Goal: Information Seeking & Learning: Learn about a topic

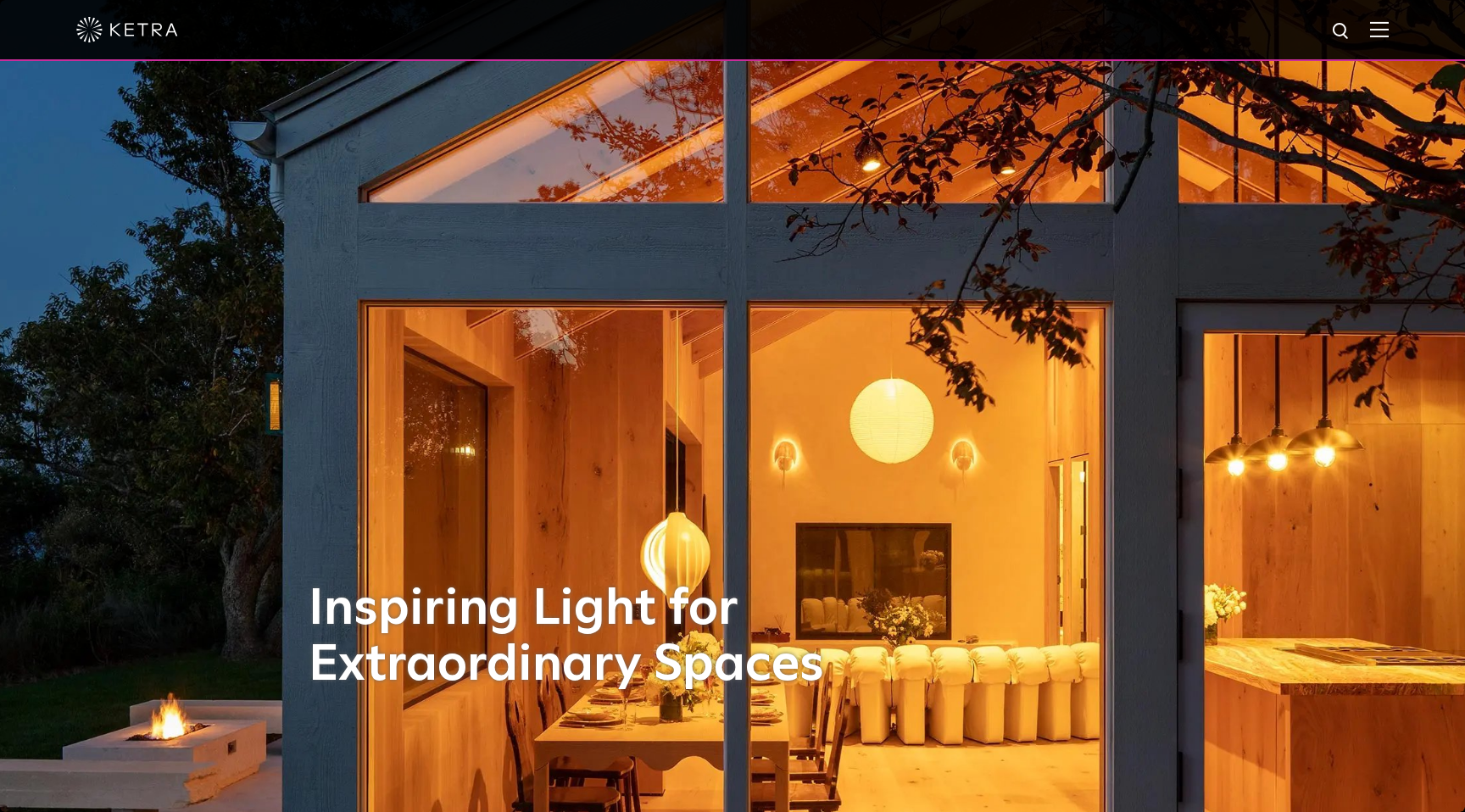
click at [1384, 33] on img at bounding box center [1379, 29] width 18 height 16
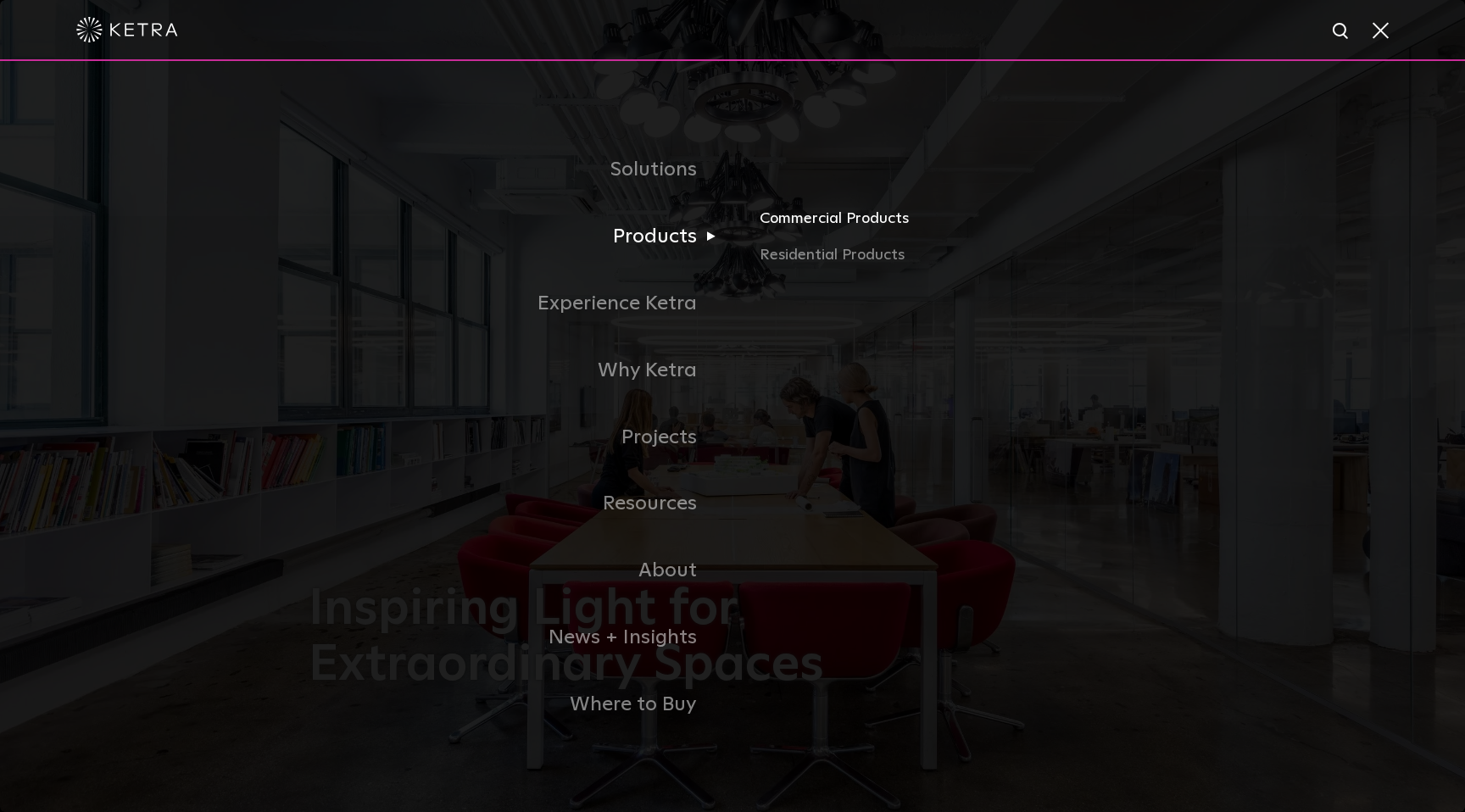
click at [798, 222] on link "Commercial Products" at bounding box center [957, 224] width 397 height 38
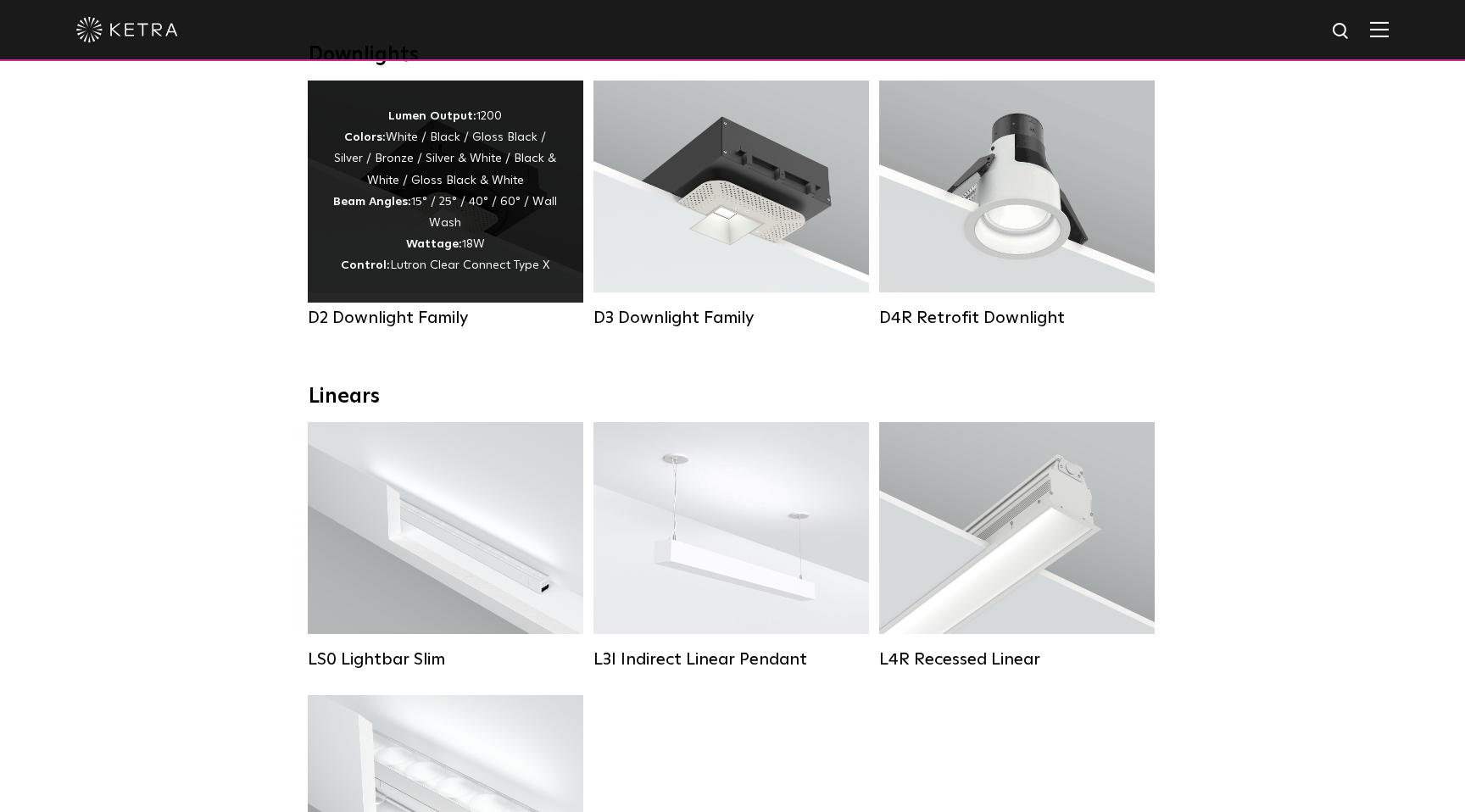
scroll to position [436, 0]
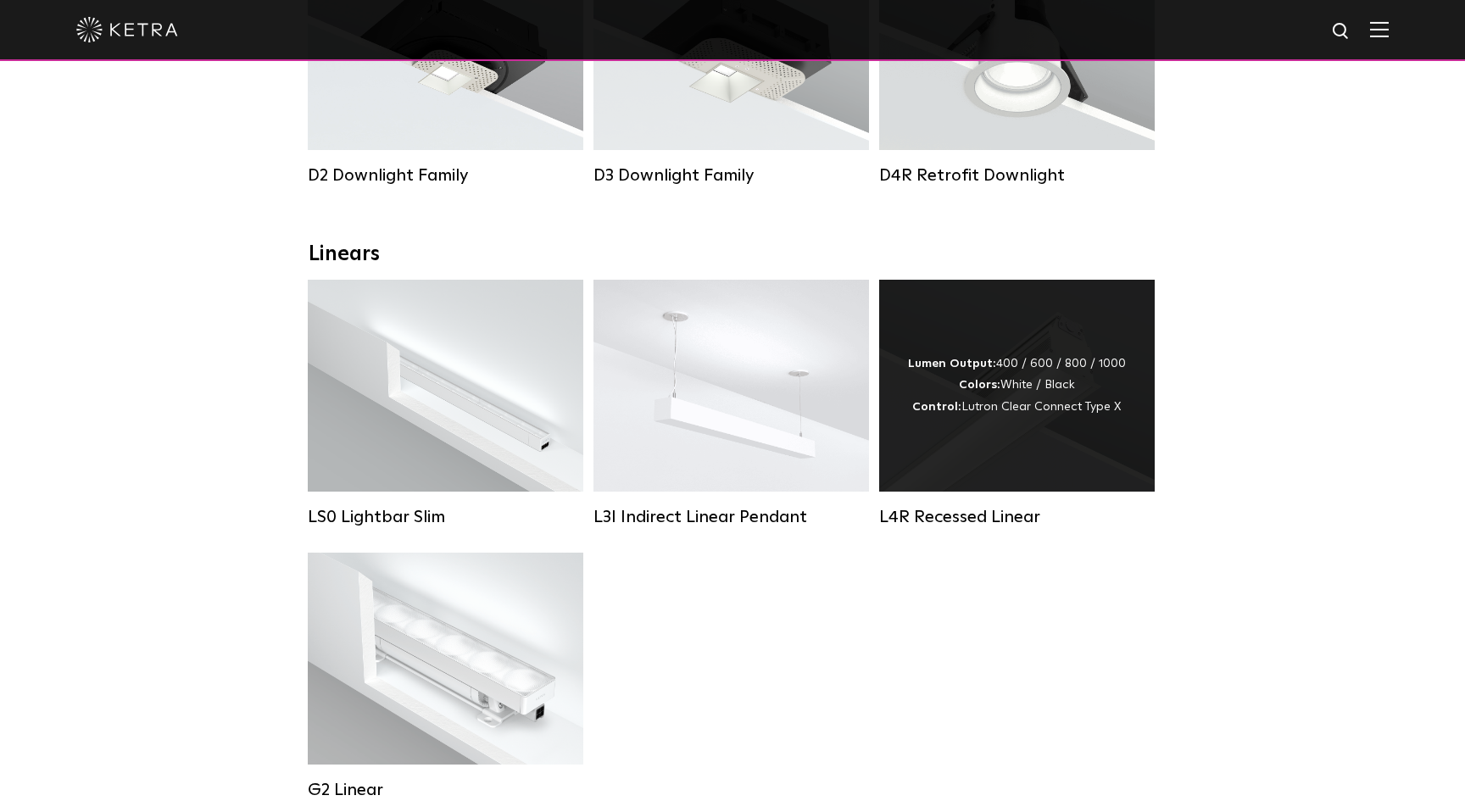
click at [951, 401] on strong "Control:" at bounding box center [936, 407] width 49 height 12
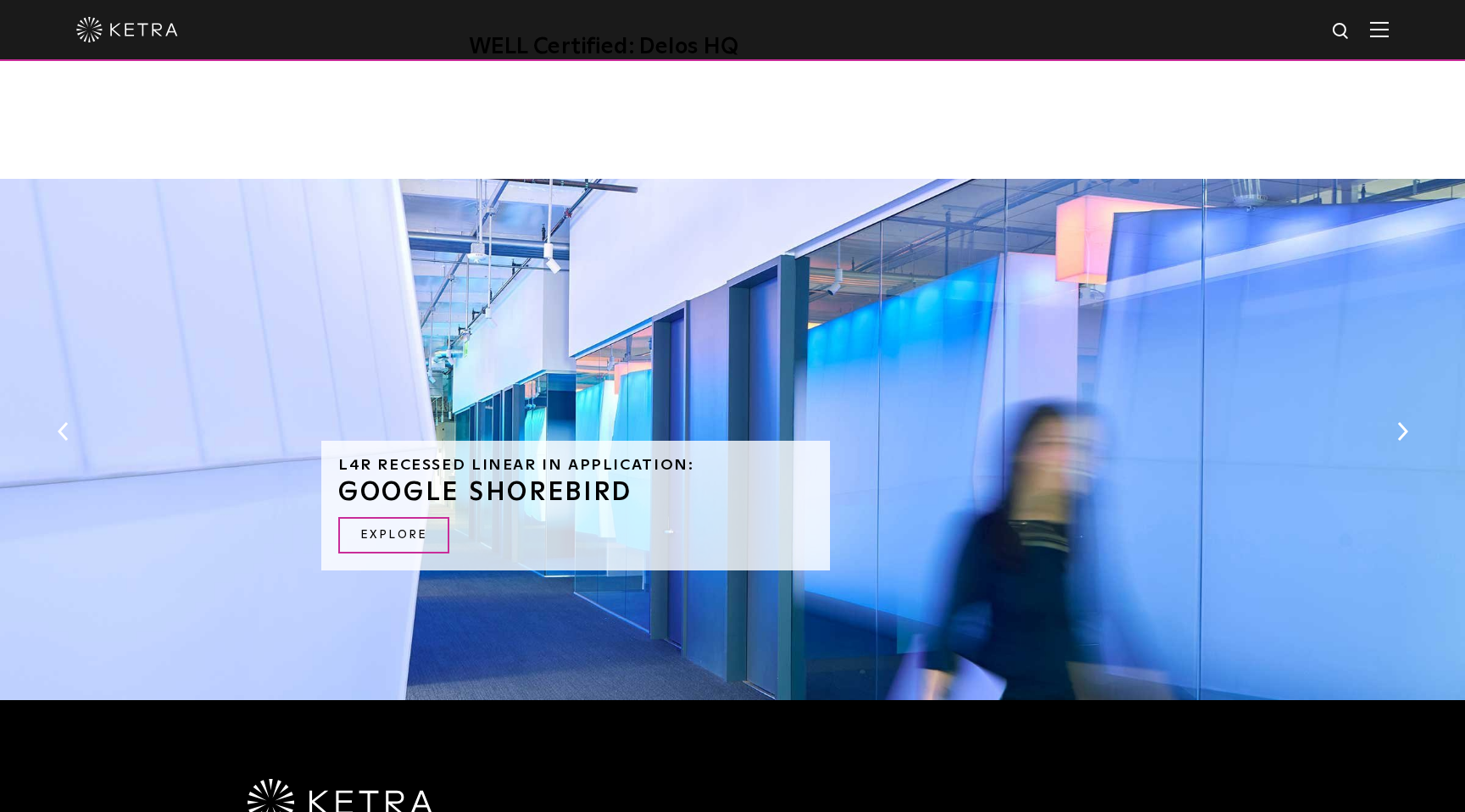
scroll to position [1466, 0]
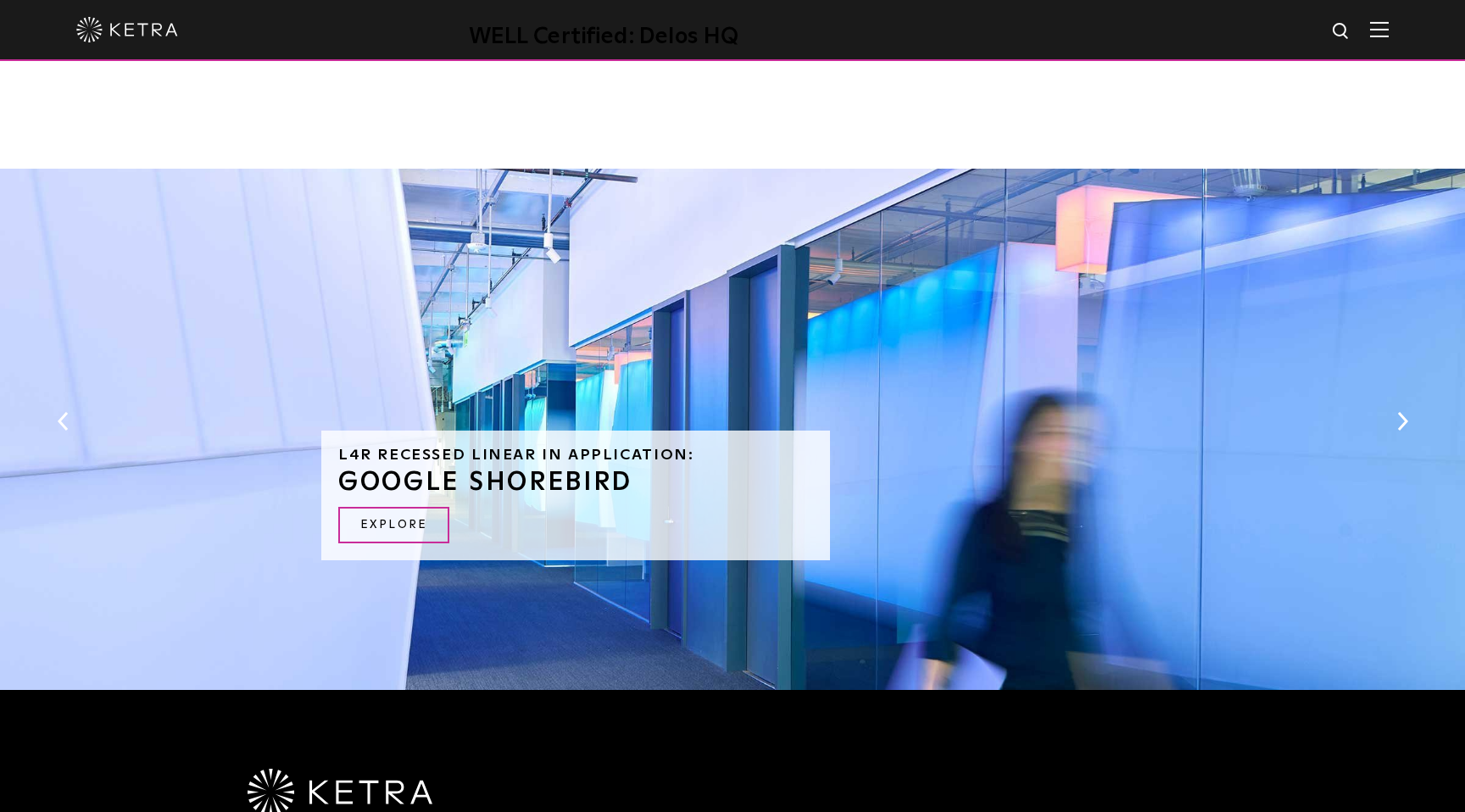
click at [1404, 427] on button "Next" at bounding box center [1401, 421] width 17 height 22
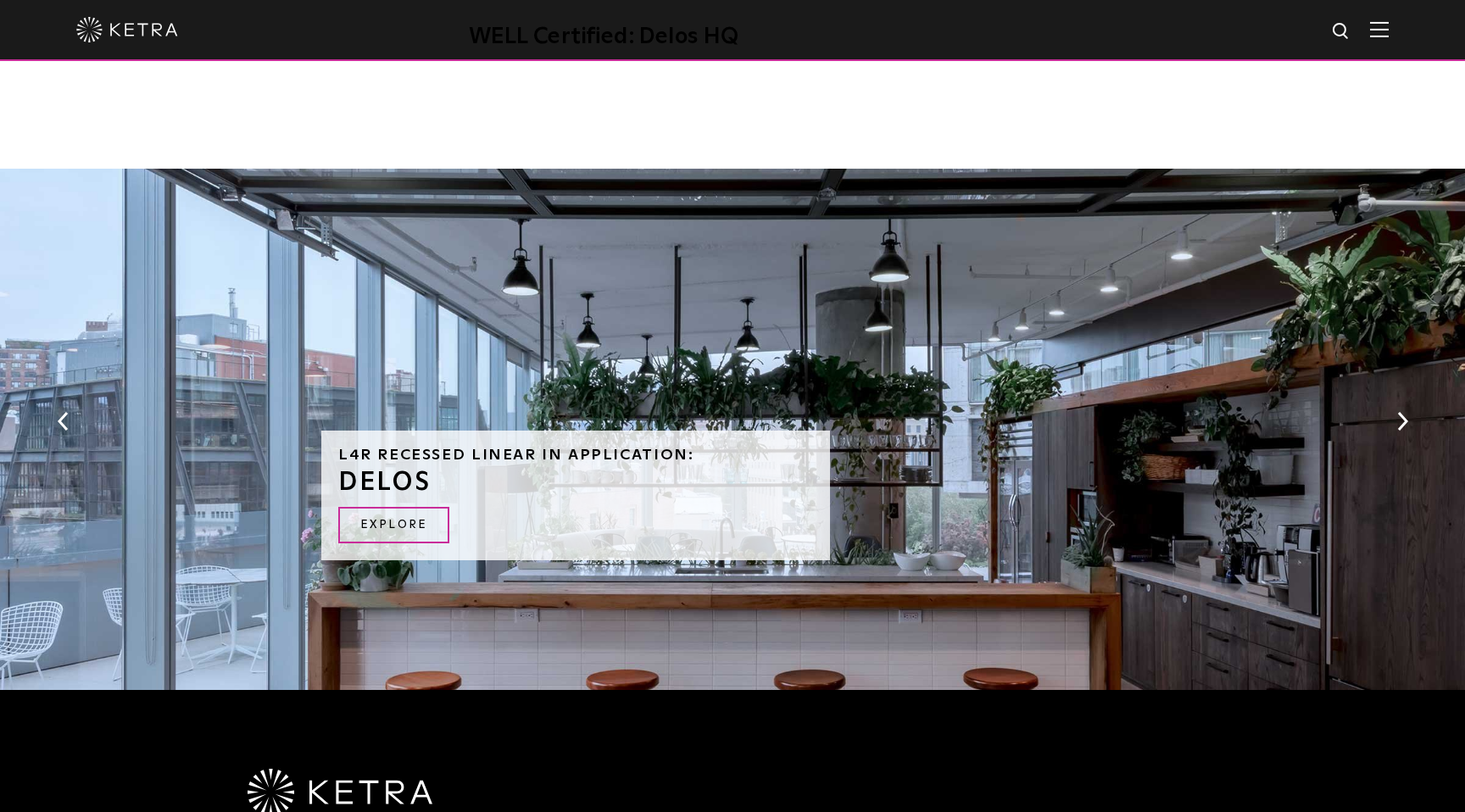
click at [1404, 426] on button "Next" at bounding box center [1401, 421] width 17 height 22
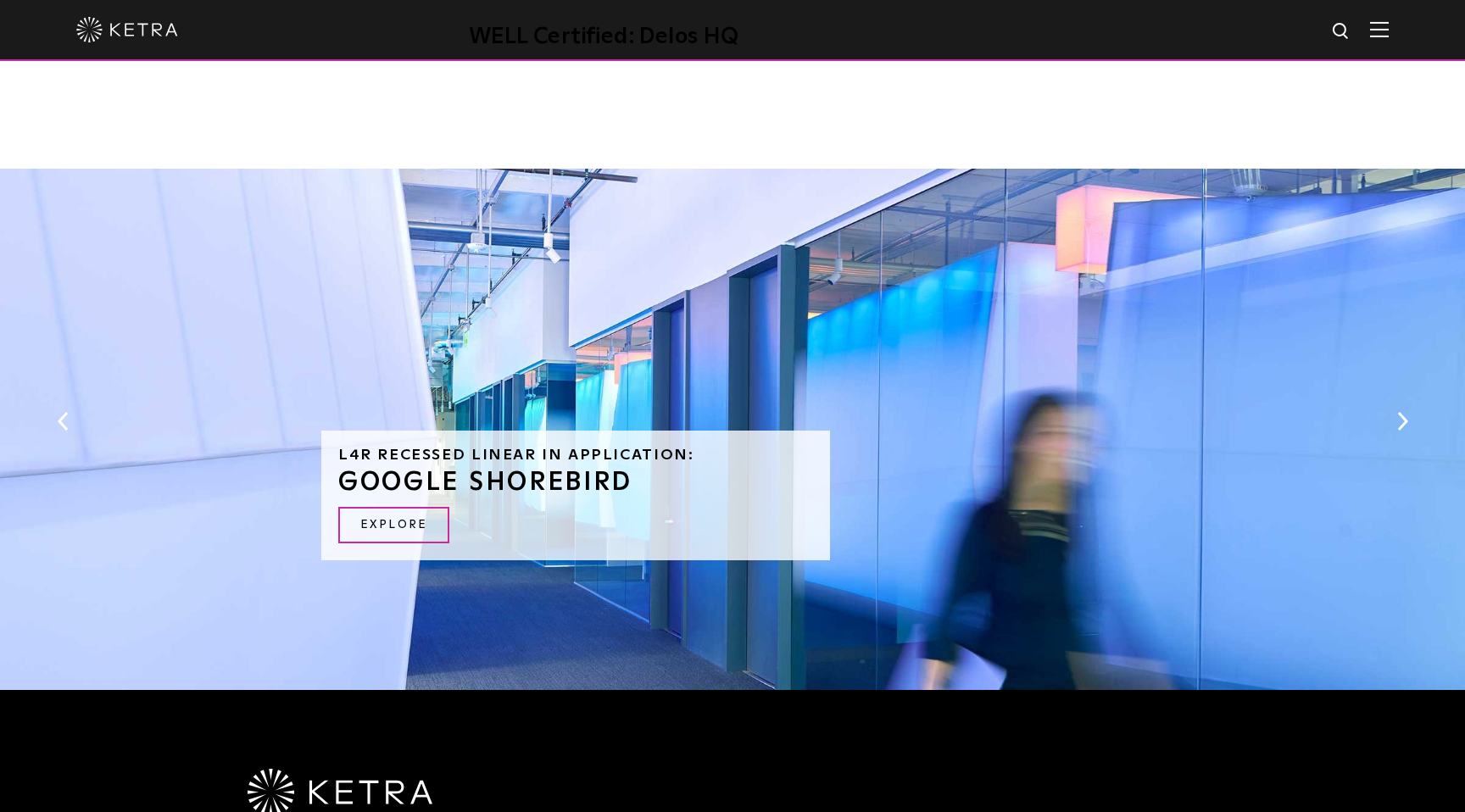
click at [1404, 426] on button "Next" at bounding box center [1401, 421] width 17 height 22
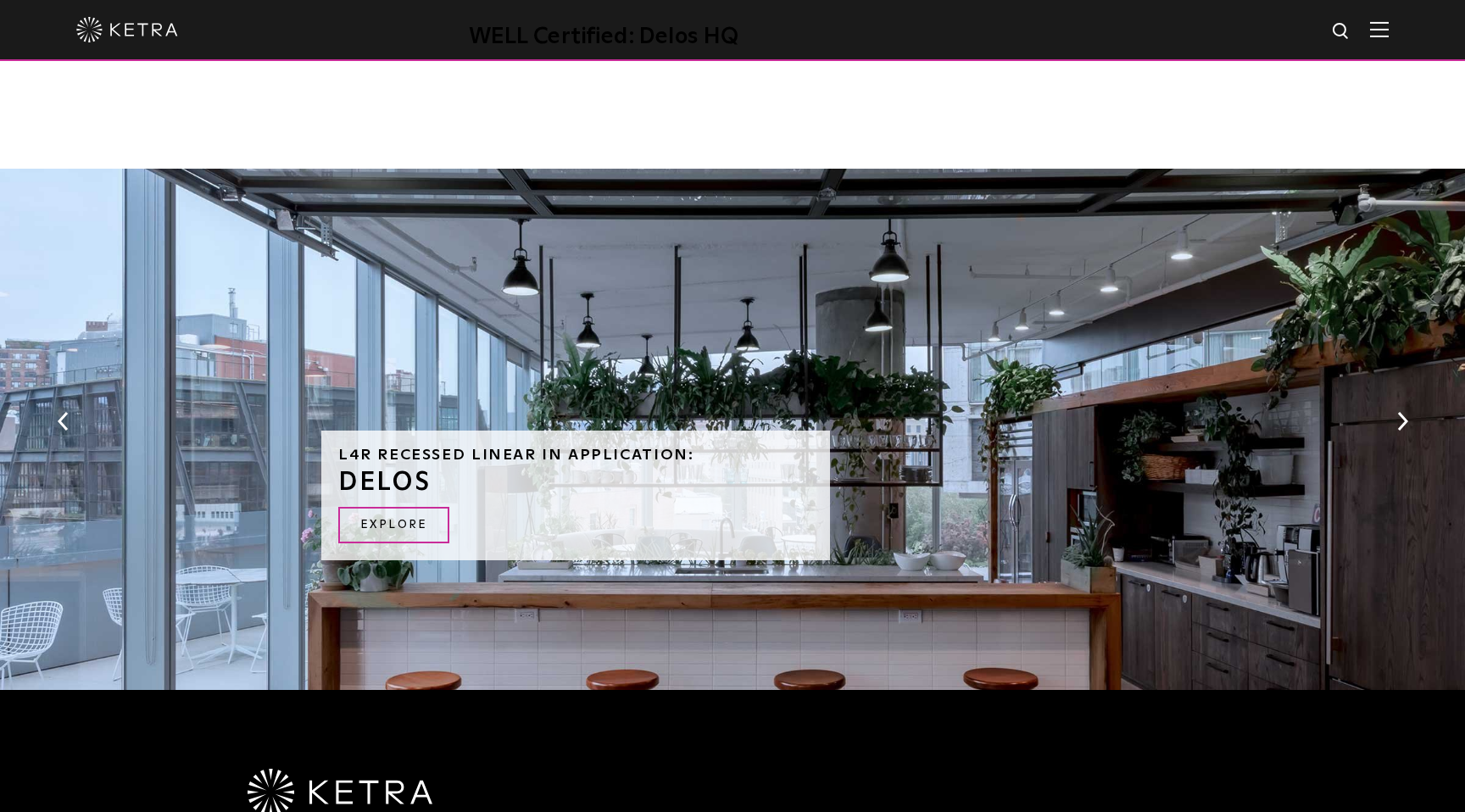
click at [1404, 426] on button "Next" at bounding box center [1401, 421] width 17 height 22
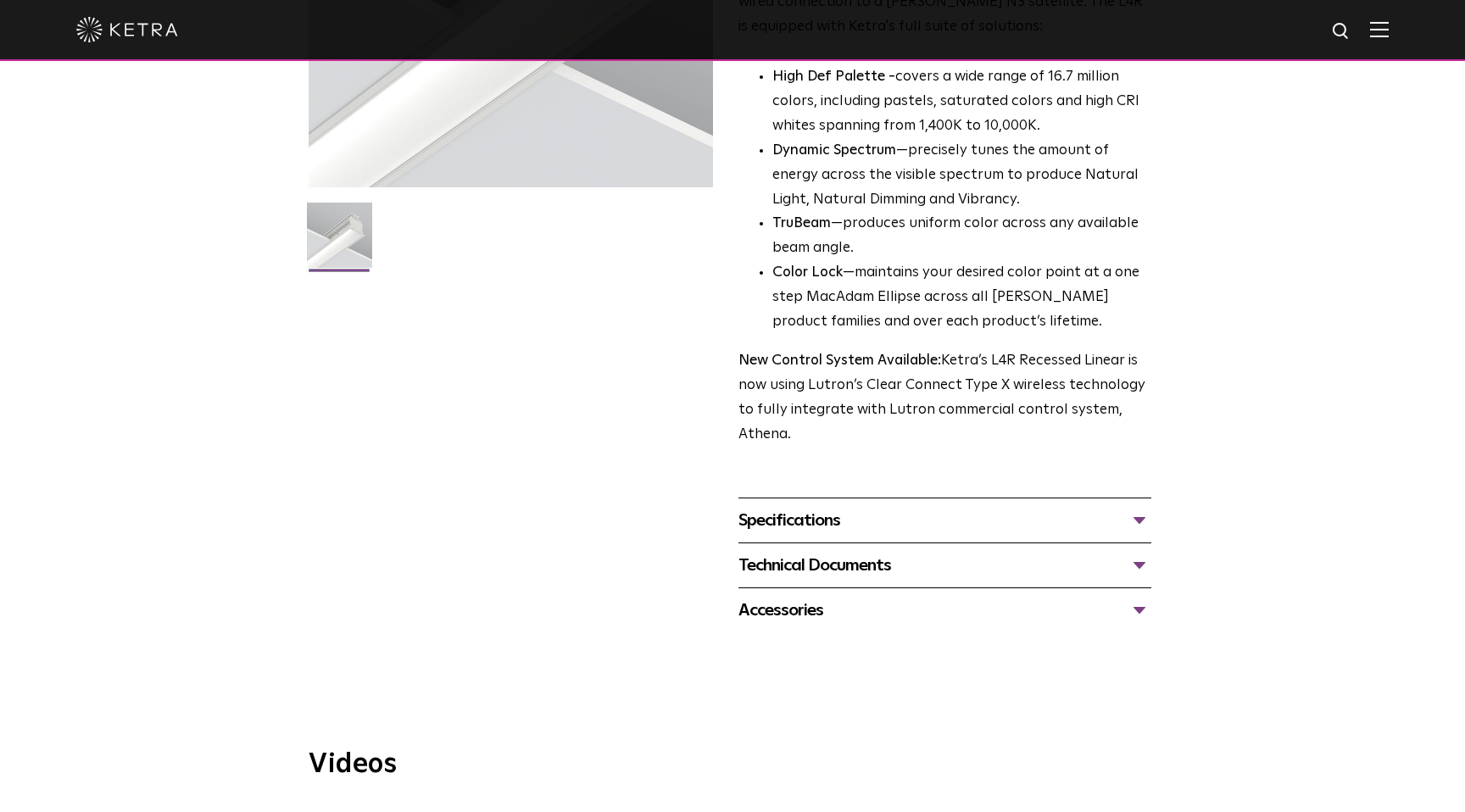
scroll to position [340, 0]
click at [1137, 513] on div "Specifications" at bounding box center [944, 520] width 413 height 27
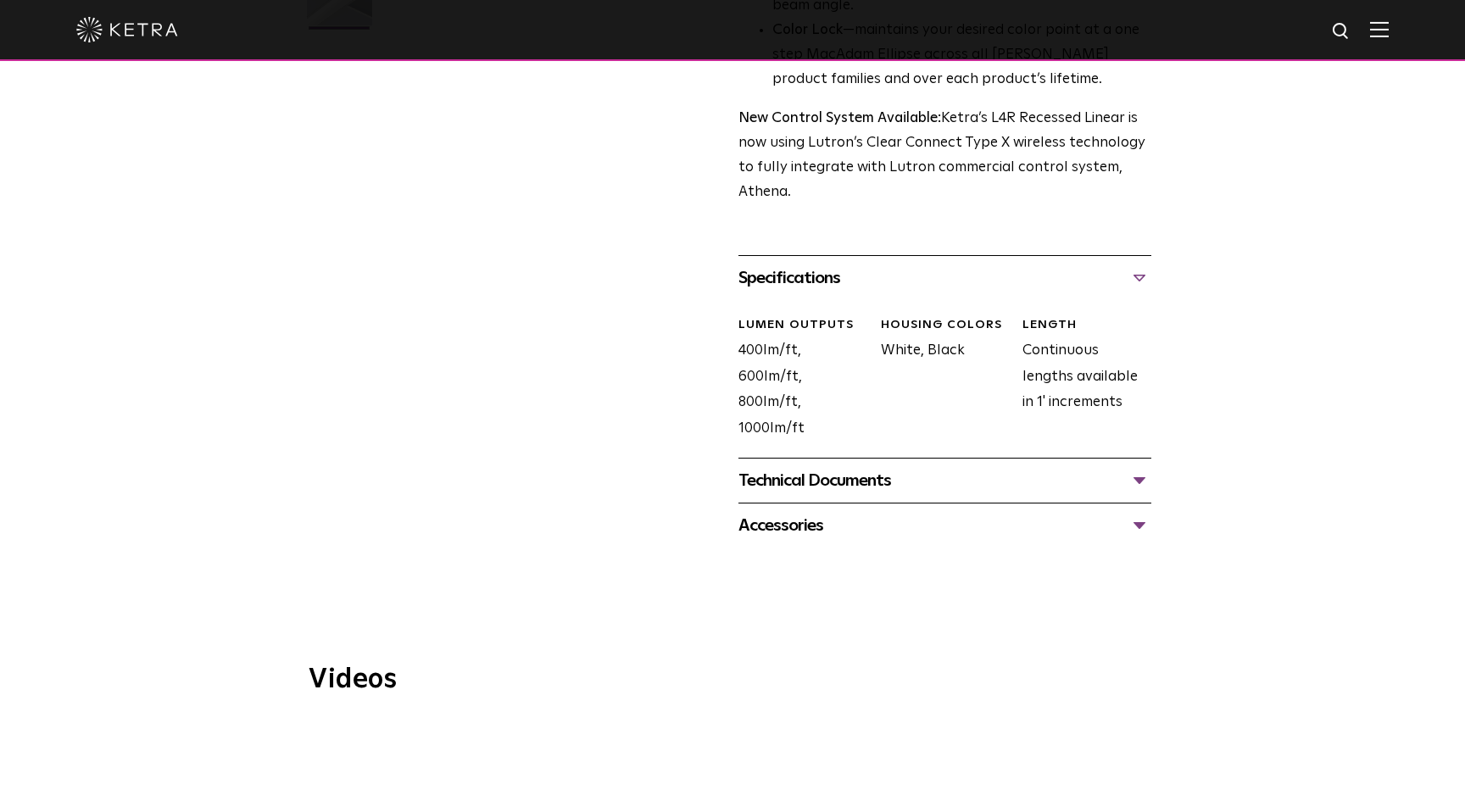
scroll to position [603, 0]
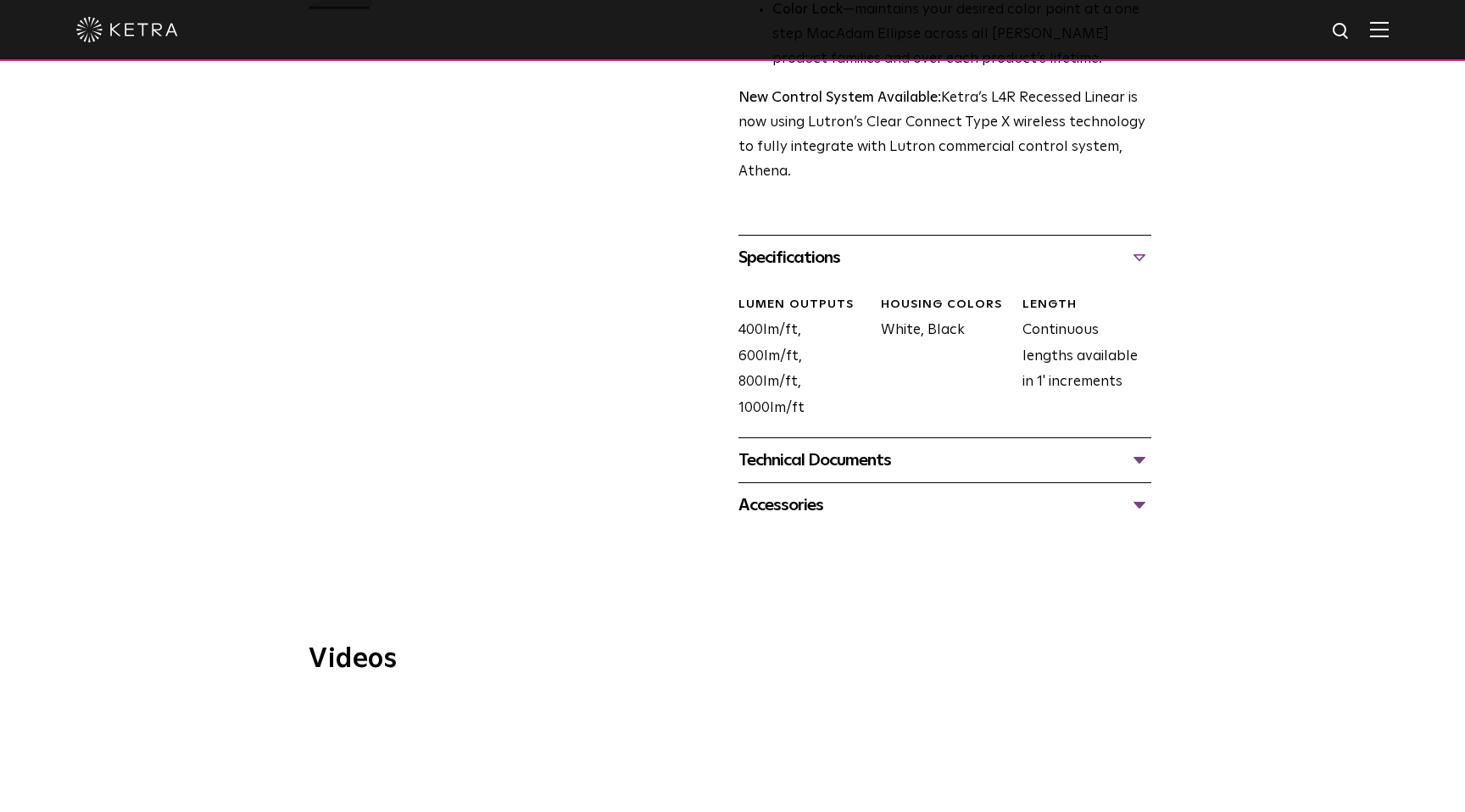
click at [920, 496] on div "Accessories" at bounding box center [944, 505] width 413 height 27
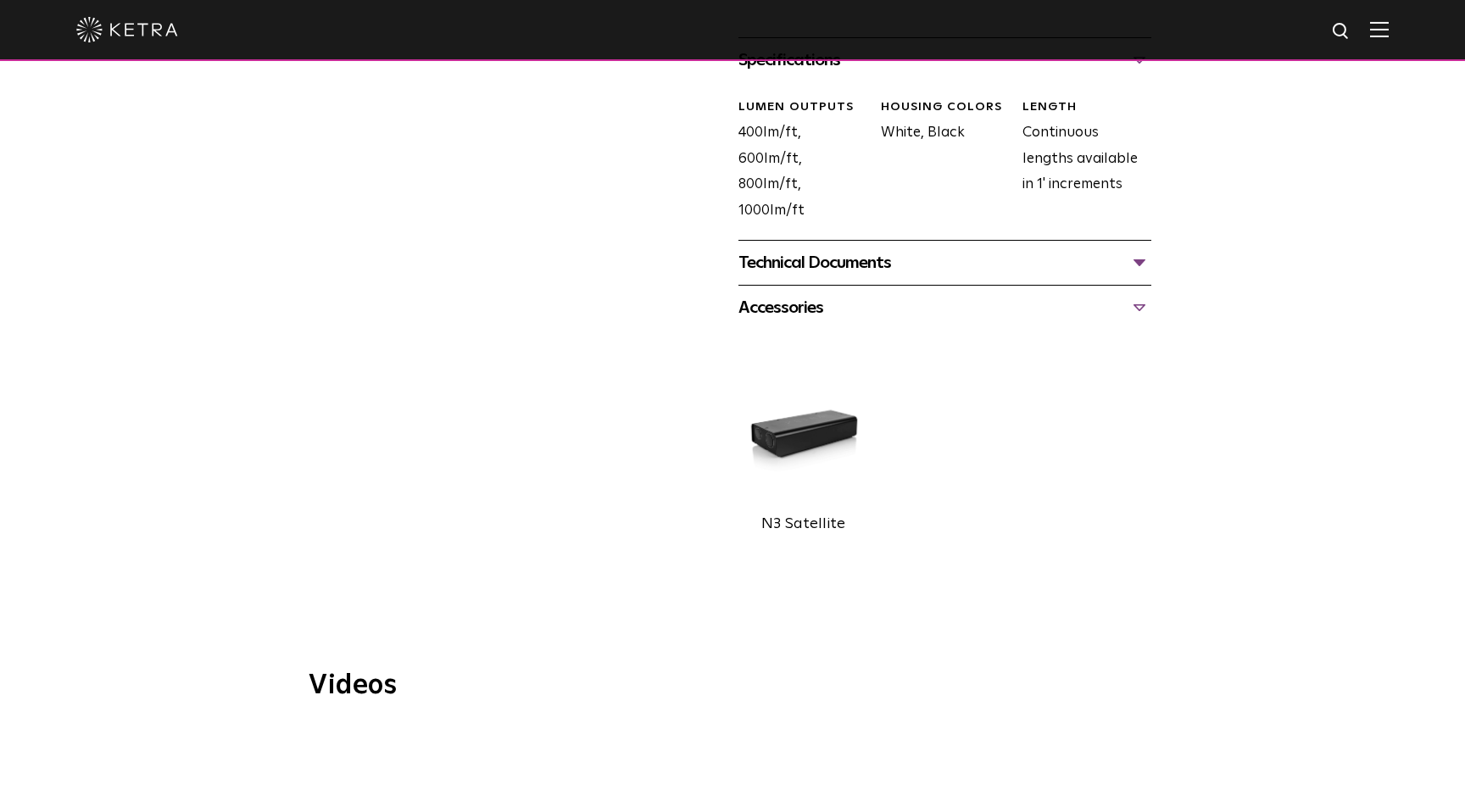
scroll to position [803, 0]
click at [829, 250] on div "Technical Documents" at bounding box center [944, 259] width 413 height 27
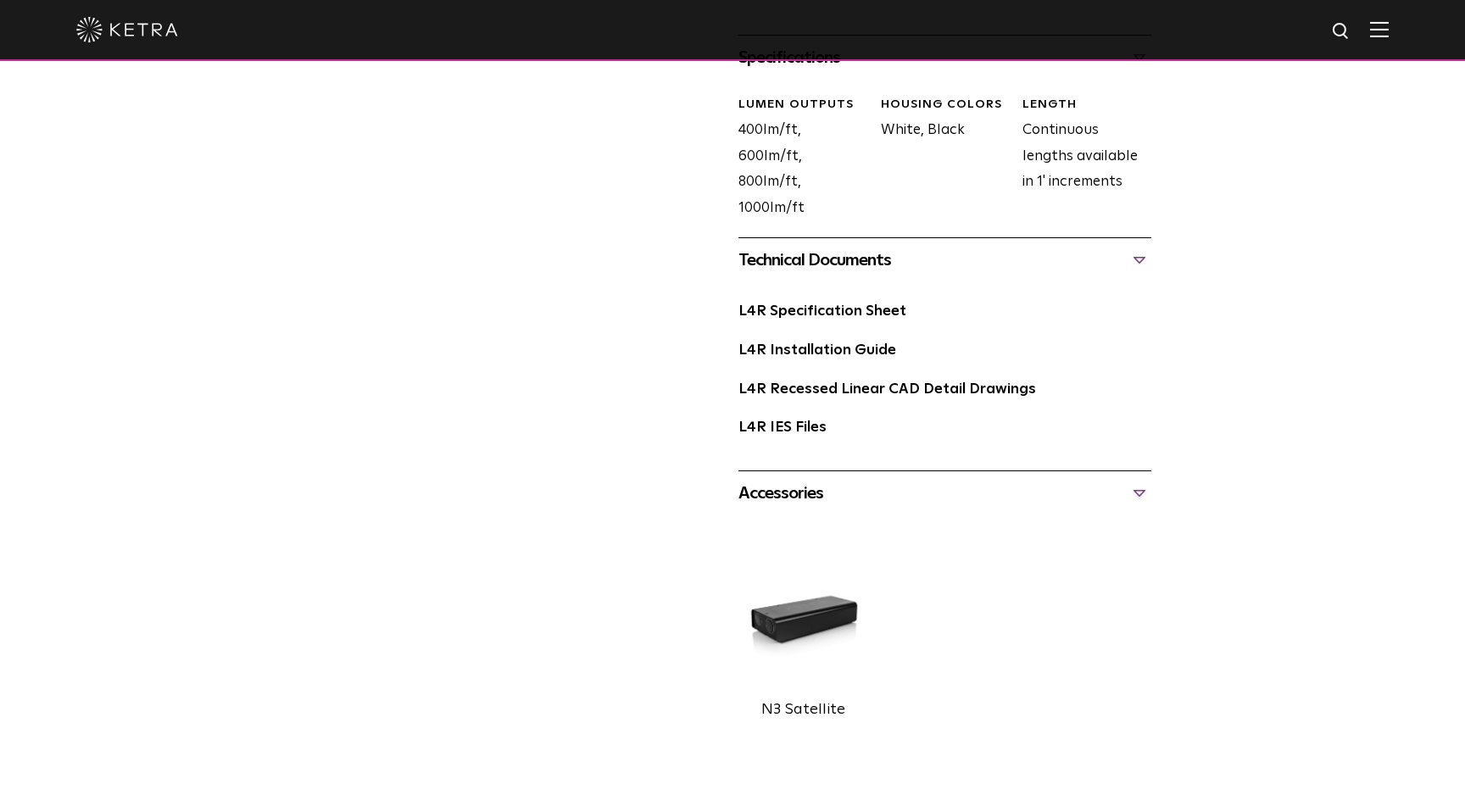
scroll to position [804, 0]
click at [801, 304] on link "L4R Specification Sheet" at bounding box center [822, 310] width 168 height 14
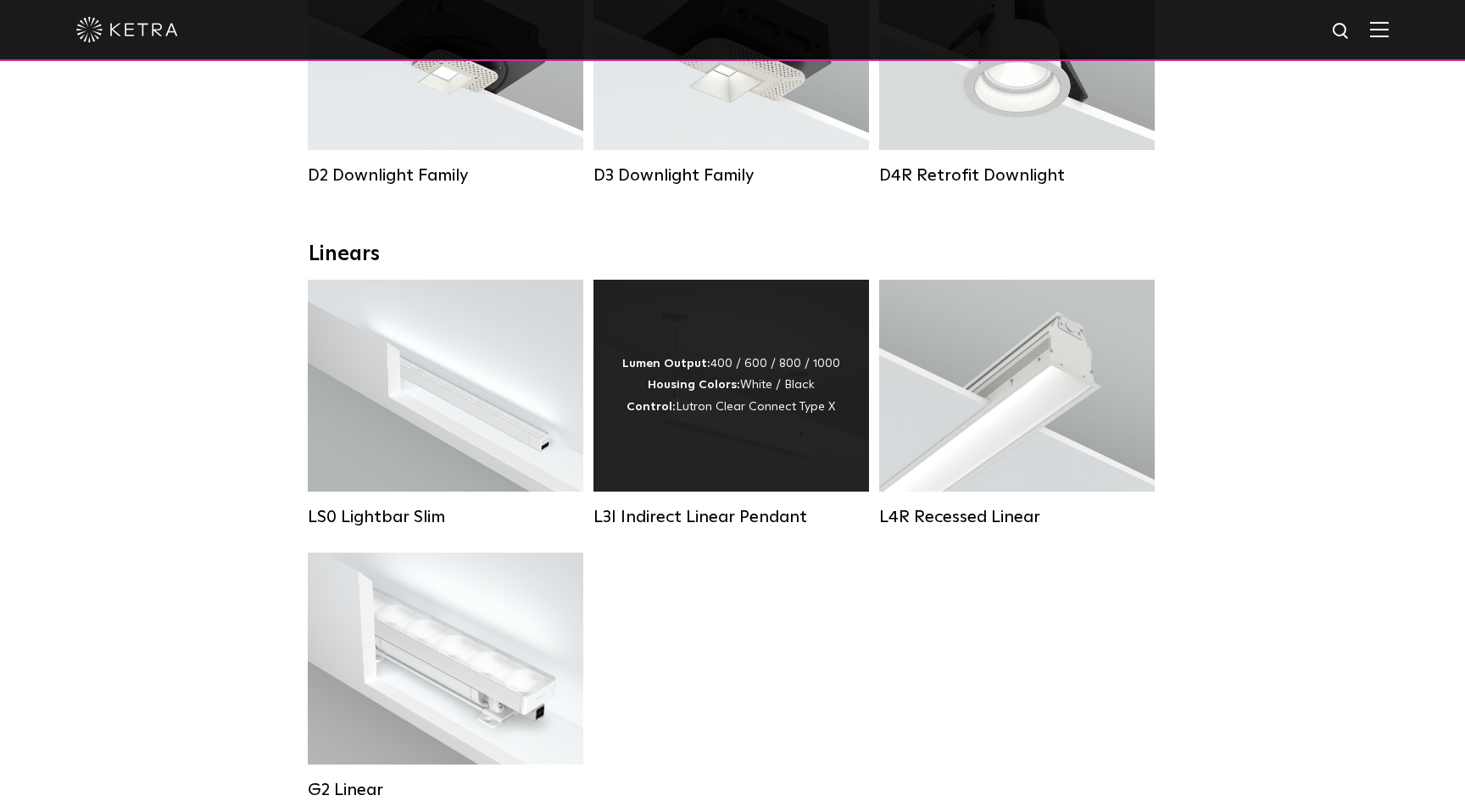
click at [692, 377] on div "Lumen Output: 400 / 600 / 800 / 1000 Housing Colors: White / Black Control: Lut…" at bounding box center [730, 386] width 218 height 65
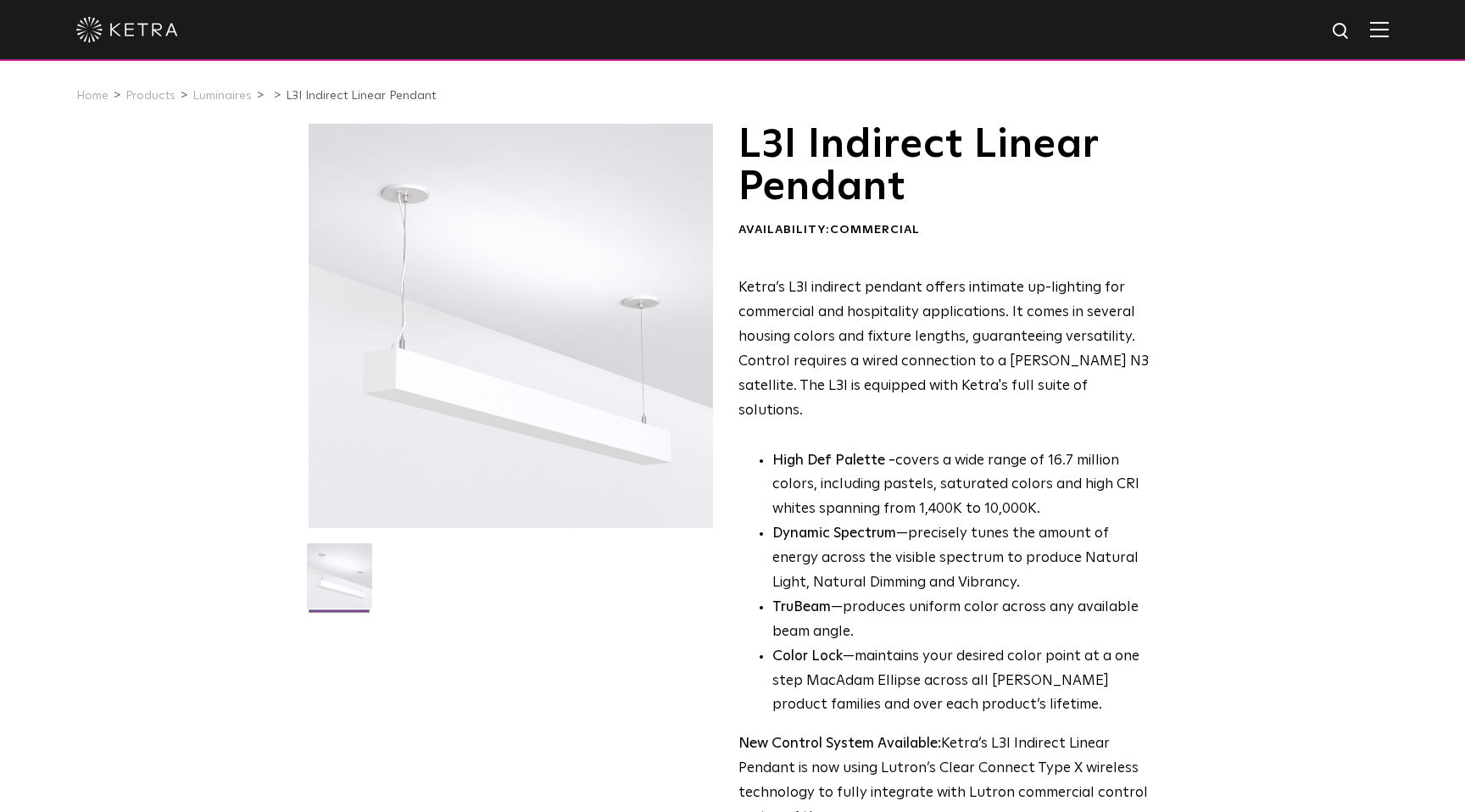
click at [336, 569] on img at bounding box center [339, 581] width 66 height 78
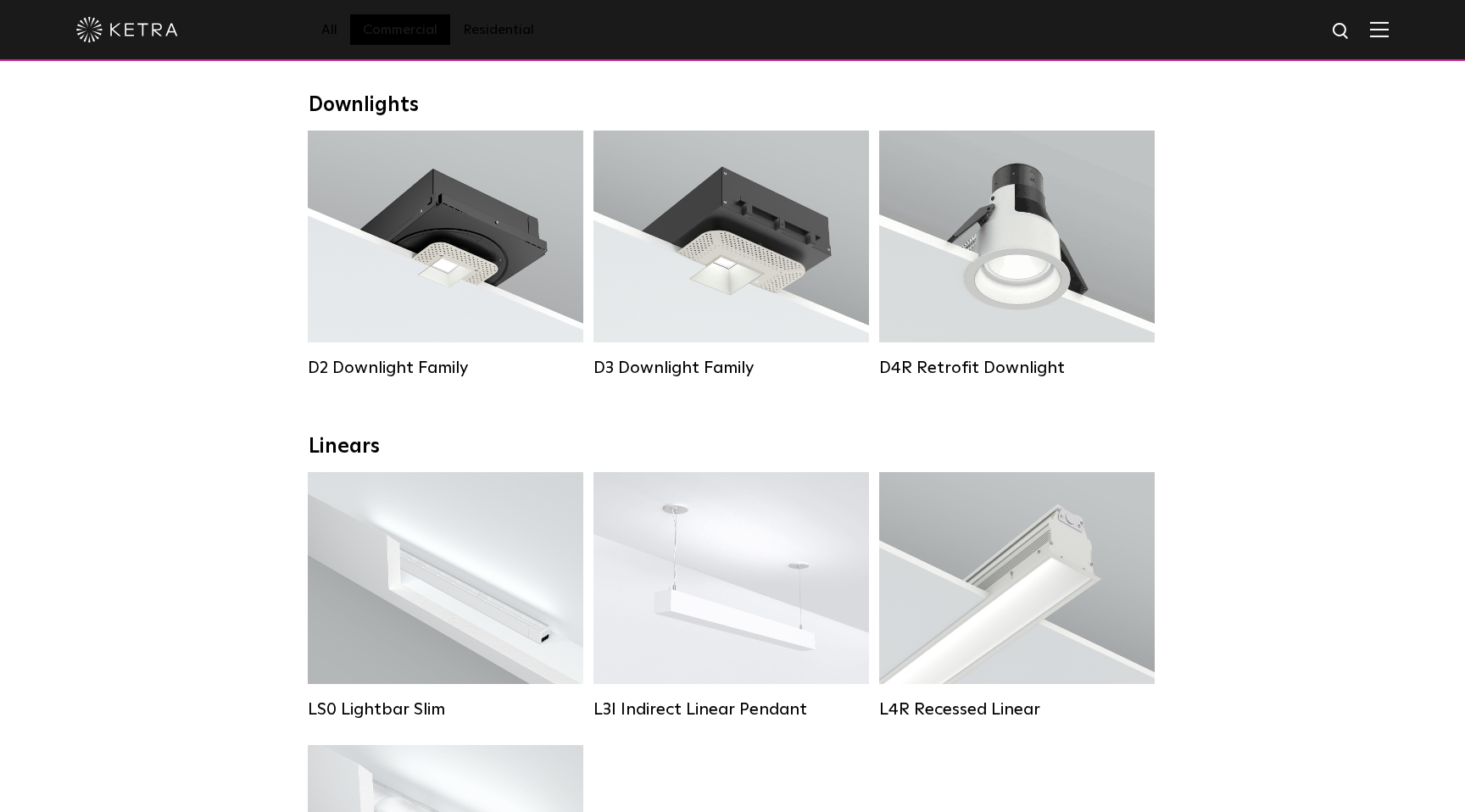
scroll to position [242, 0]
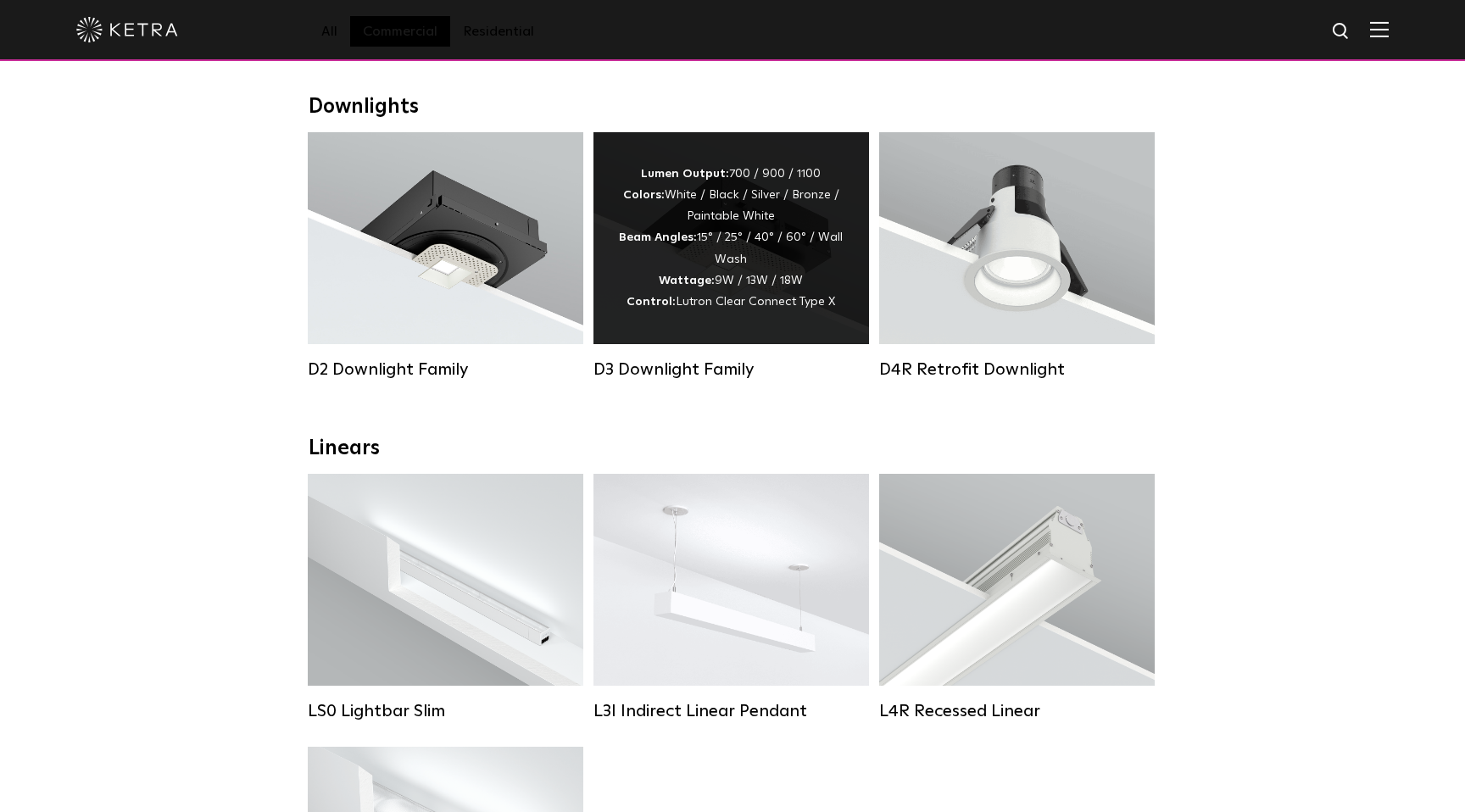
click at [674, 256] on div "Lumen Output: 700 / 900 / 1100 Colors: White / Black / Silver / Bronze / Painta…" at bounding box center [730, 237] width 225 height 149
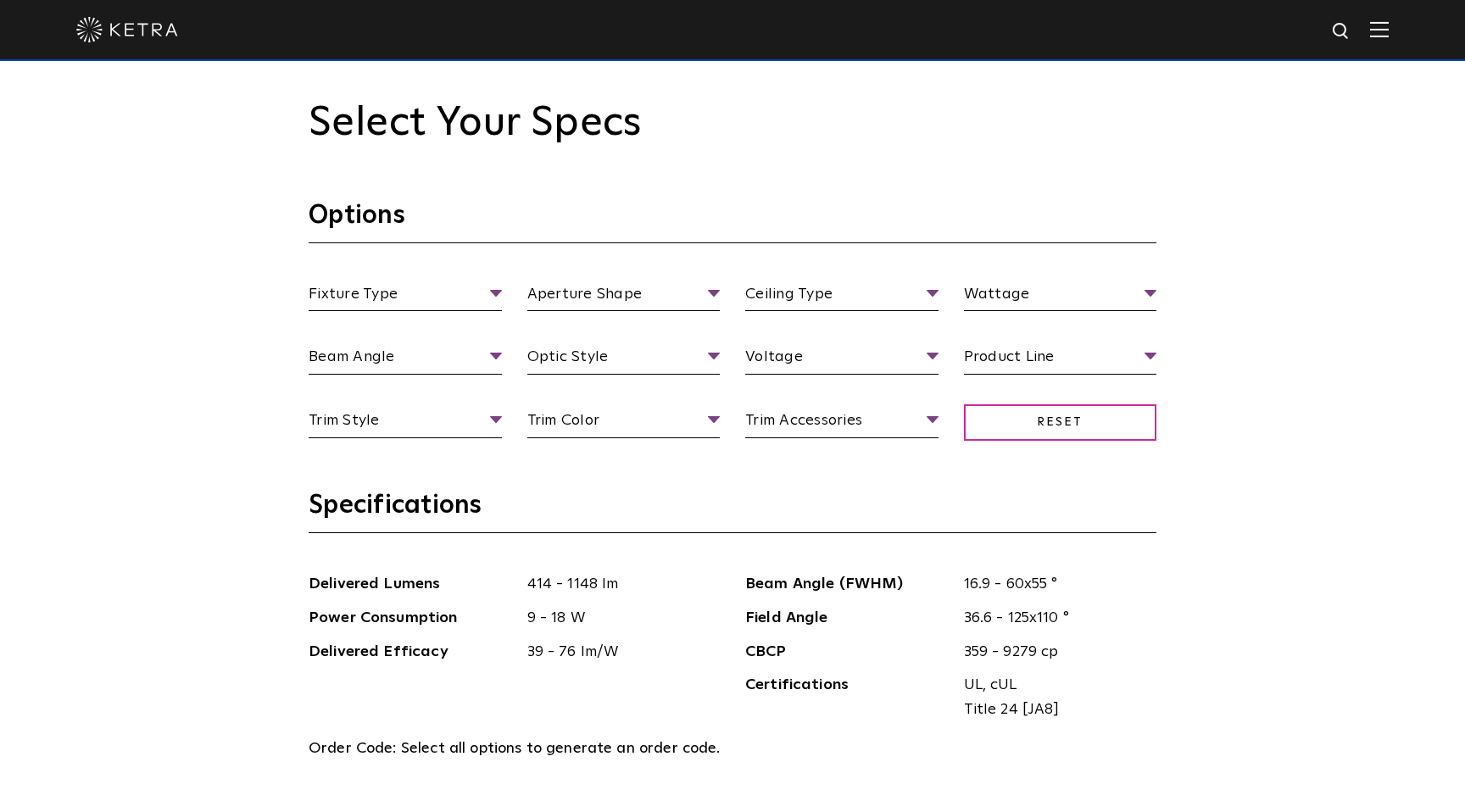
scroll to position [1634, 0]
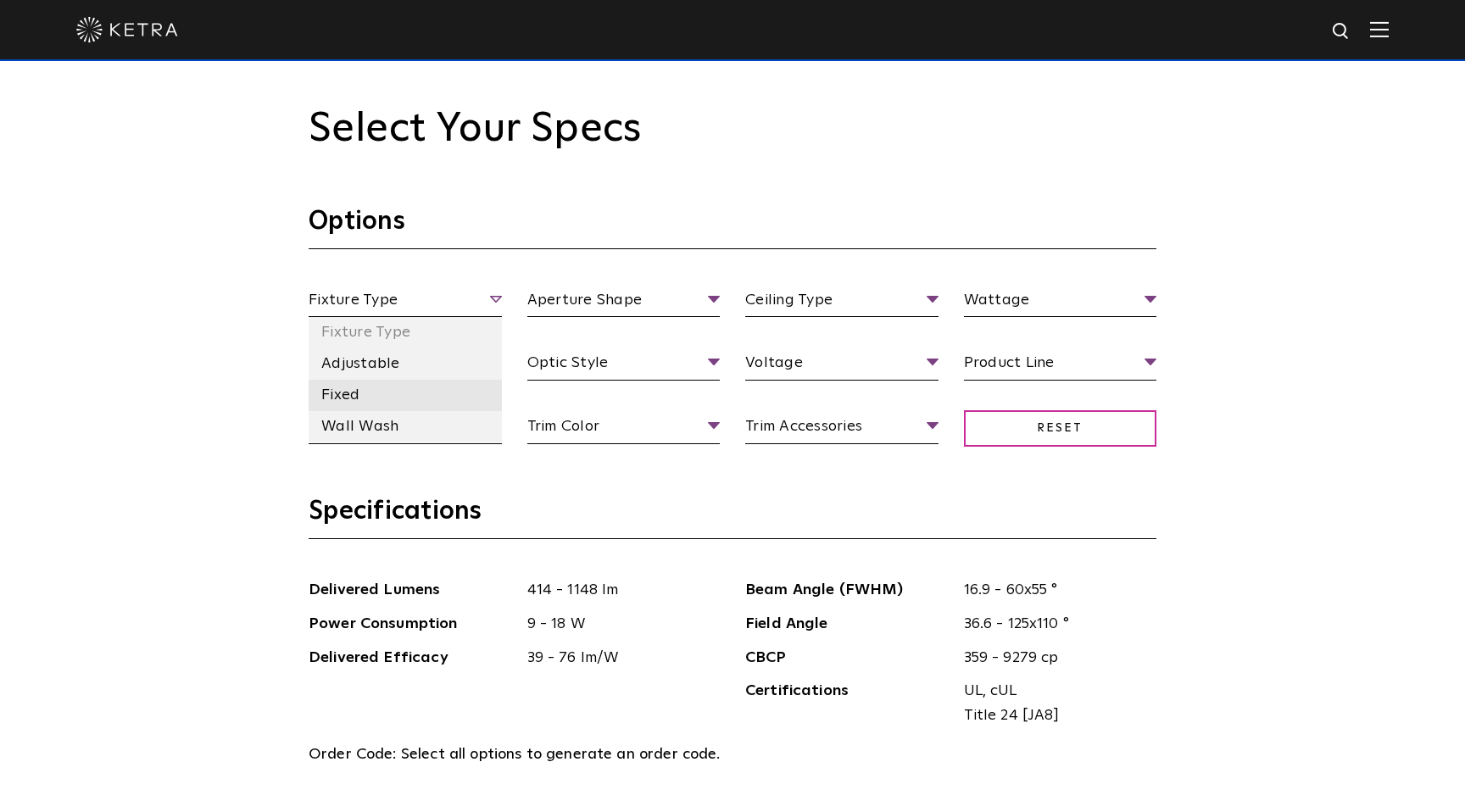
click at [359, 393] on li "Fixed" at bounding box center [404, 396] width 193 height 31
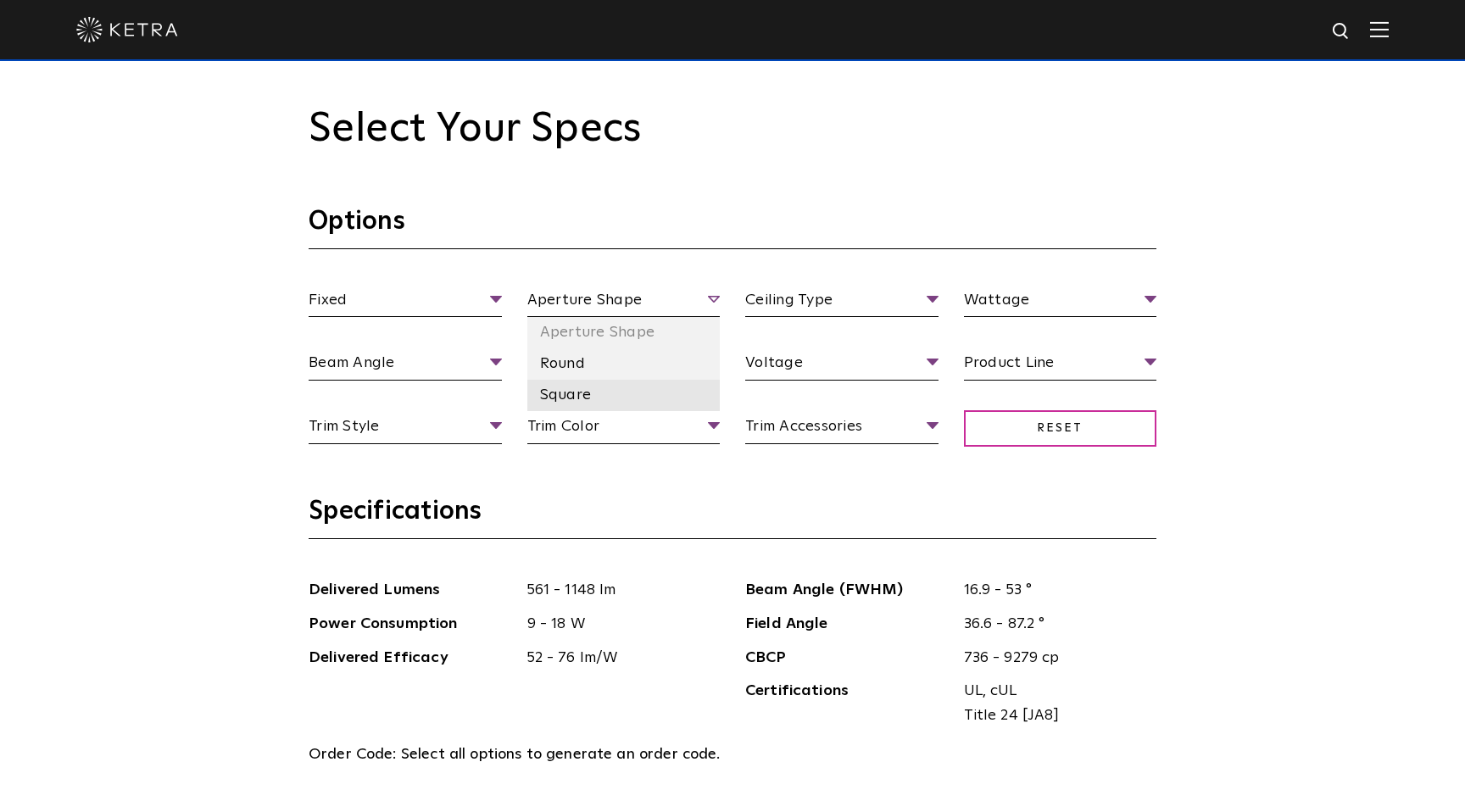
click at [651, 402] on li "Square" at bounding box center [624, 396] width 193 height 31
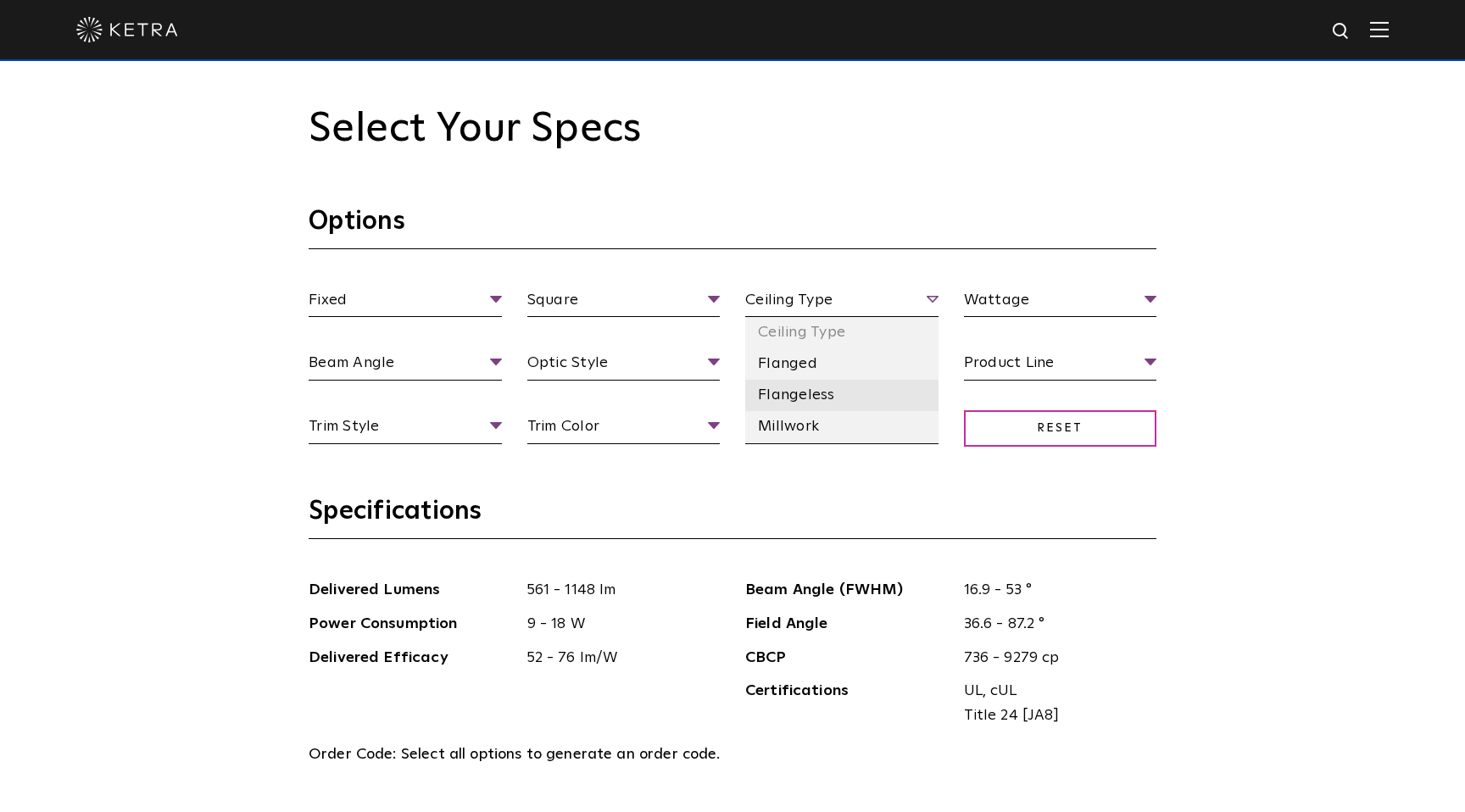
click at [825, 398] on li "Flangeless" at bounding box center [841, 396] width 193 height 31
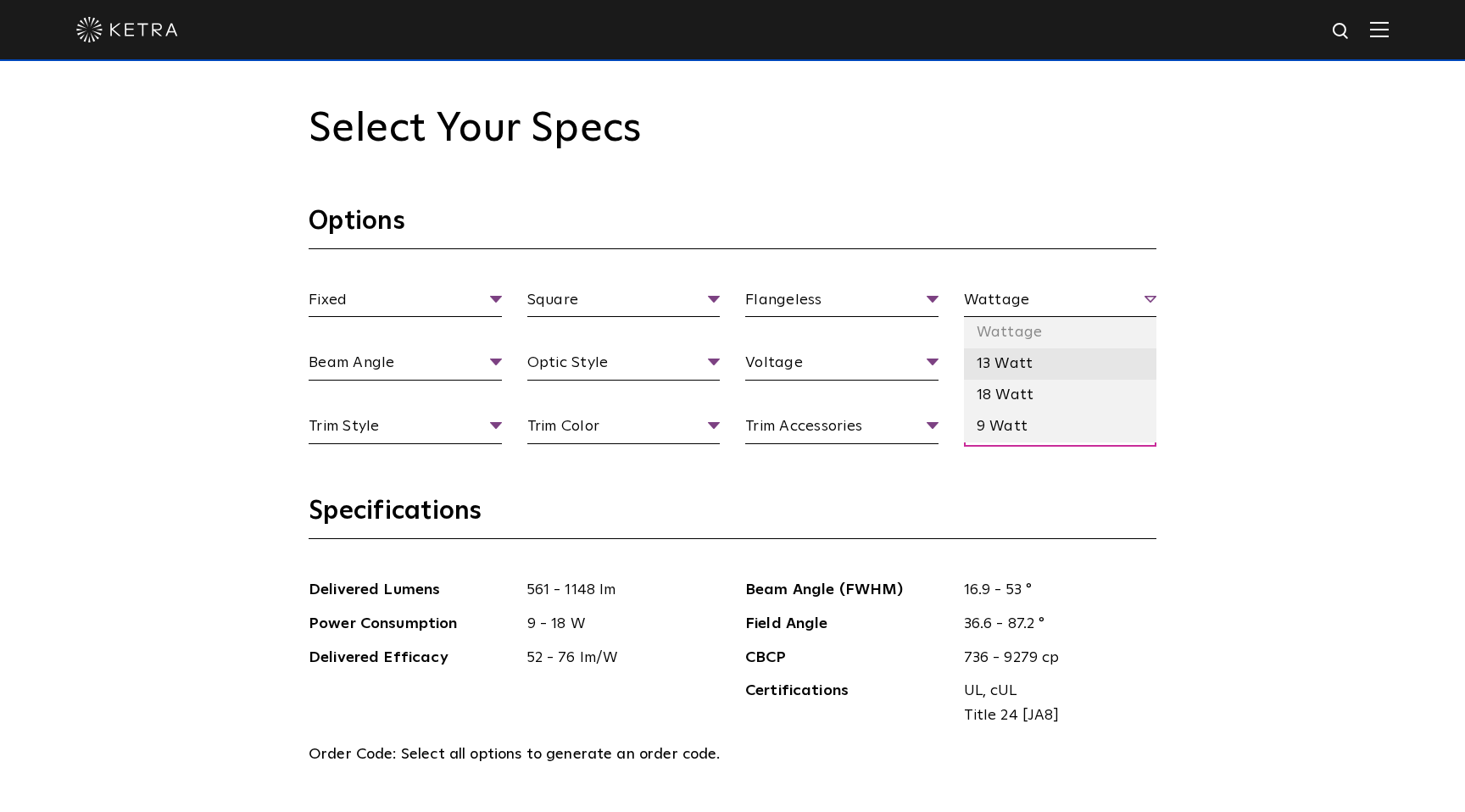
click at [1022, 361] on li "13 Watt" at bounding box center [1060, 364] width 193 height 31
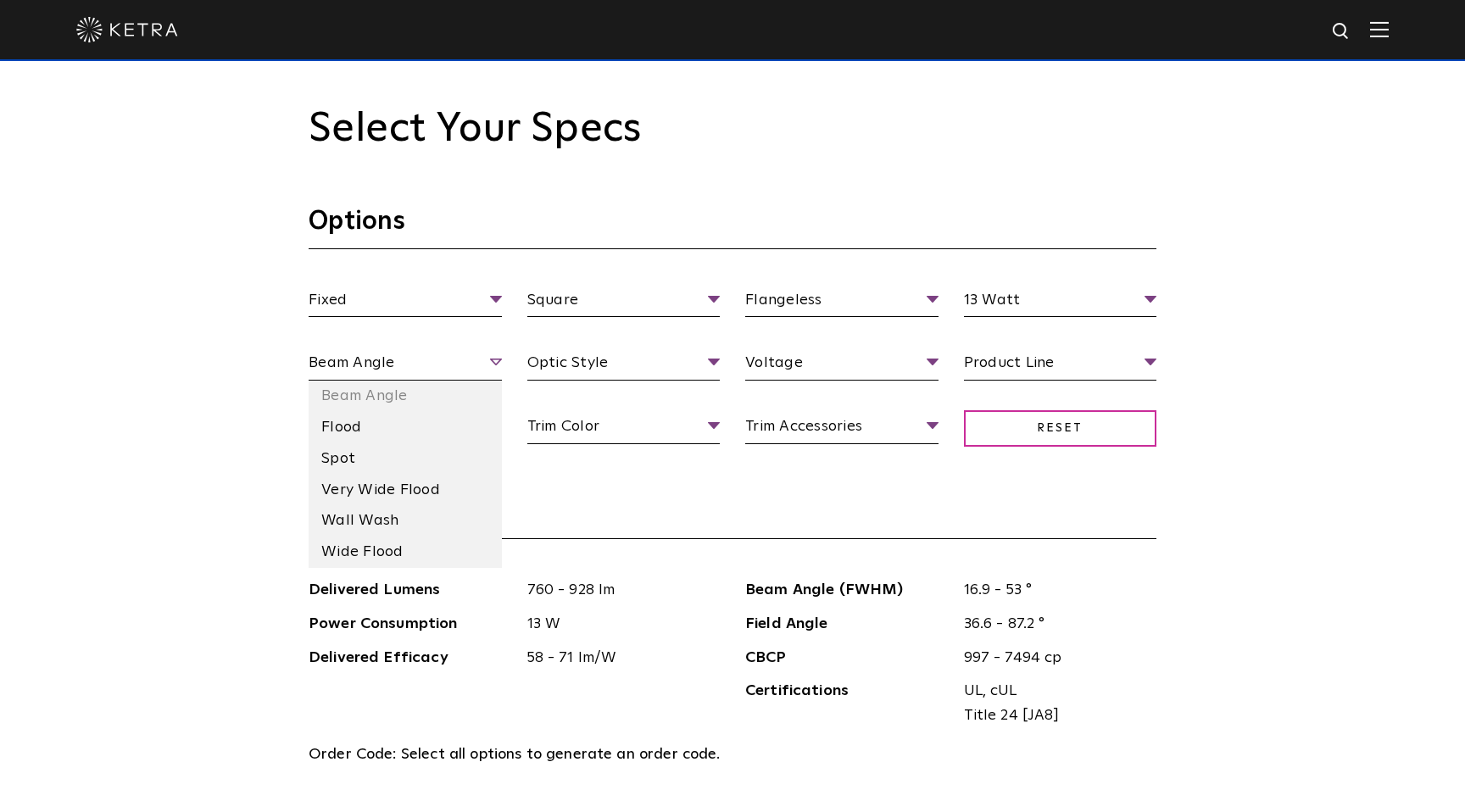
click at [487, 365] on span "Beam Angle" at bounding box center [404, 366] width 193 height 30
click at [468, 494] on li "Very Wide Flood" at bounding box center [404, 490] width 193 height 31
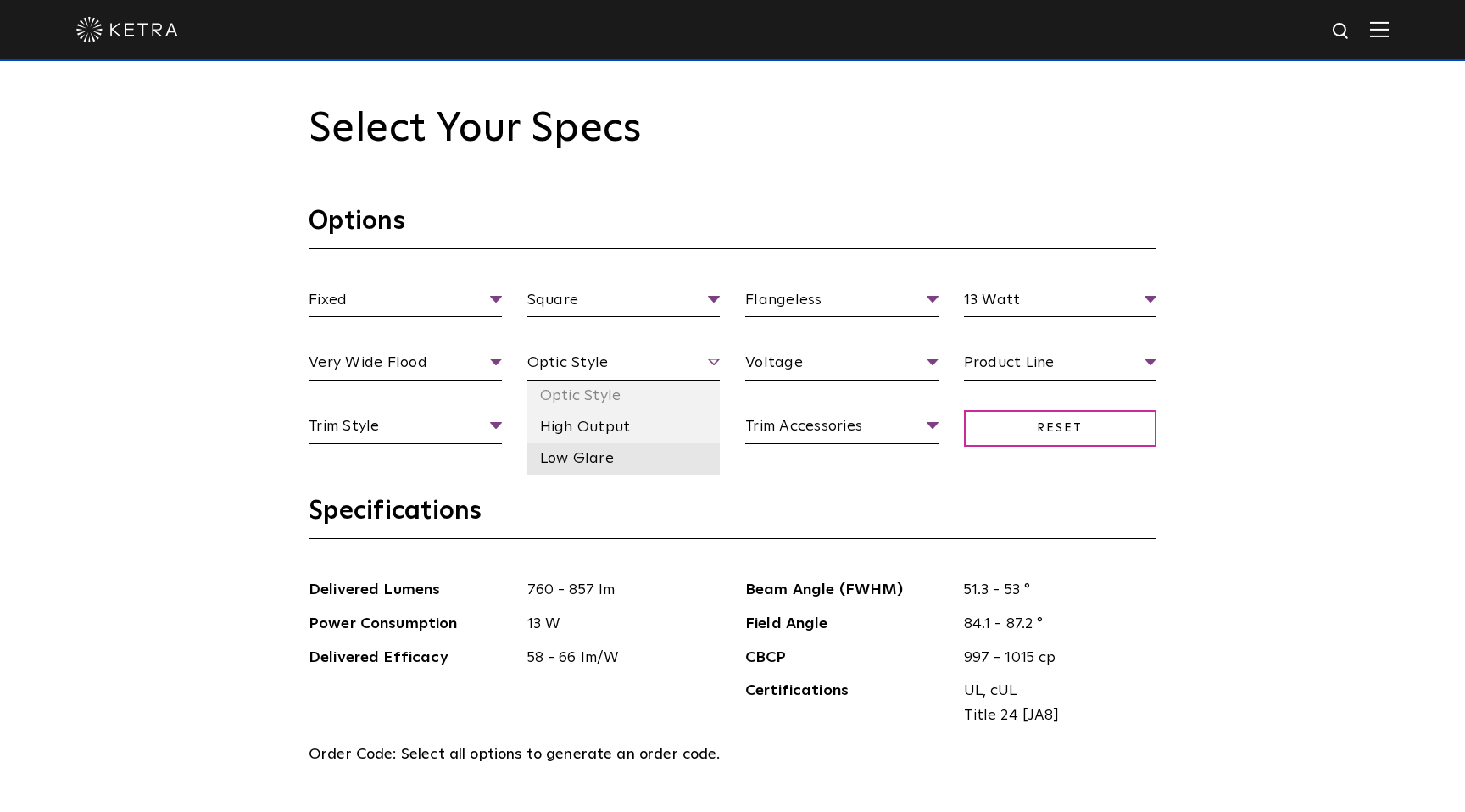
click at [639, 458] on li "Low Glare" at bounding box center [624, 458] width 193 height 31
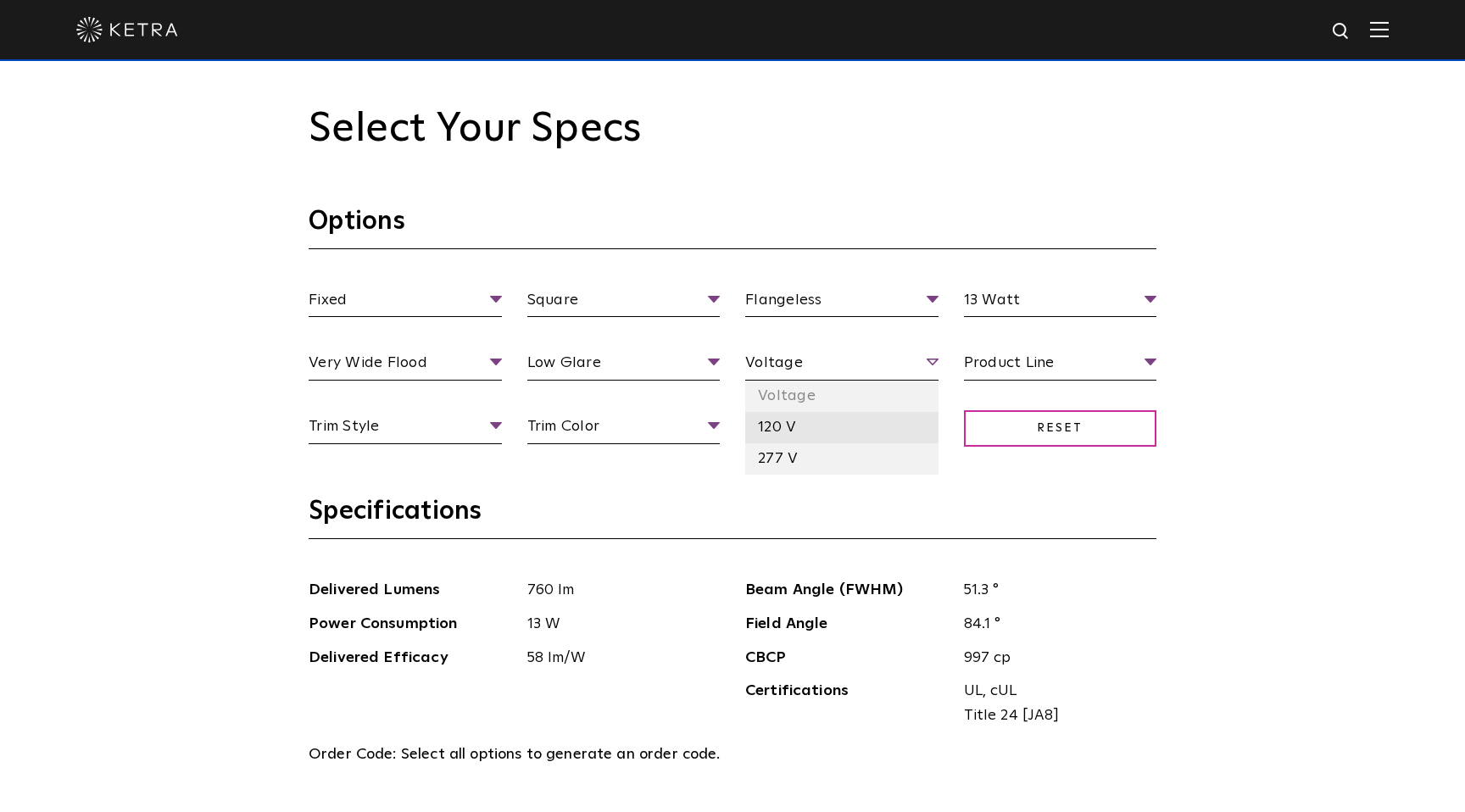
click at [887, 424] on li "120 V" at bounding box center [841, 428] width 193 height 31
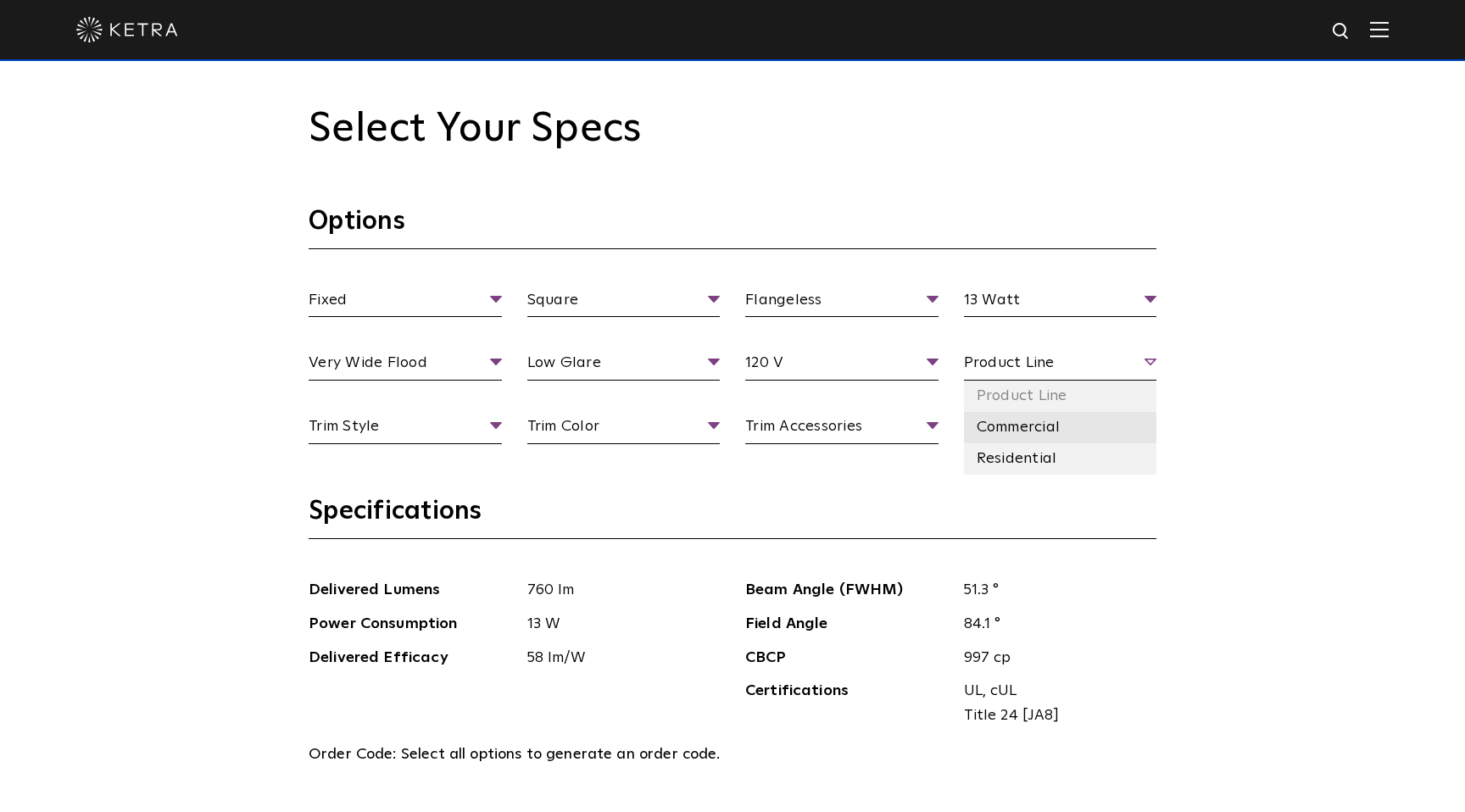
click at [1064, 434] on li "Commercial" at bounding box center [1060, 428] width 193 height 31
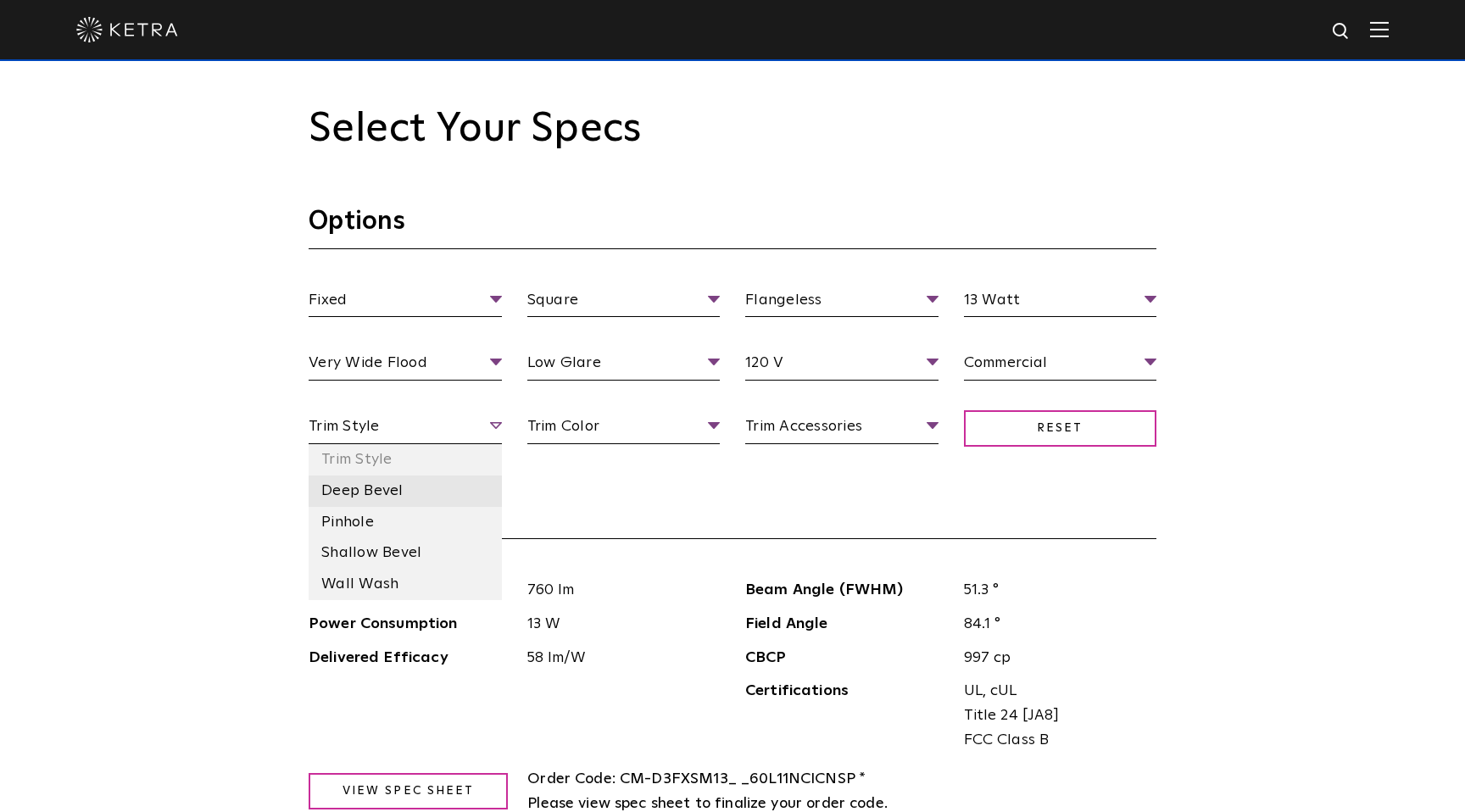
click at [414, 499] on li "Deep Bevel" at bounding box center [404, 491] width 193 height 31
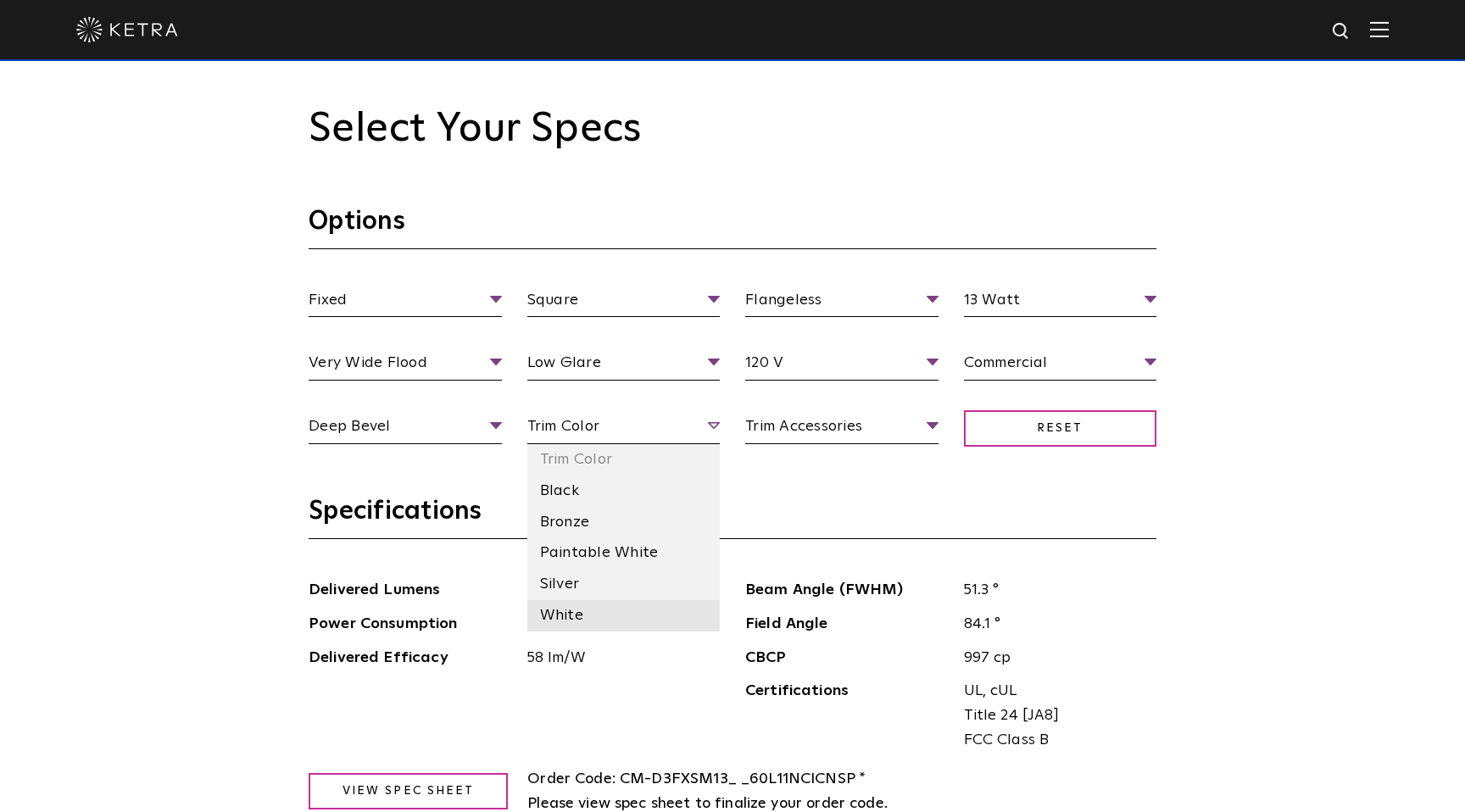
click at [599, 611] on li "White" at bounding box center [624, 616] width 193 height 31
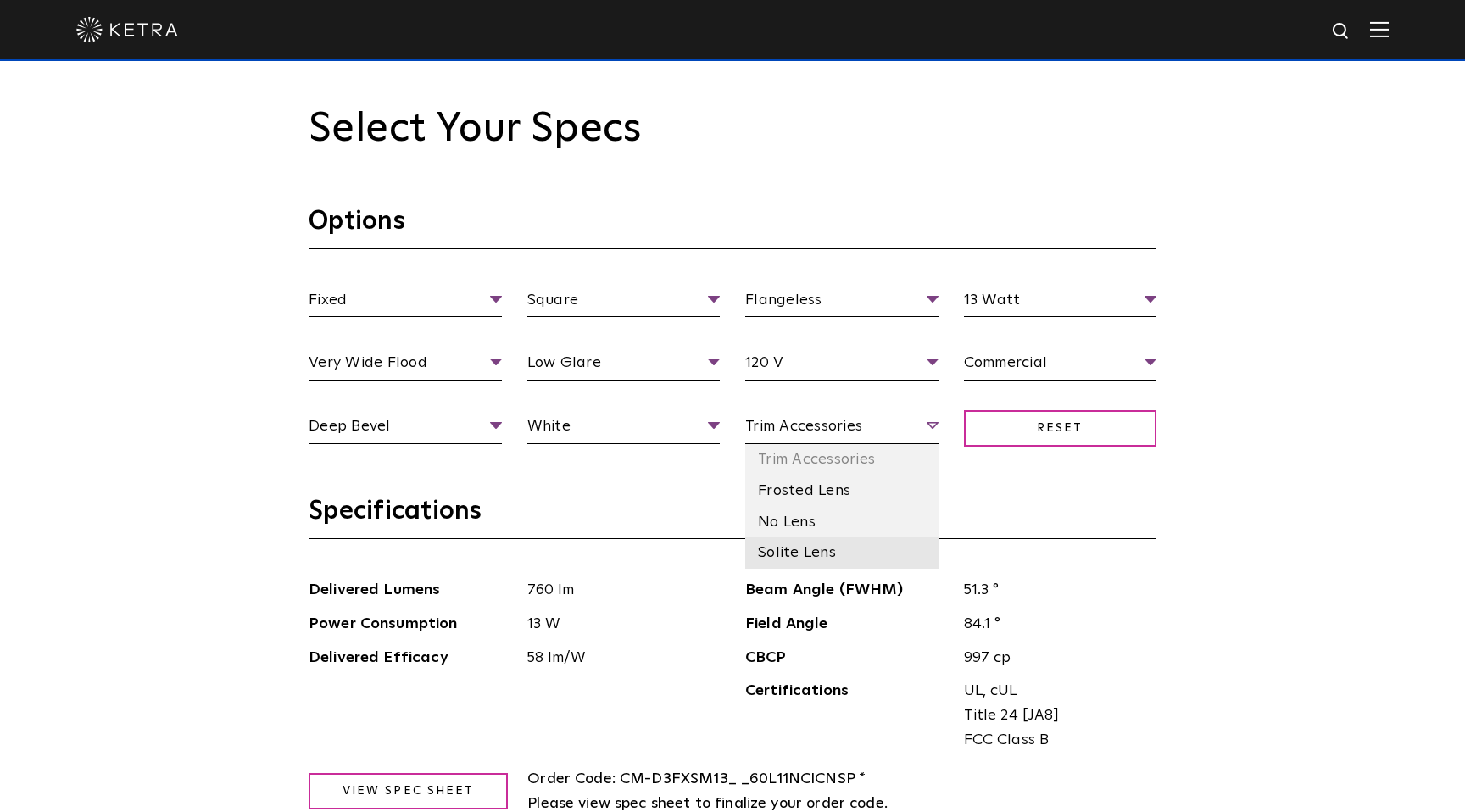
click at [819, 551] on li "Solite Lens" at bounding box center [841, 553] width 193 height 31
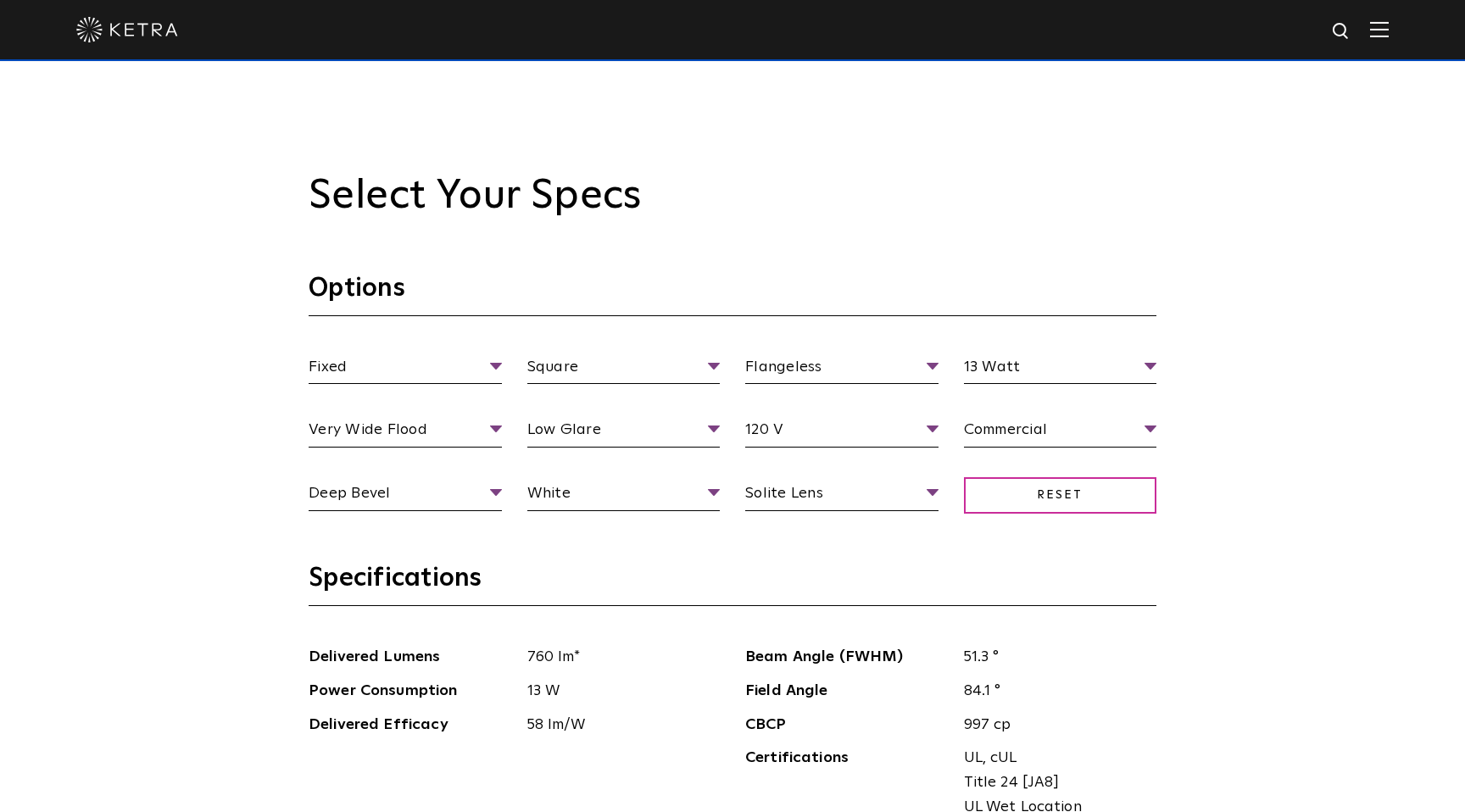
scroll to position [1566, 0]
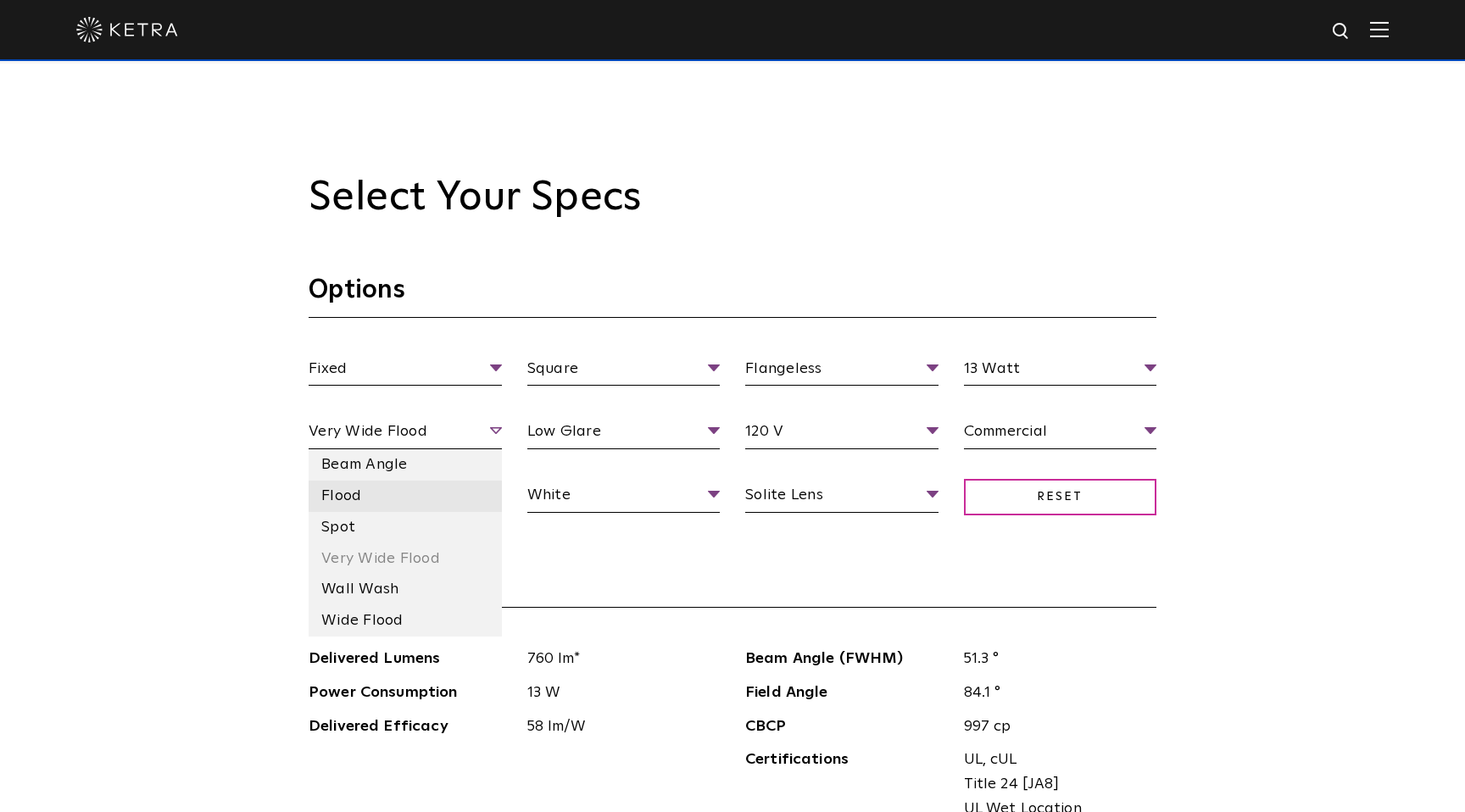
click at [365, 496] on li "Flood" at bounding box center [404, 496] width 193 height 31
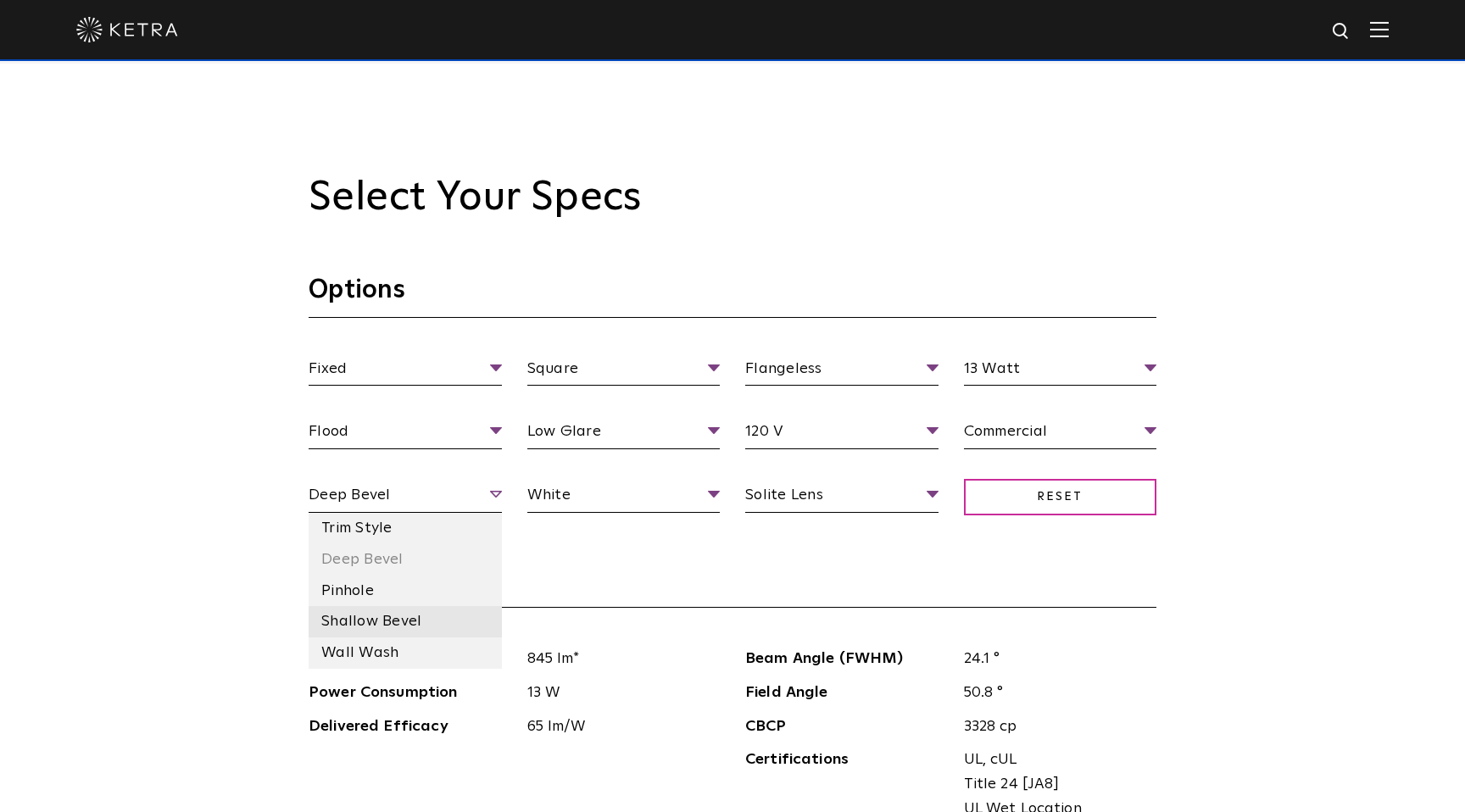
click at [449, 625] on li "Shallow Bevel" at bounding box center [404, 622] width 193 height 31
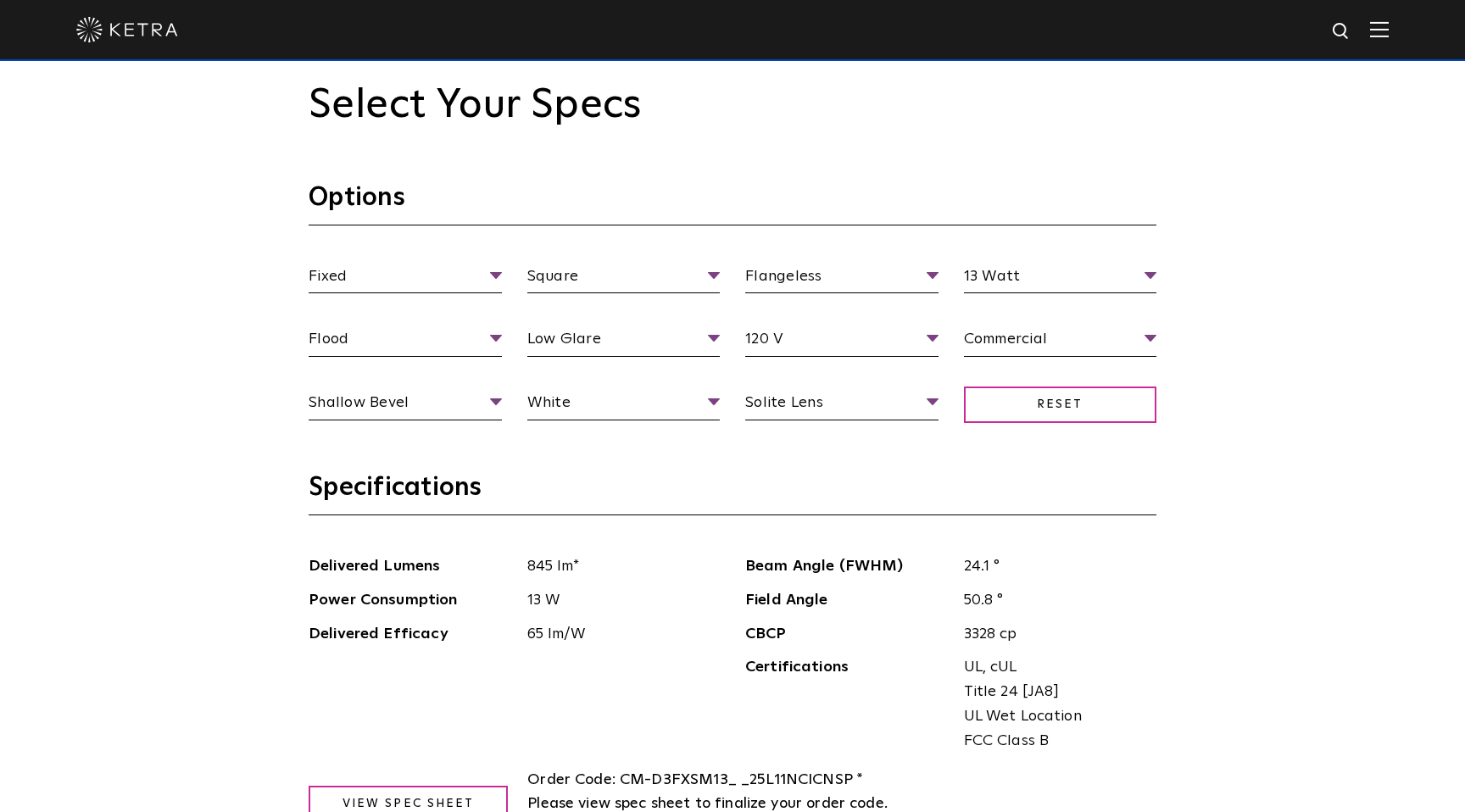
scroll to position [1659, 0]
click at [641, 406] on li "High Output" at bounding box center [624, 403] width 193 height 31
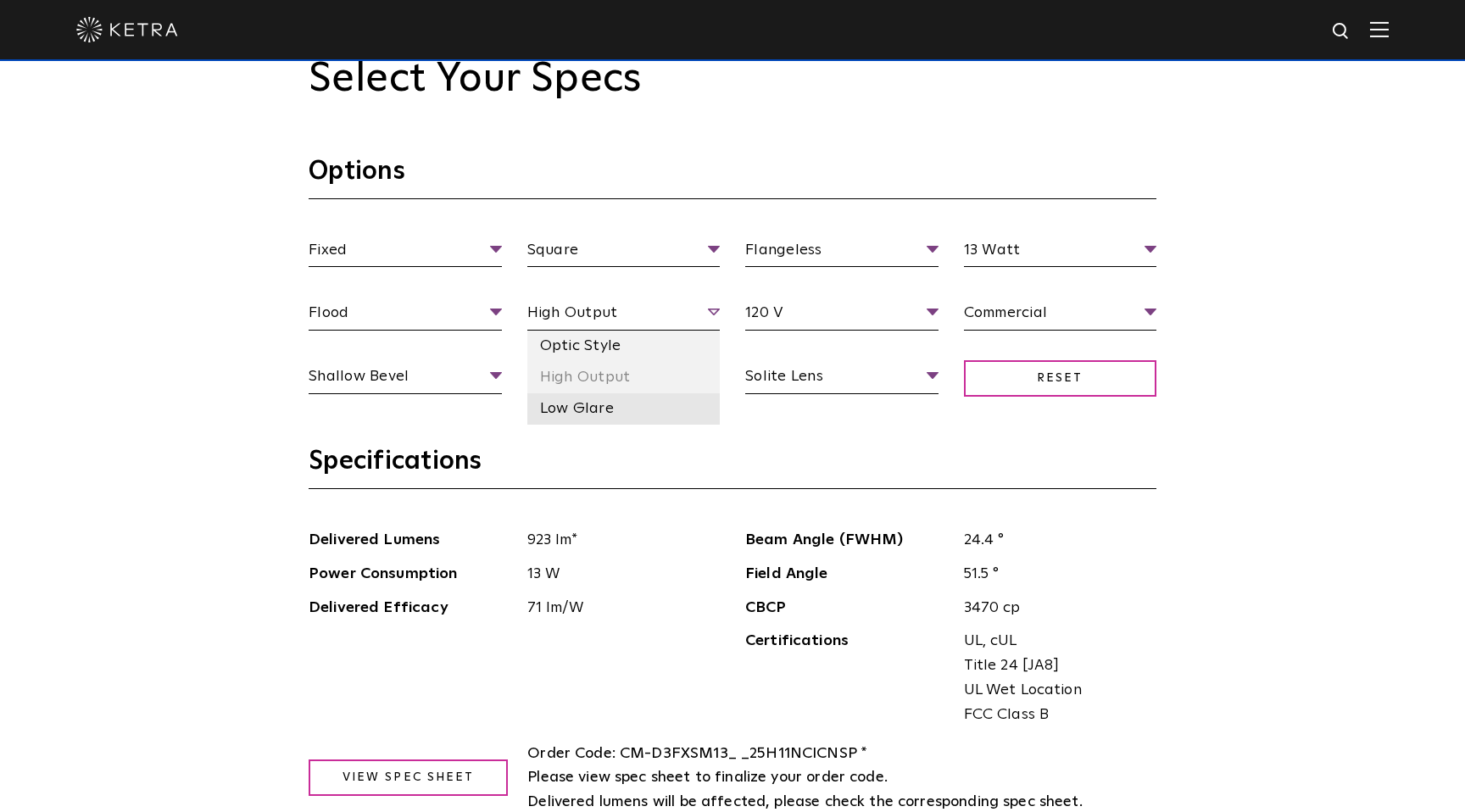
click at [649, 411] on li "Low Glare" at bounding box center [624, 409] width 193 height 31
click at [667, 348] on li "Optic Style" at bounding box center [624, 346] width 193 height 31
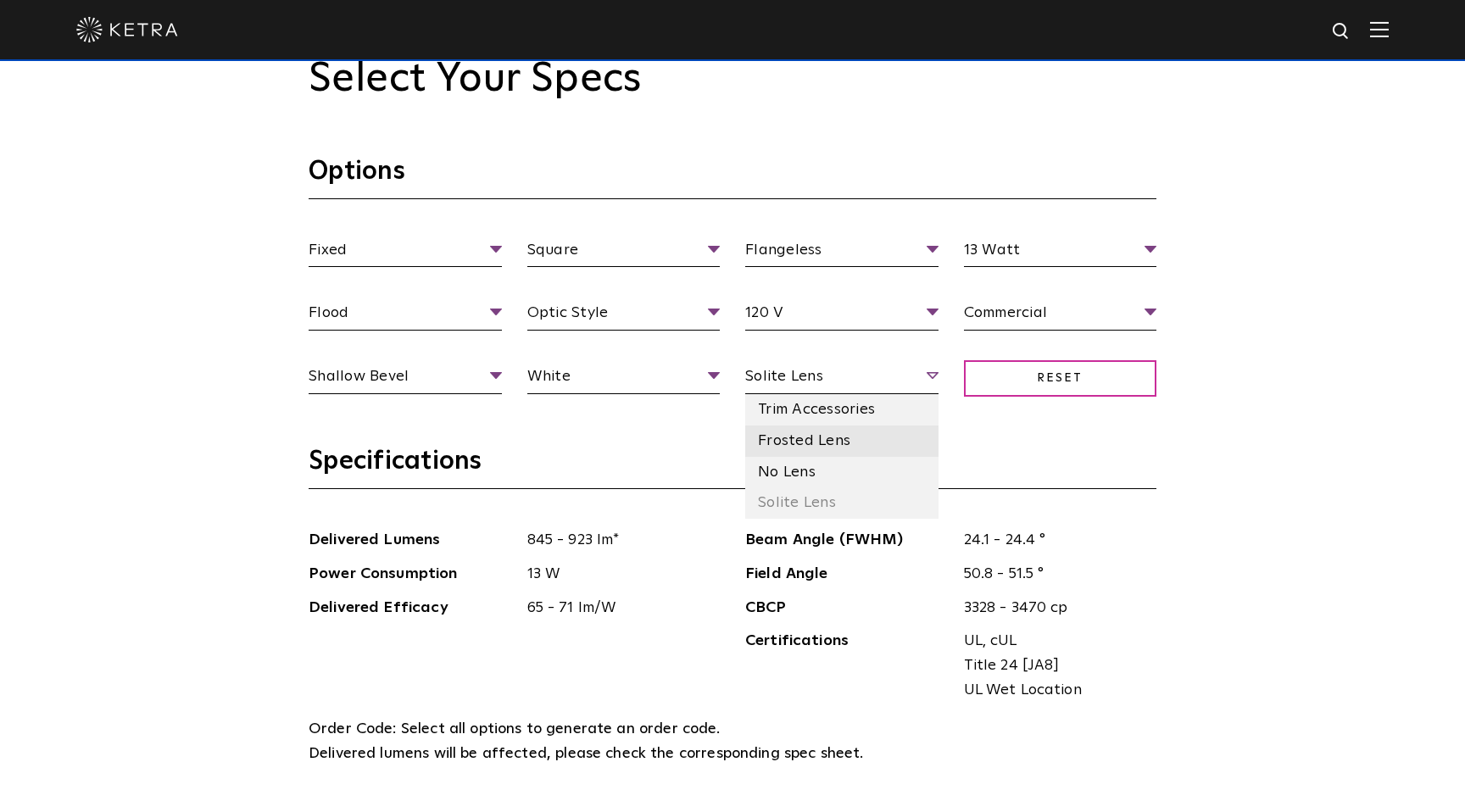
click at [869, 444] on li "Frosted Lens" at bounding box center [841, 441] width 193 height 31
click at [848, 481] on li "No Lens" at bounding box center [841, 472] width 193 height 31
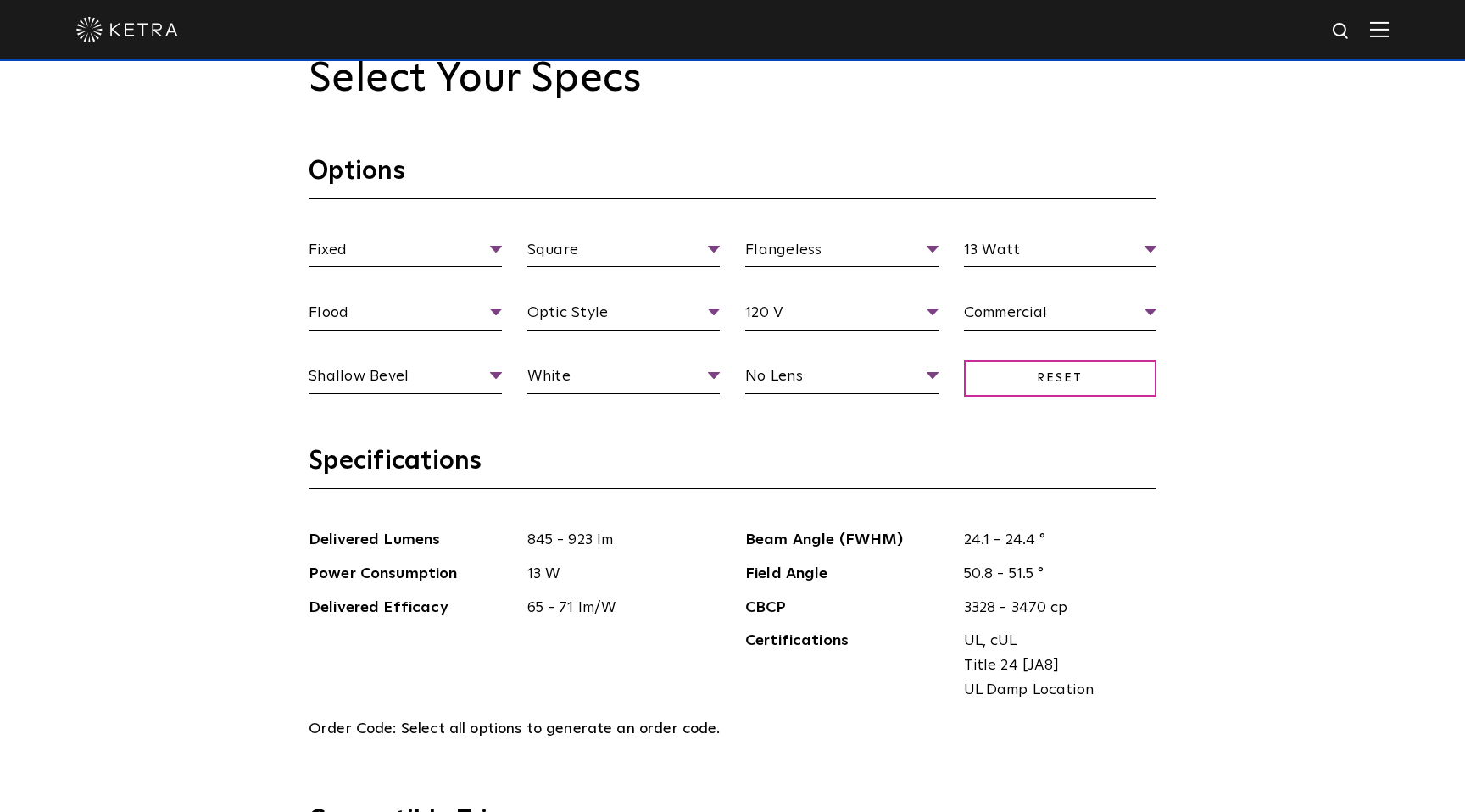
scroll to position [1698, 0]
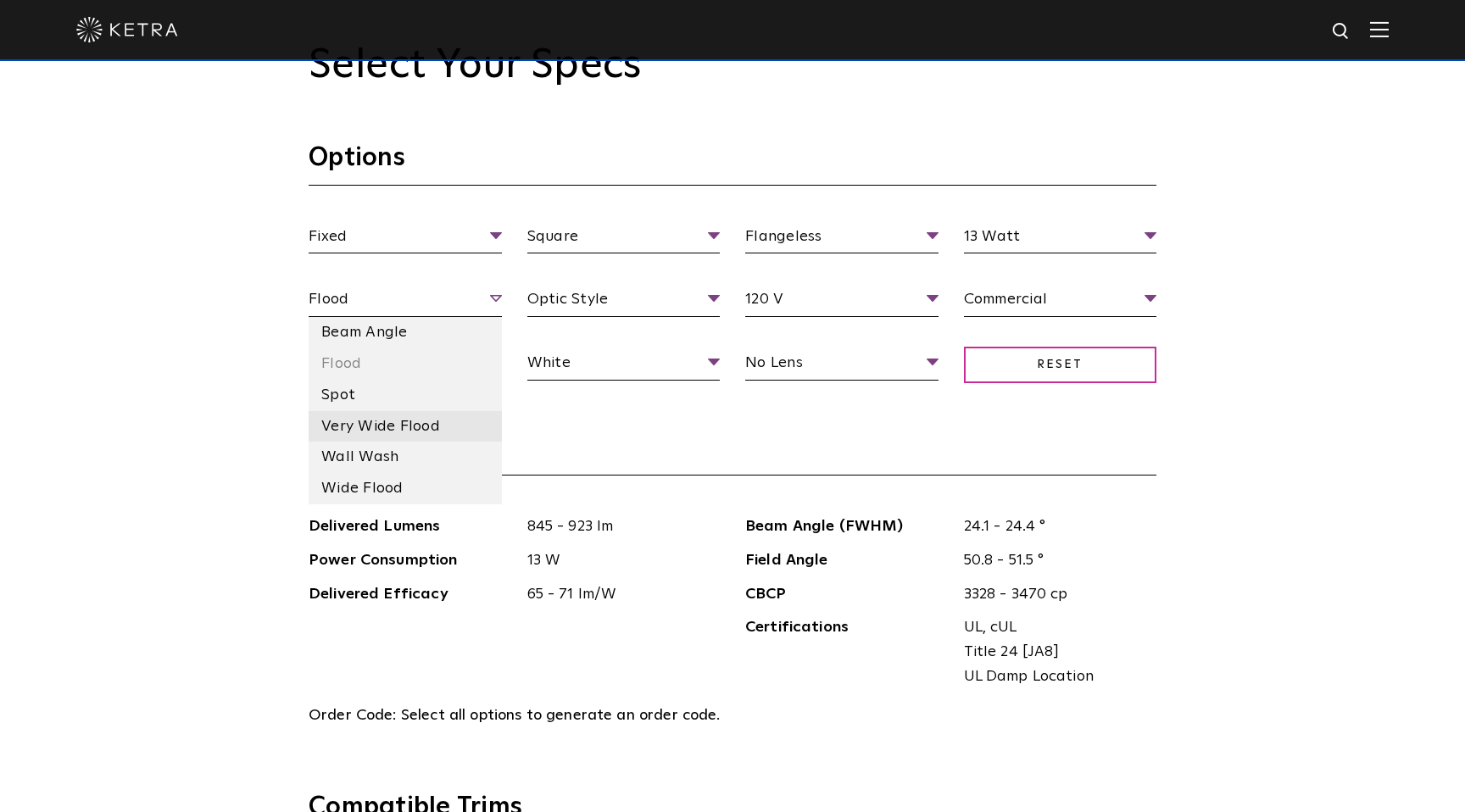
click at [458, 419] on li "Very Wide Flood" at bounding box center [404, 427] width 193 height 31
click at [456, 397] on li "Spot" at bounding box center [404, 396] width 193 height 31
click at [418, 363] on li "Flood" at bounding box center [404, 364] width 193 height 31
click at [447, 404] on li "Spot" at bounding box center [404, 396] width 193 height 31
click at [464, 356] on li "Flood" at bounding box center [404, 364] width 193 height 31
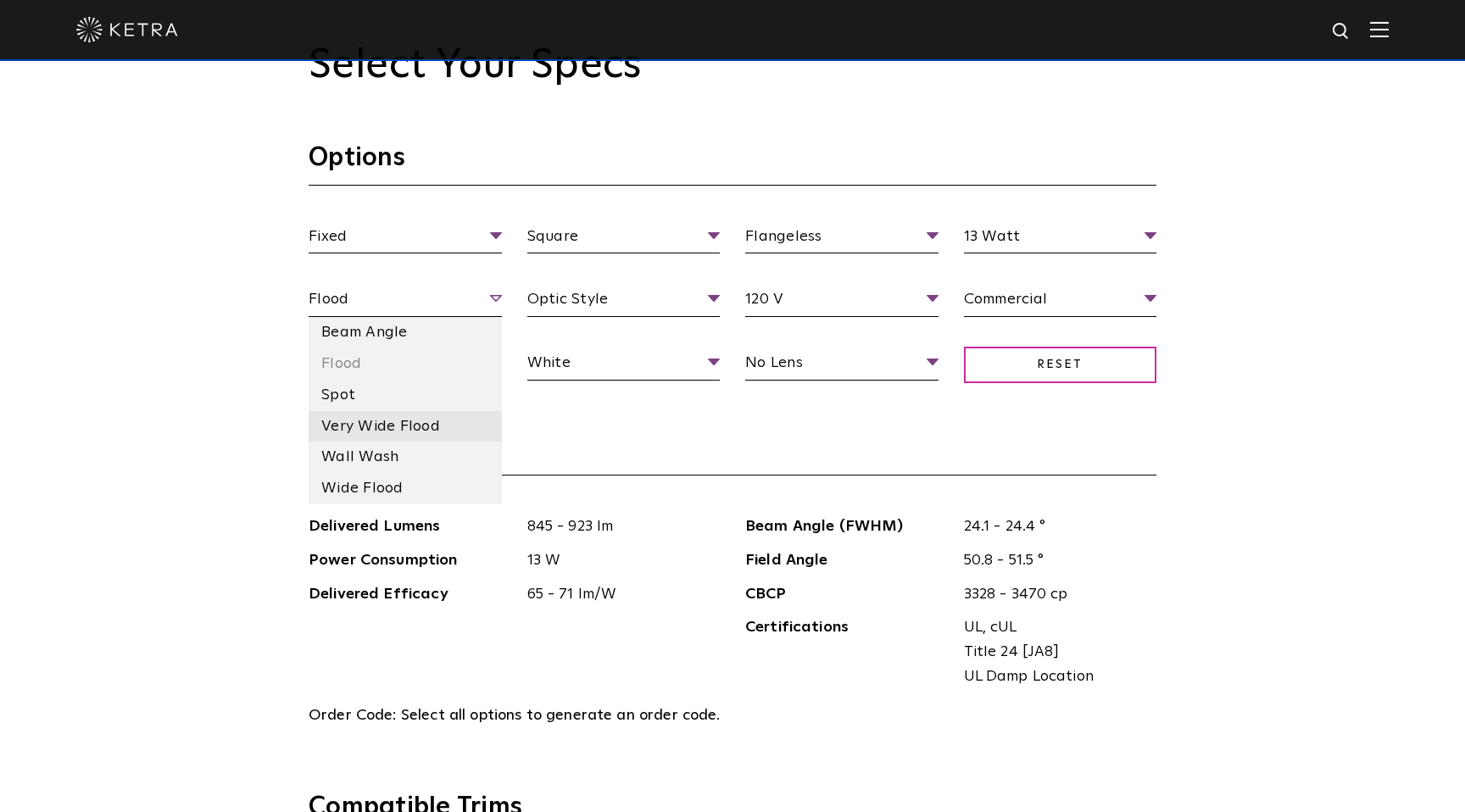
click at [465, 423] on li "Very Wide Flood" at bounding box center [404, 427] width 193 height 31
click at [455, 351] on li "Flood" at bounding box center [404, 364] width 193 height 31
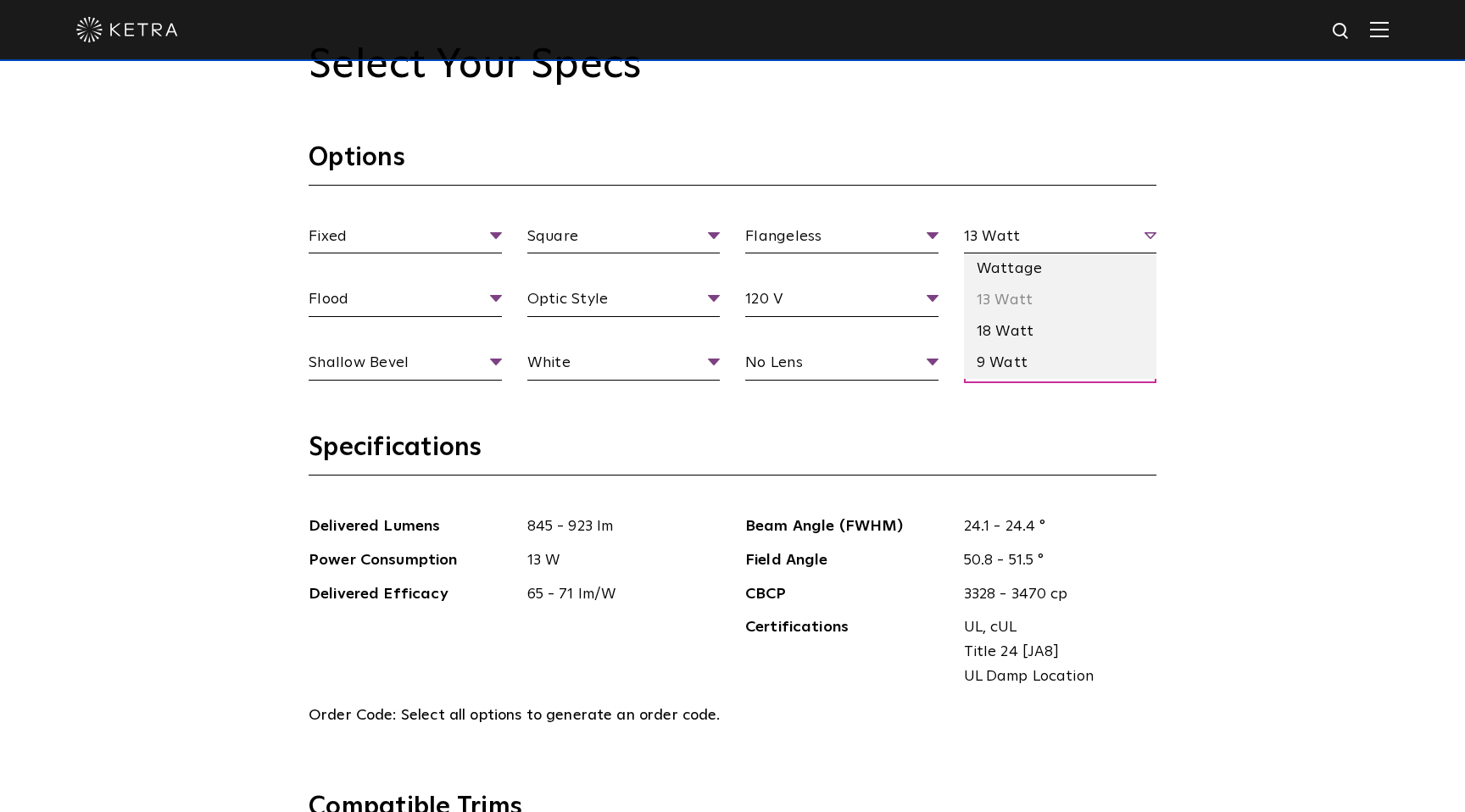
click at [1086, 246] on span "13 Watt" at bounding box center [1060, 239] width 193 height 30
click at [1235, 200] on div "Select Your Specs Options Fixed Fixture Type Adjustable Fixed Wall Wash Square …" at bounding box center [732, 806] width 1465 height 1751
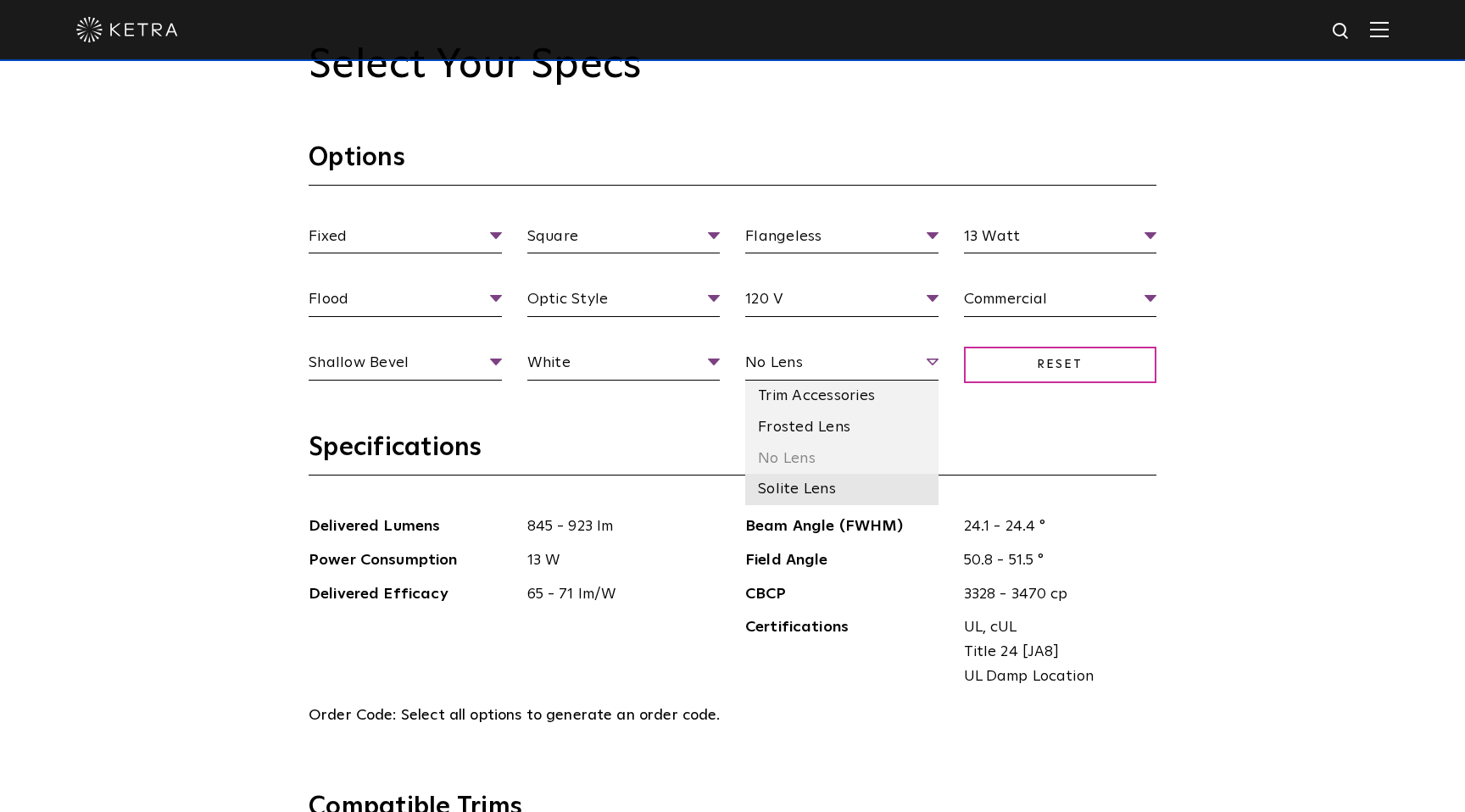
click at [853, 483] on li "Solite Lens" at bounding box center [841, 489] width 193 height 31
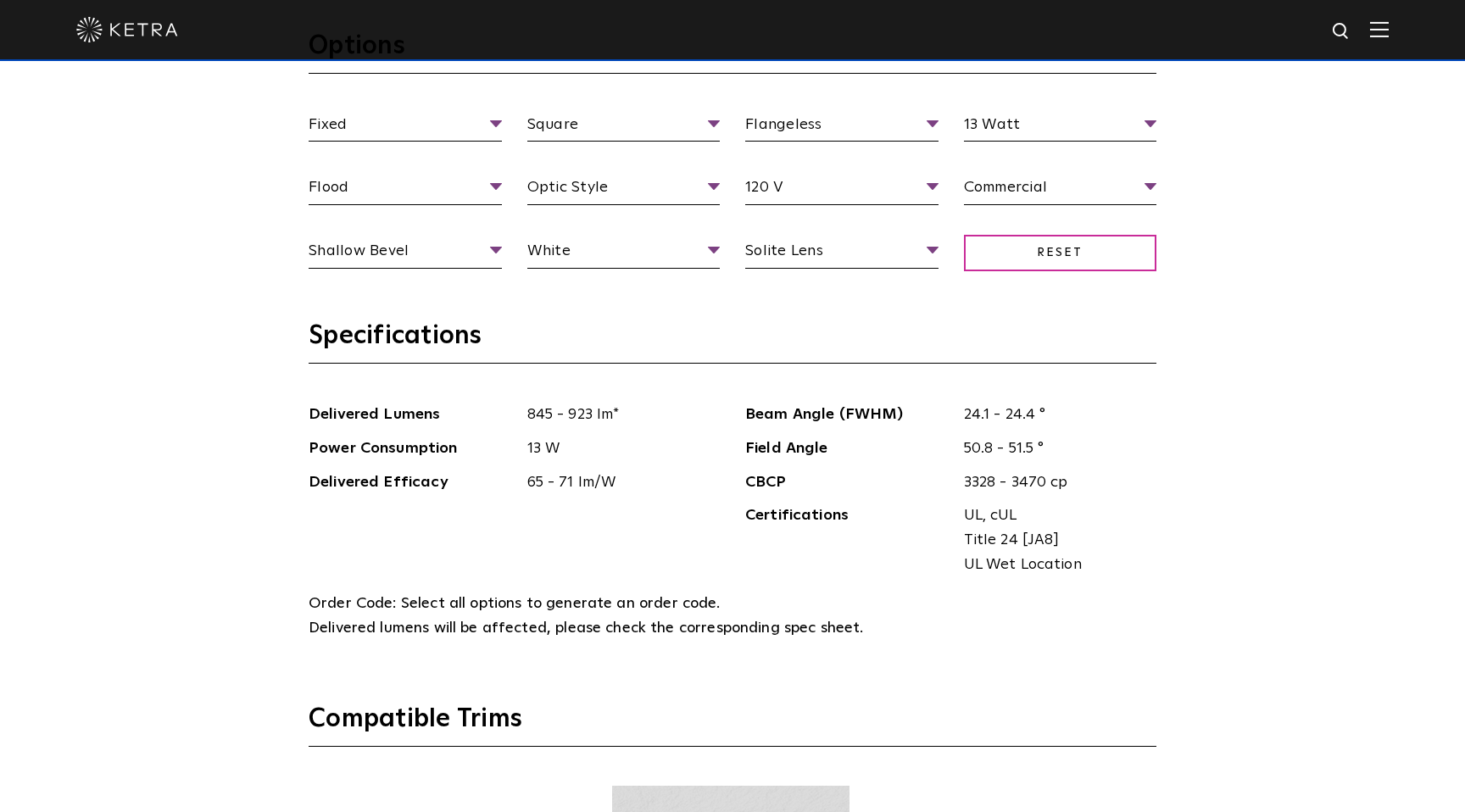
scroll to position [1789, 0]
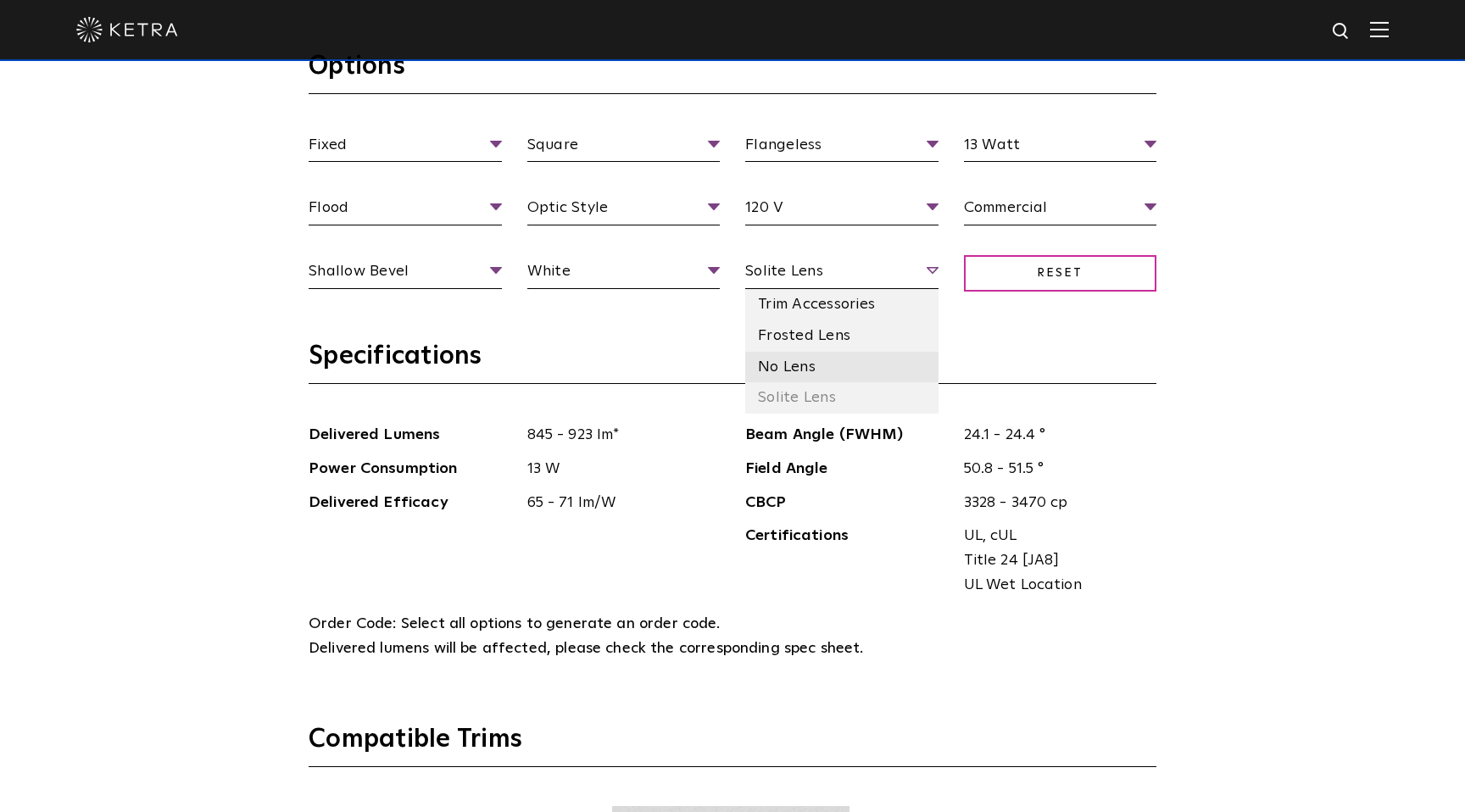
click at [842, 366] on li "No Lens" at bounding box center [841, 368] width 193 height 31
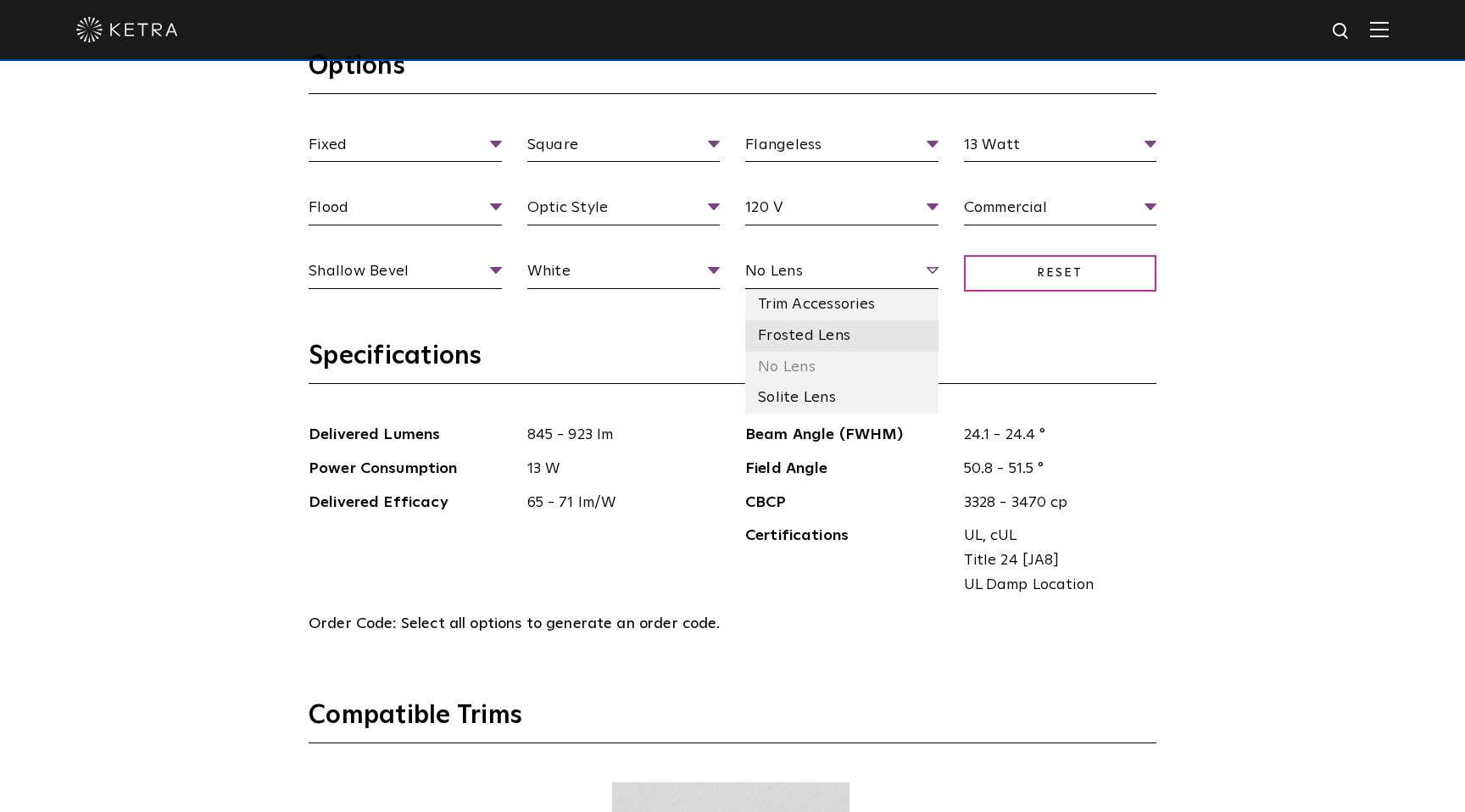
click at [838, 346] on li "Frosted Lens" at bounding box center [841, 336] width 193 height 31
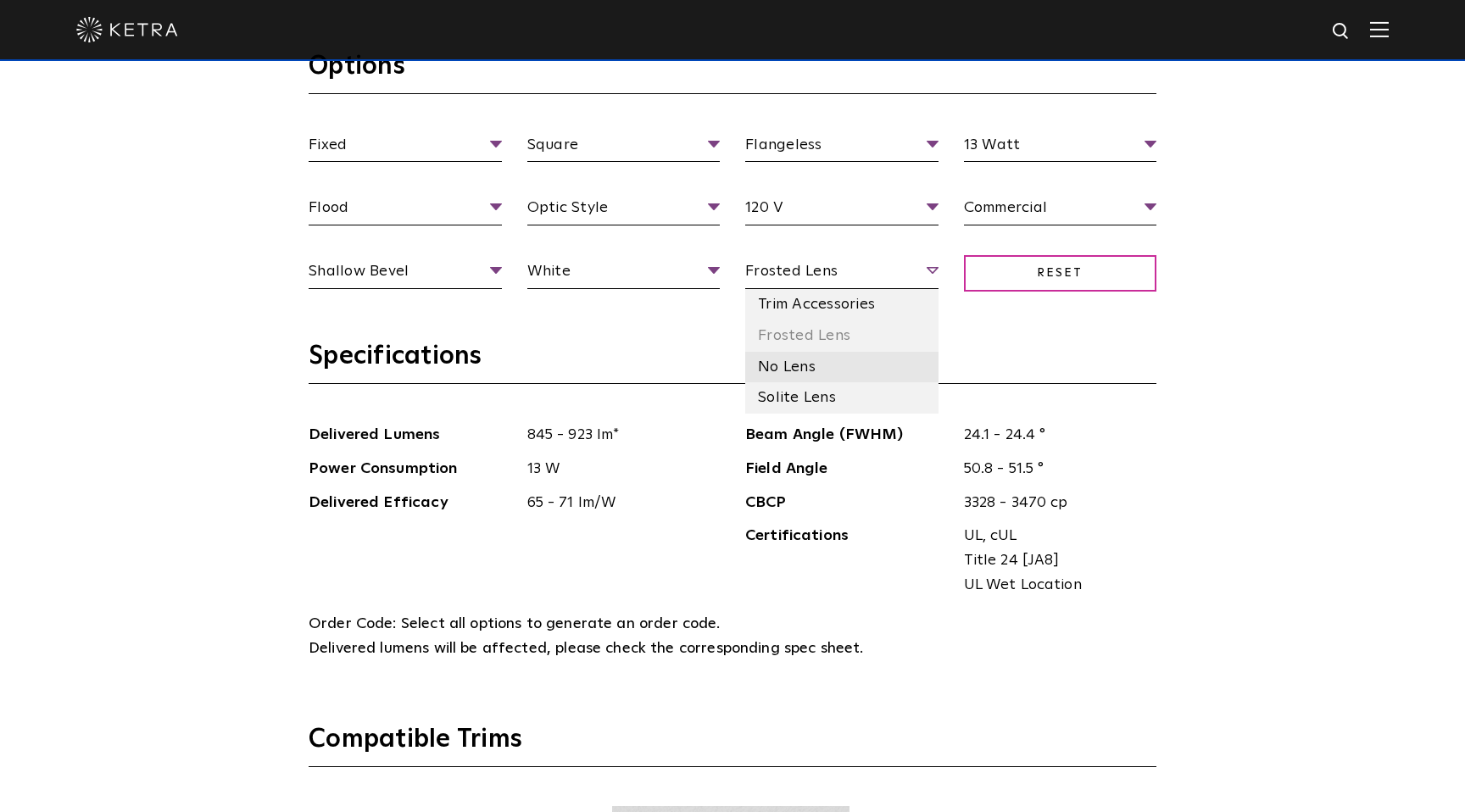
click at [825, 369] on li "No Lens" at bounding box center [841, 368] width 193 height 31
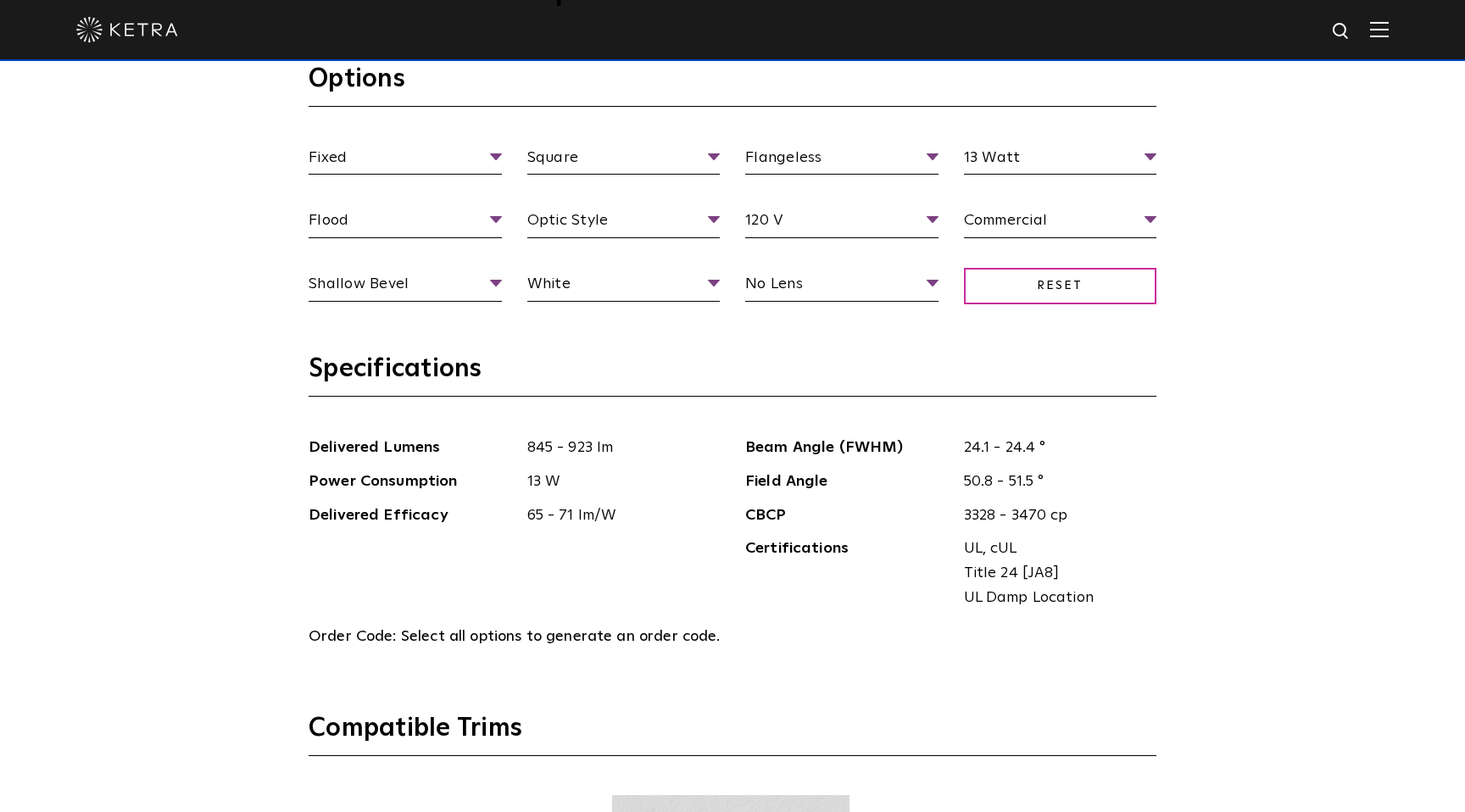
scroll to position [1772, 0]
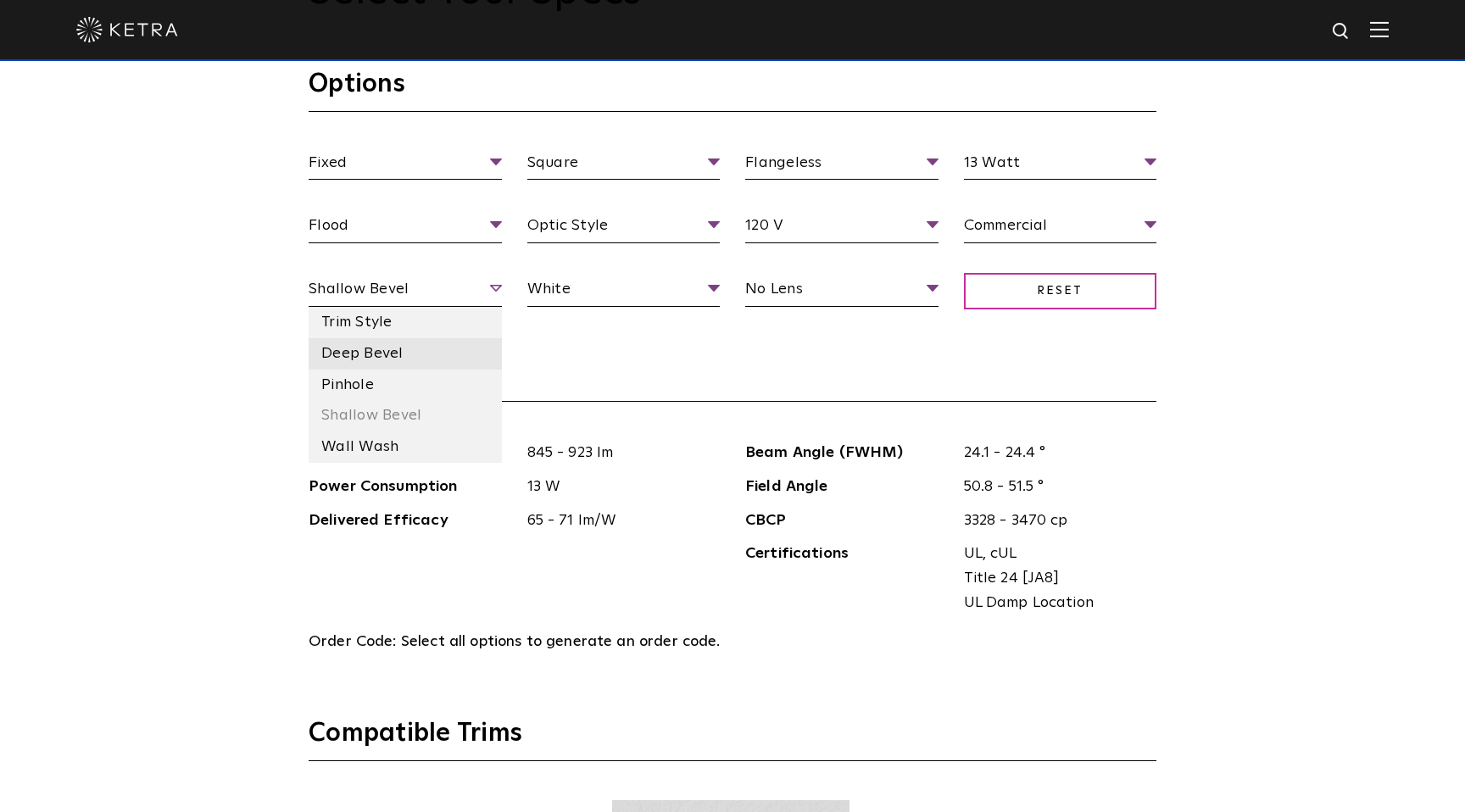
click at [462, 346] on li "Deep Bevel" at bounding box center [404, 354] width 193 height 31
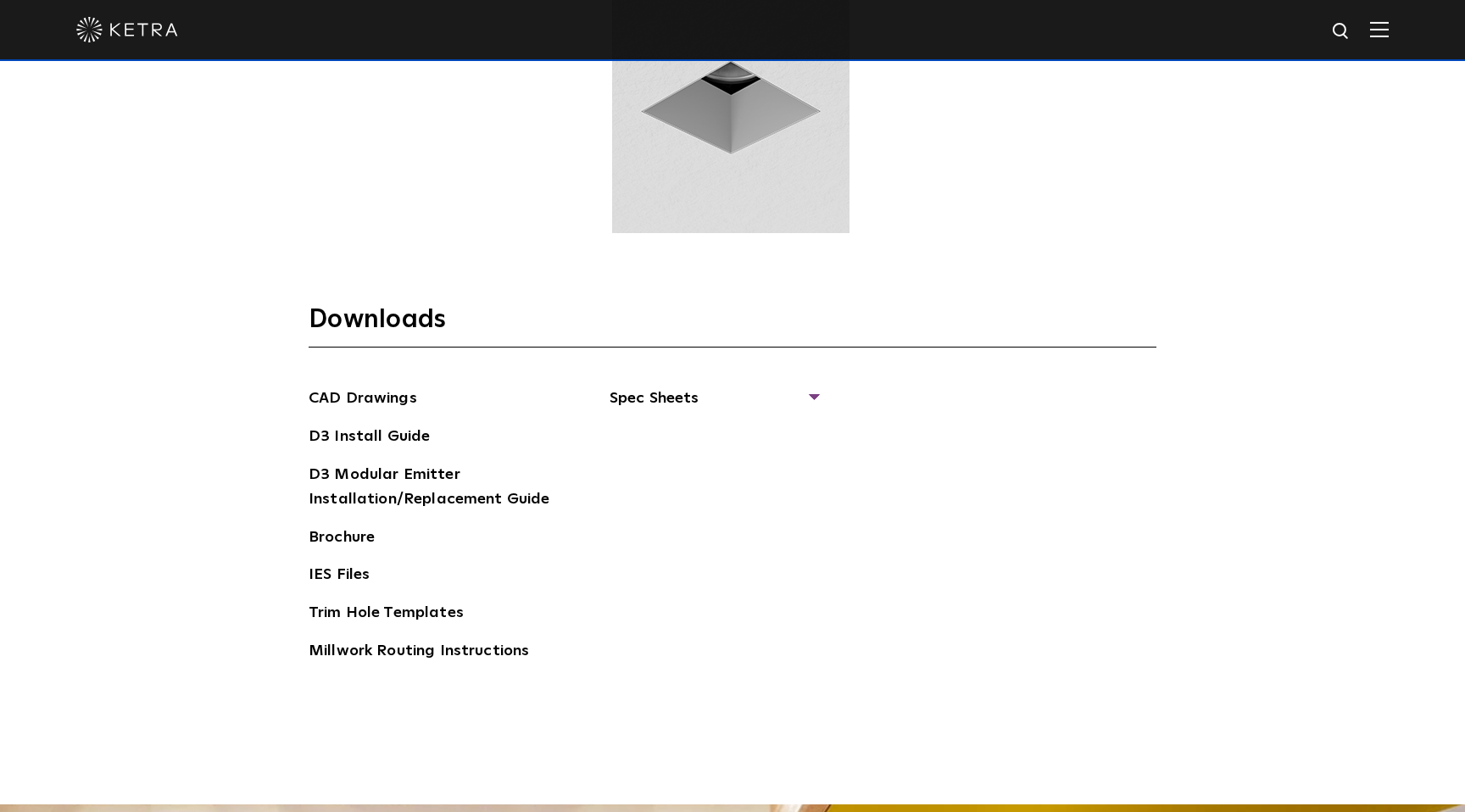
scroll to position [2573, 0]
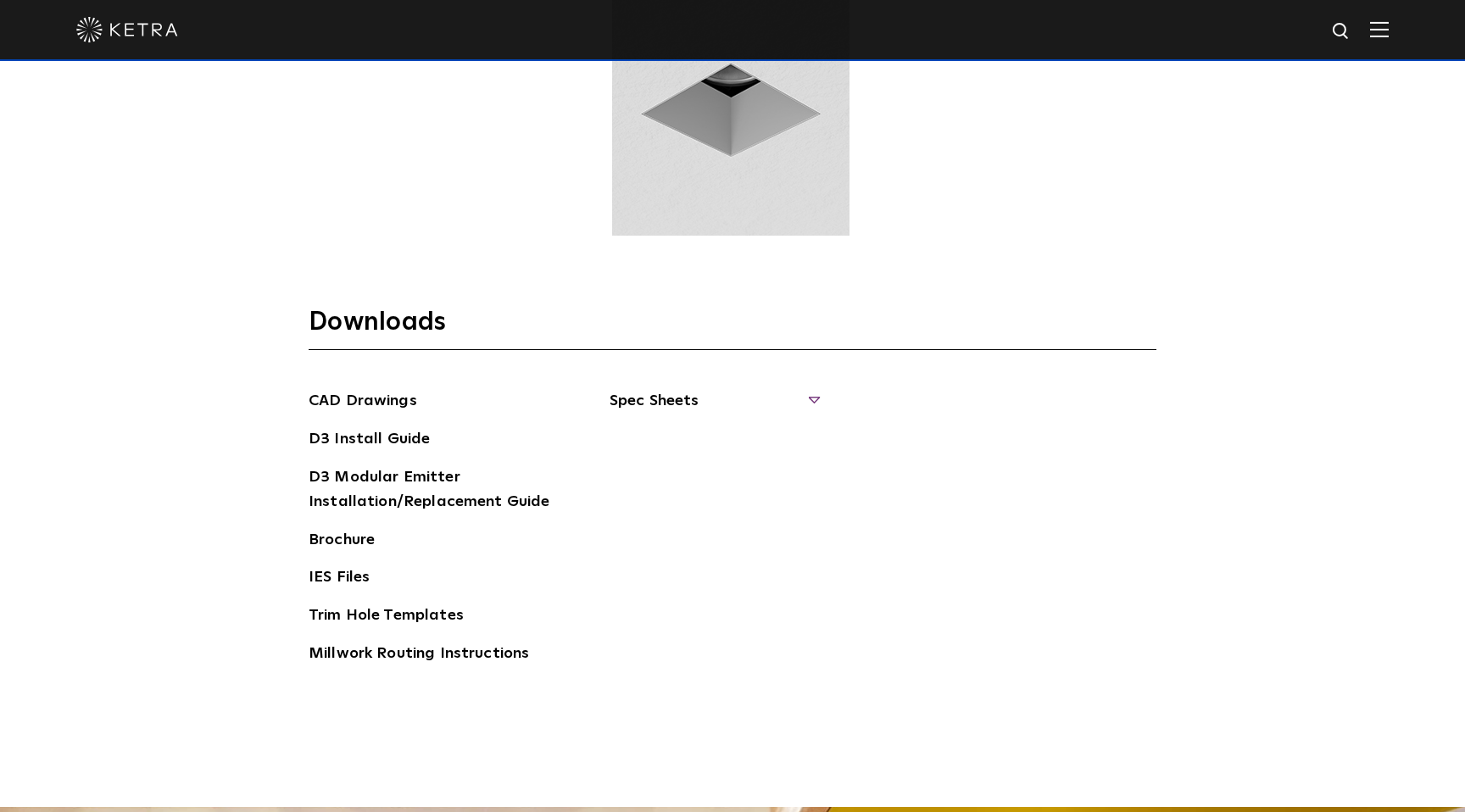
click at [813, 398] on span "Spec Sheets" at bounding box center [714, 407] width 208 height 38
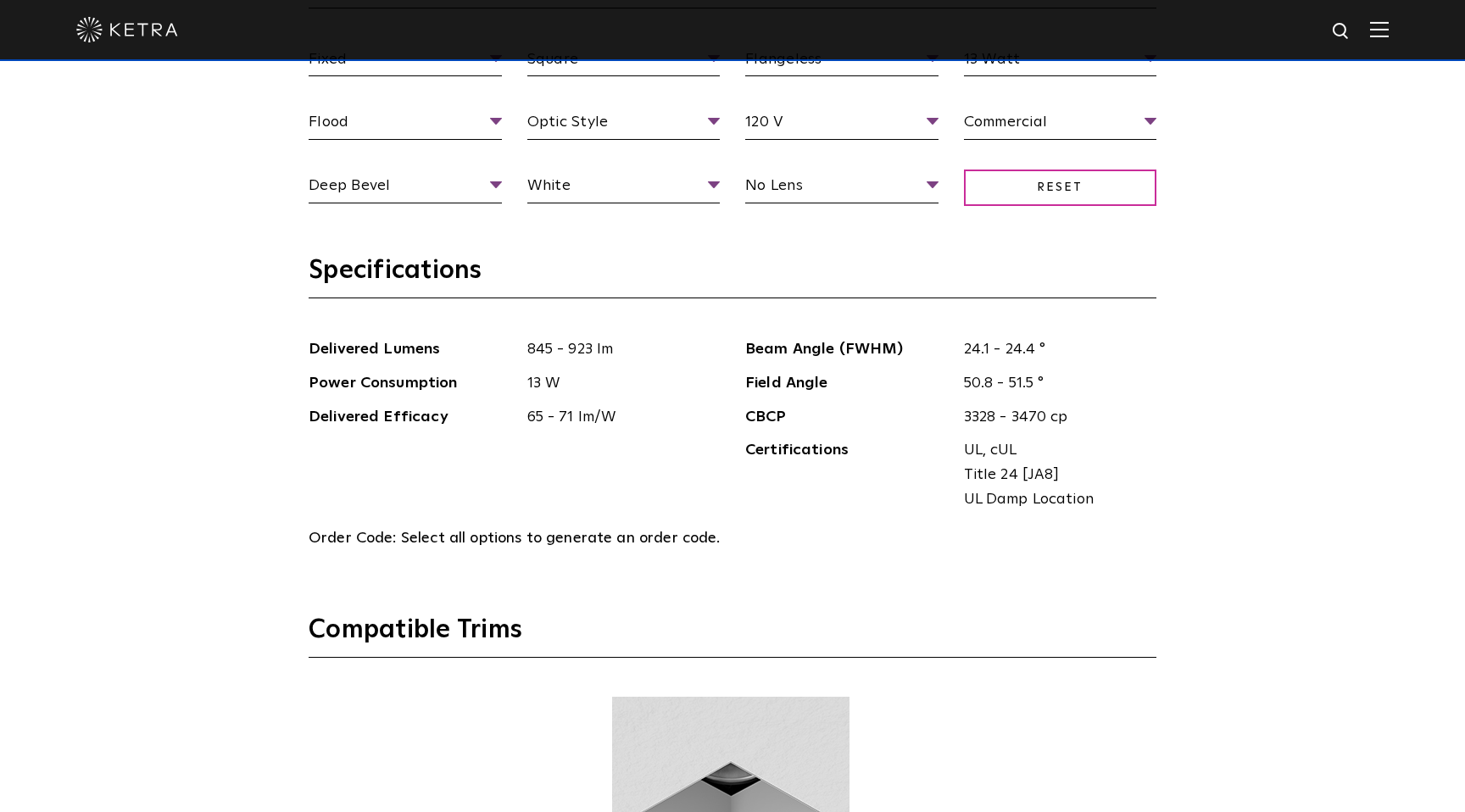
scroll to position [1874, 0]
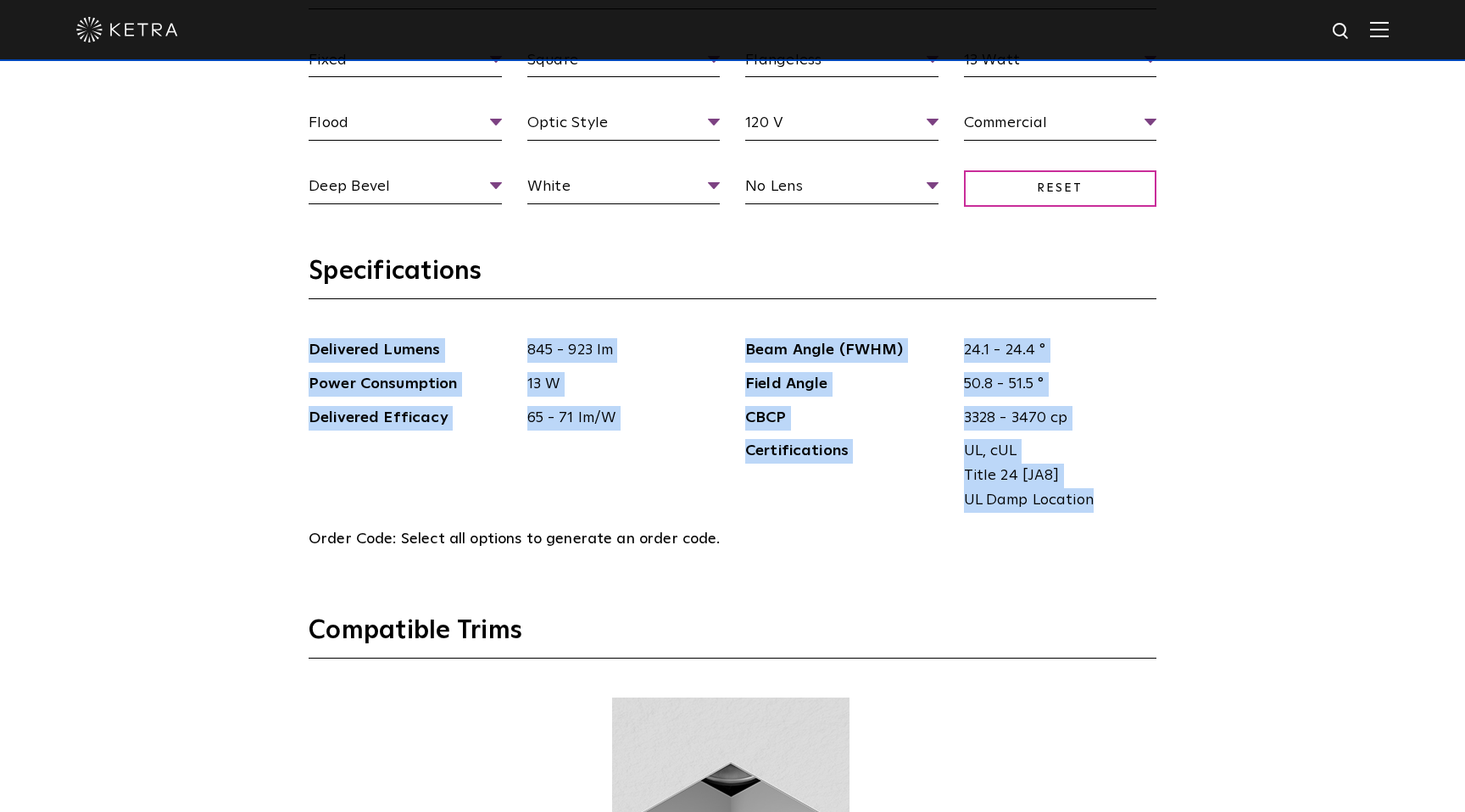
drag, startPoint x: 1093, startPoint y: 506, endPoint x: 267, endPoint y: 351, distance: 840.4
click at [267, 351] on div "Select Your Specs Options Fixed Fixture Type Adjustable Fixed Wall Wash Square …" at bounding box center [732, 630] width 1465 height 1751
copy div "Delivered Lumens 845 - 923 lm Power Consumption 13 W Delivered Efficacy 65 - 71…"
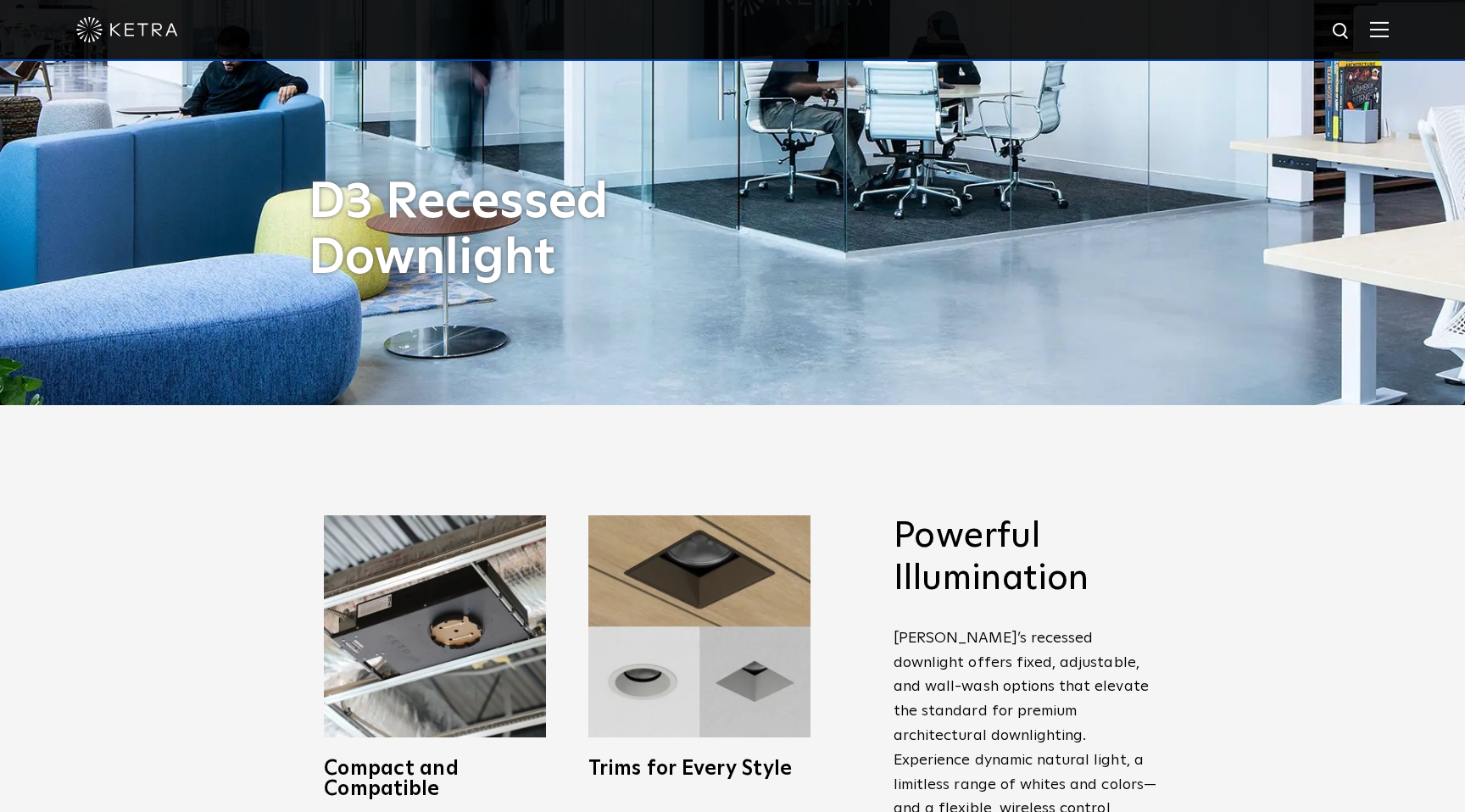
scroll to position [0, 0]
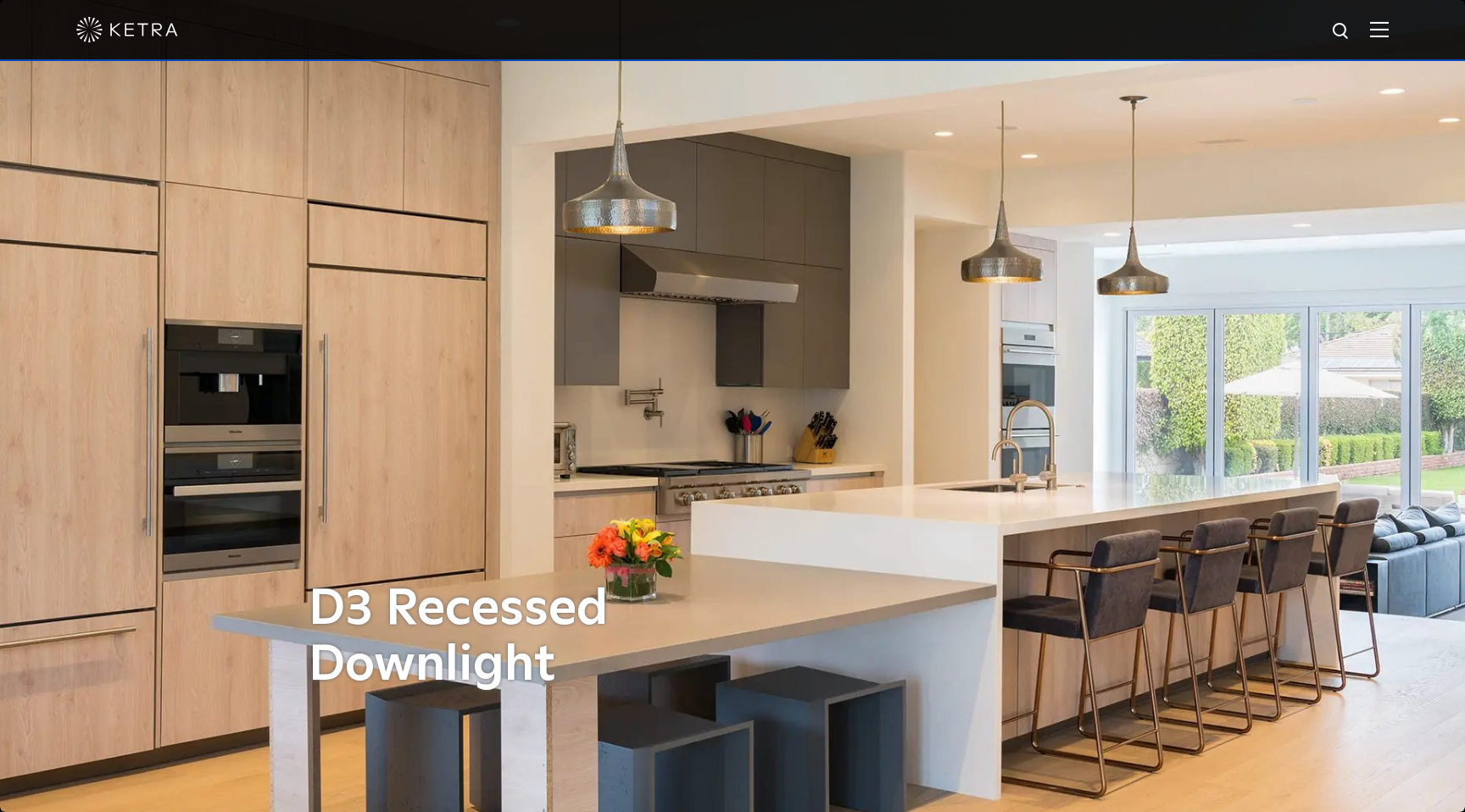
click at [1381, 31] on img at bounding box center [1379, 29] width 18 height 16
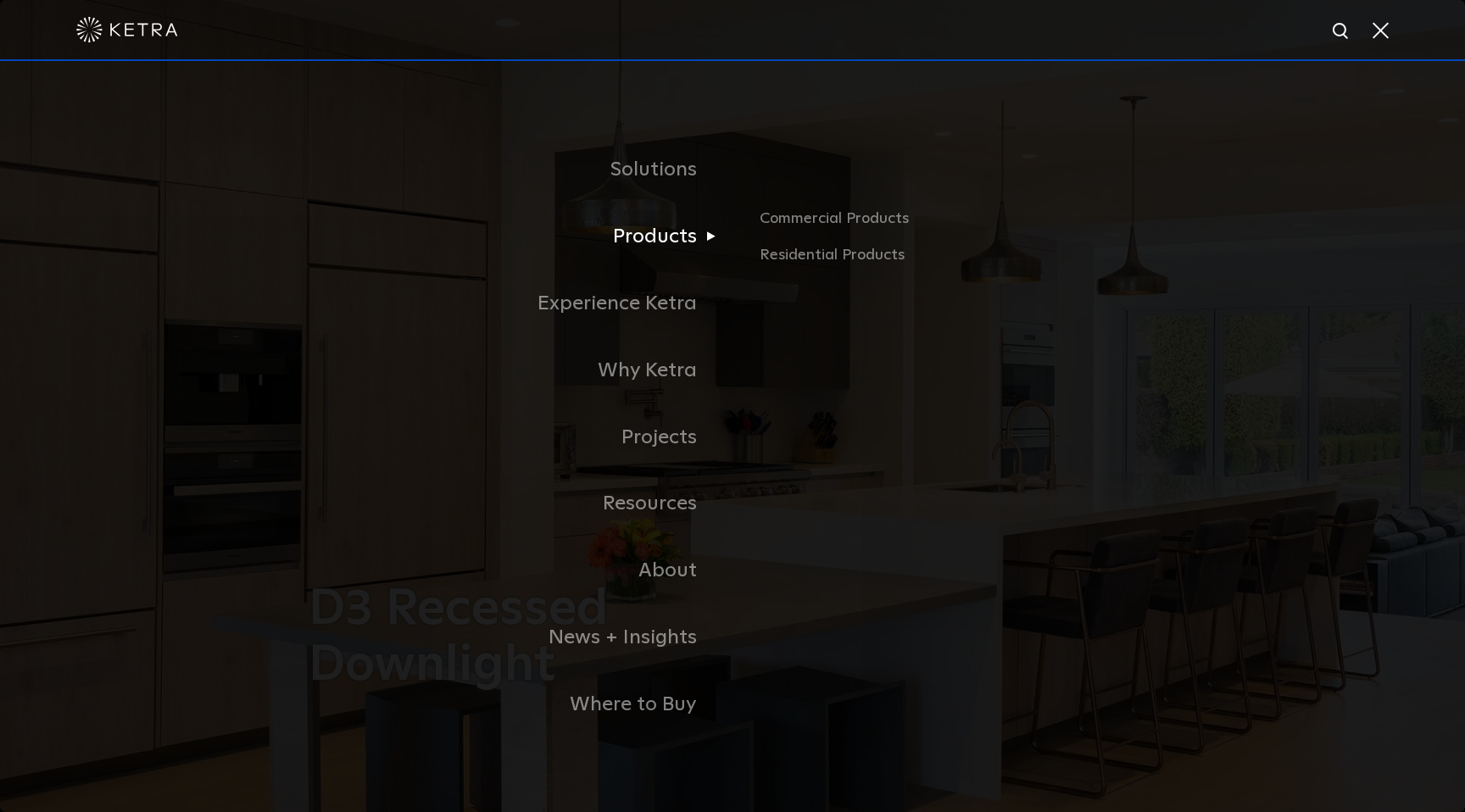
click at [678, 231] on link "Products" at bounding box center [520, 237] width 424 height 67
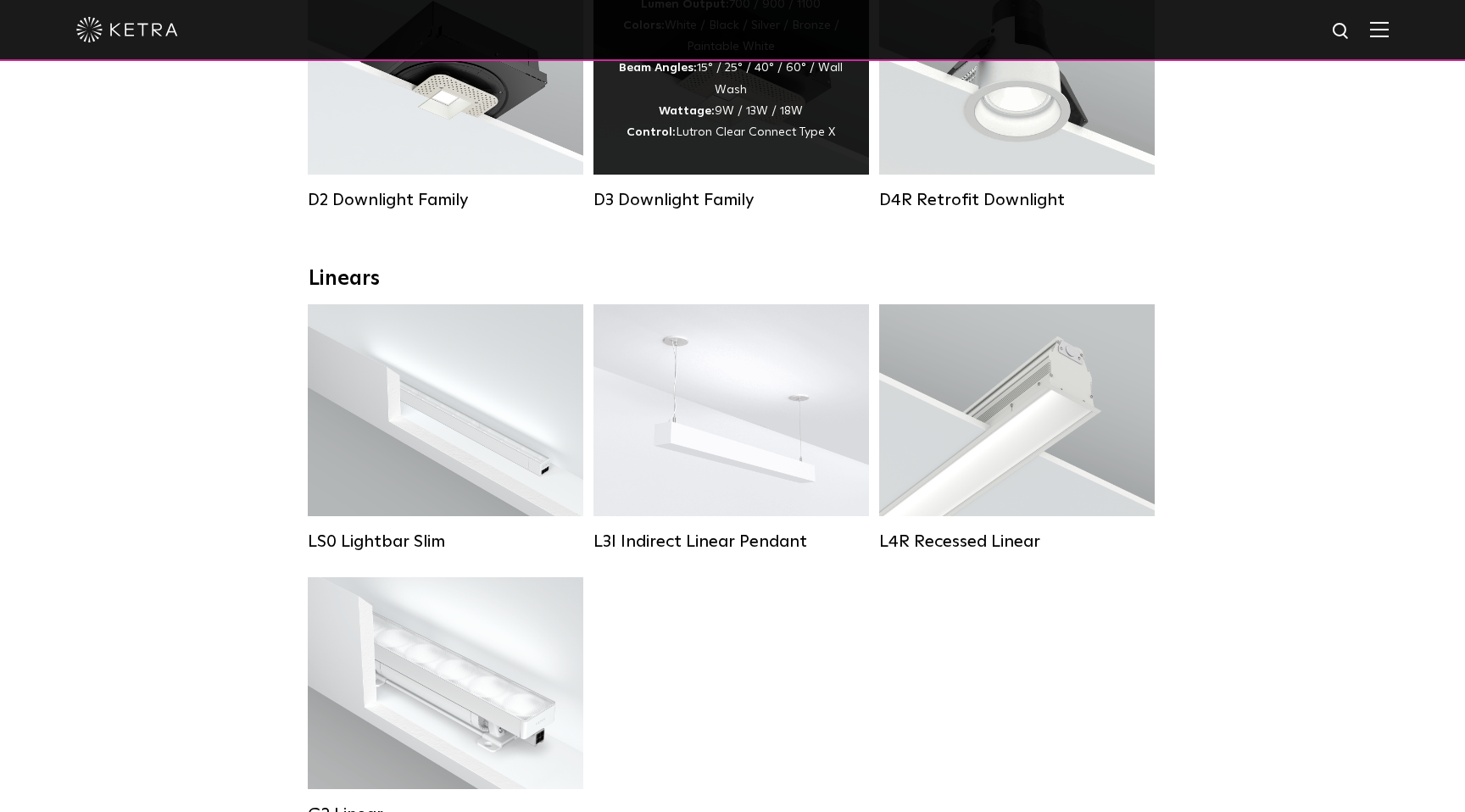
scroll to position [408, 0]
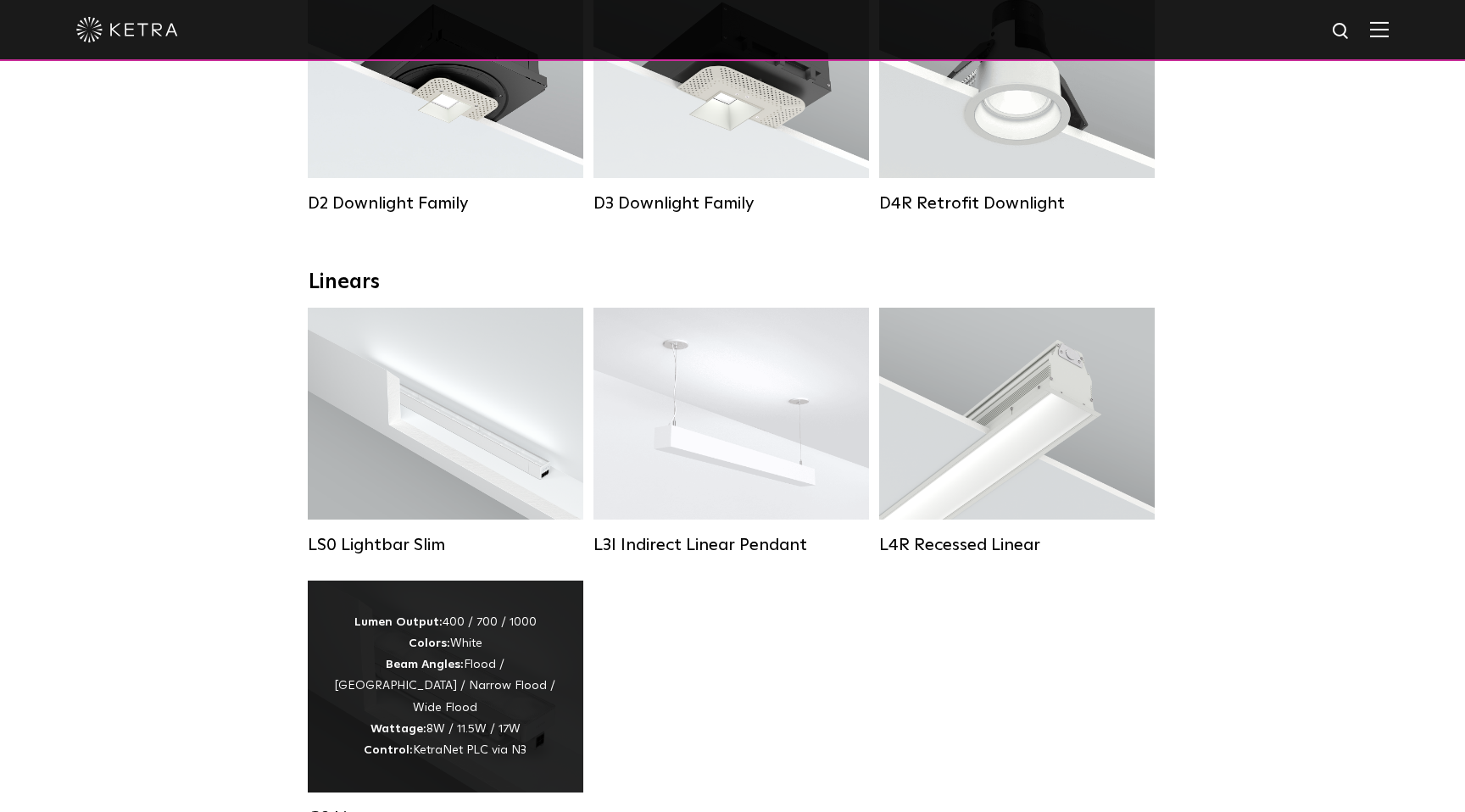
click at [449, 641] on div "Lumen Output: 400 / 700 / 1000 Colors: White Beam Angles: Flood / Graze / Narro…" at bounding box center [445, 686] width 225 height 149
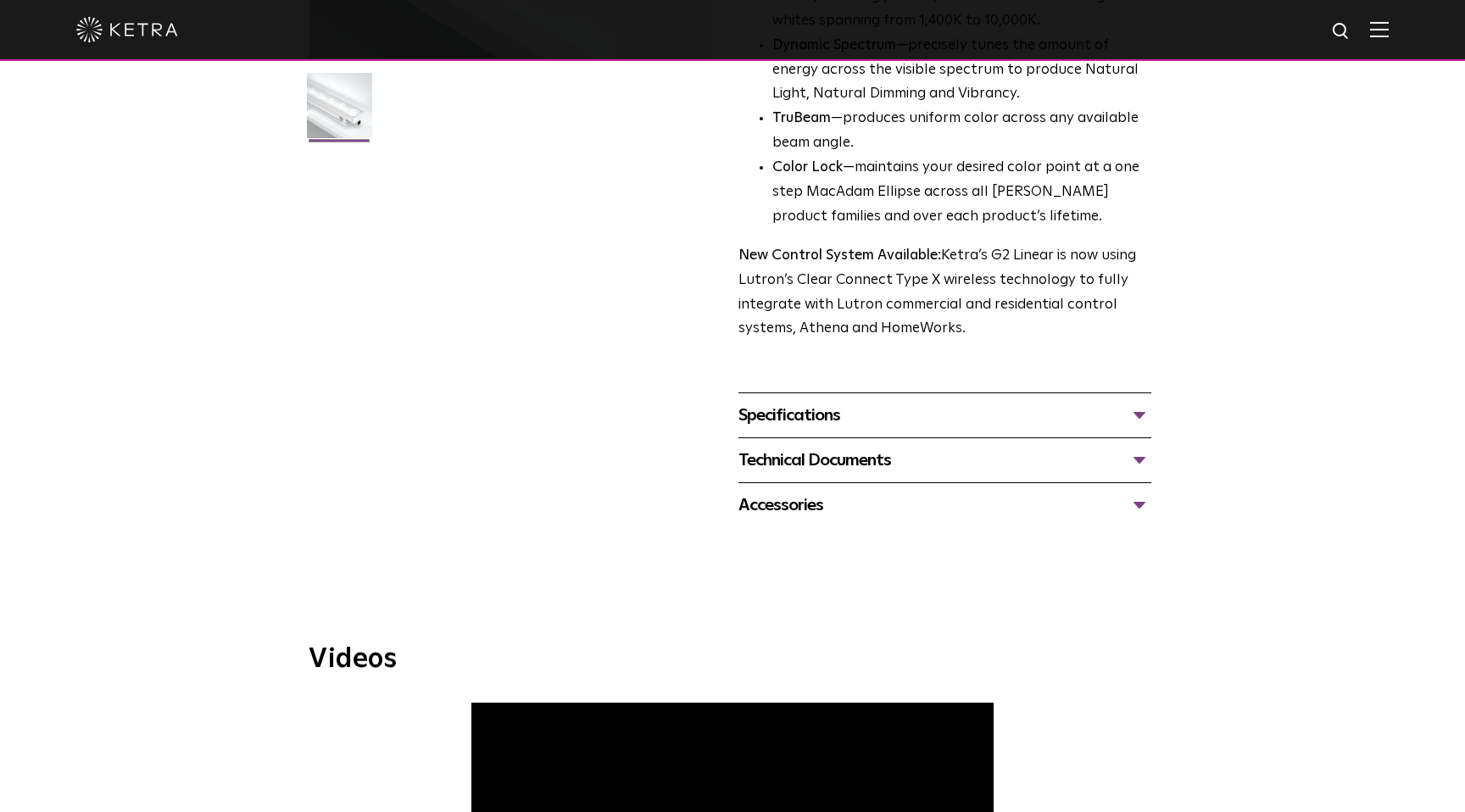
scroll to position [468, 0]
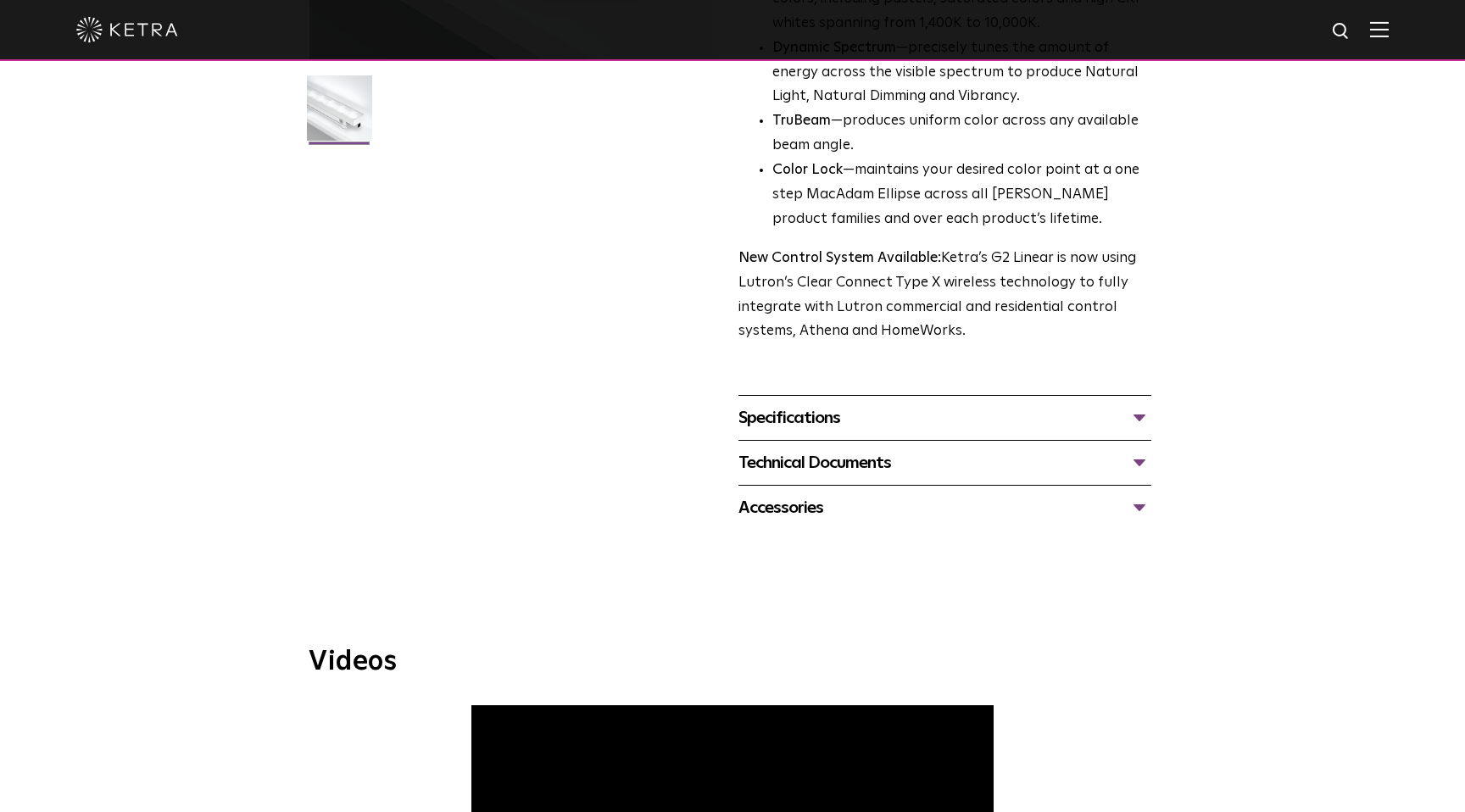
click at [847, 416] on div "Specifications" at bounding box center [944, 417] width 413 height 27
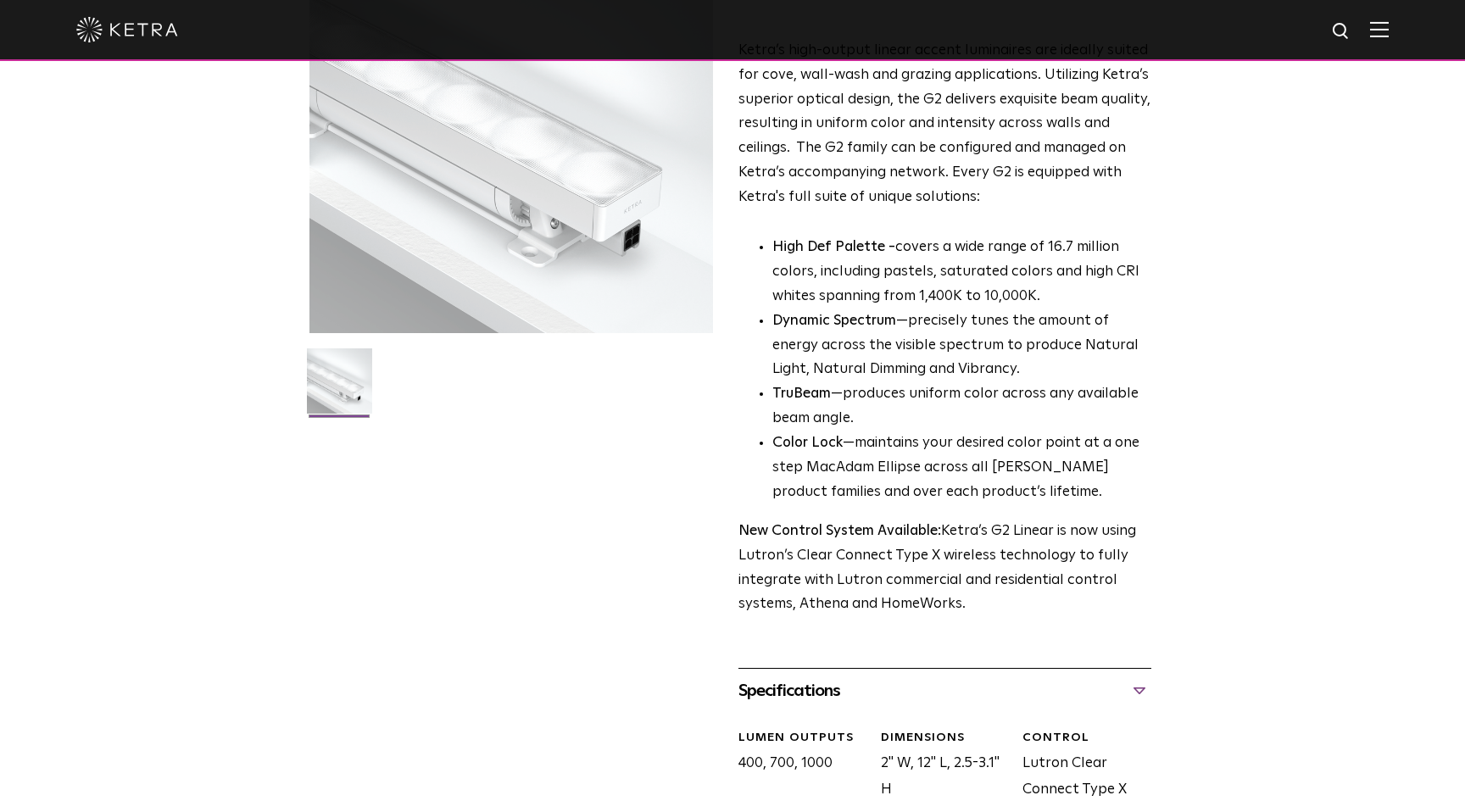
scroll to position [0, 0]
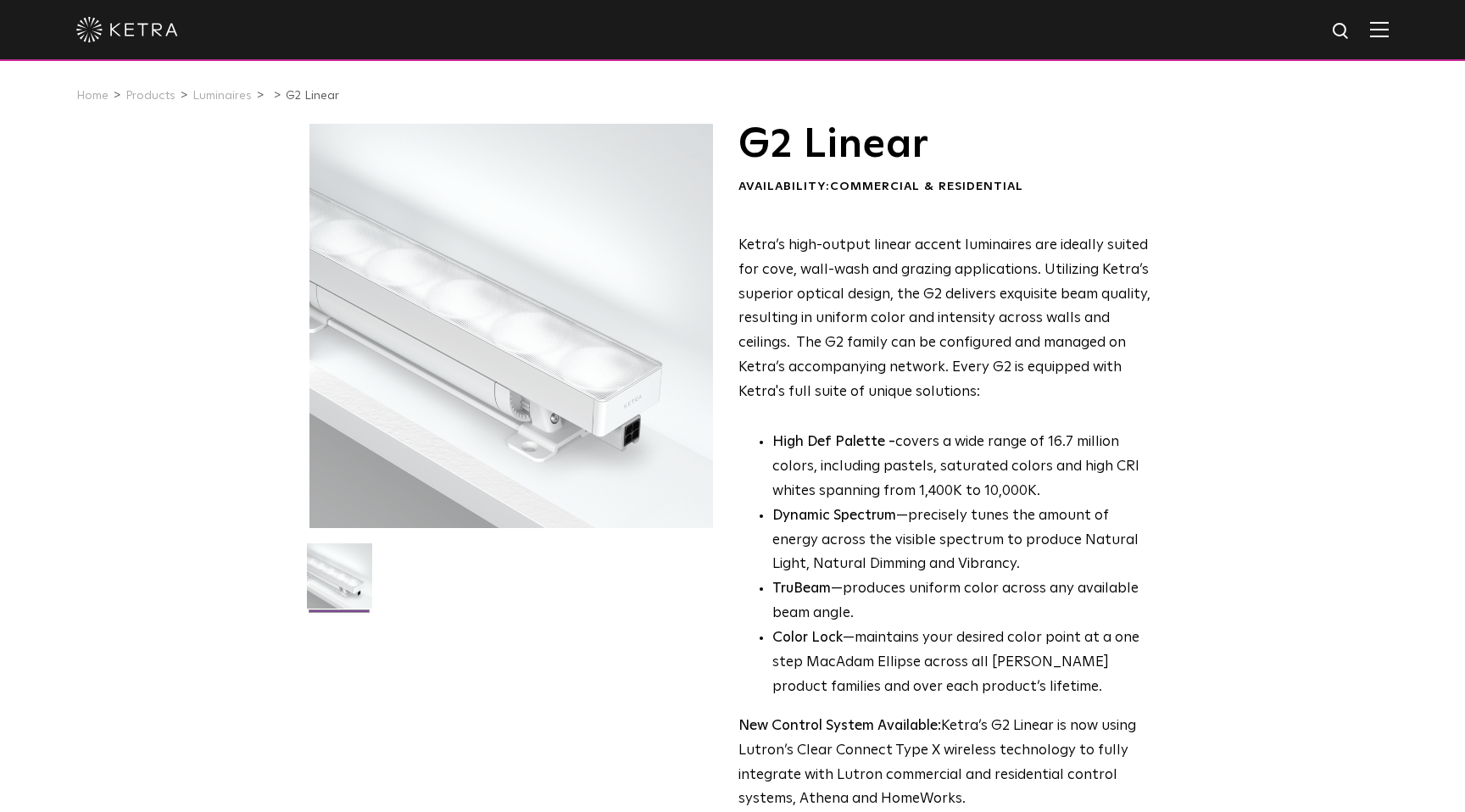
click at [1379, 30] on img at bounding box center [1379, 29] width 18 height 16
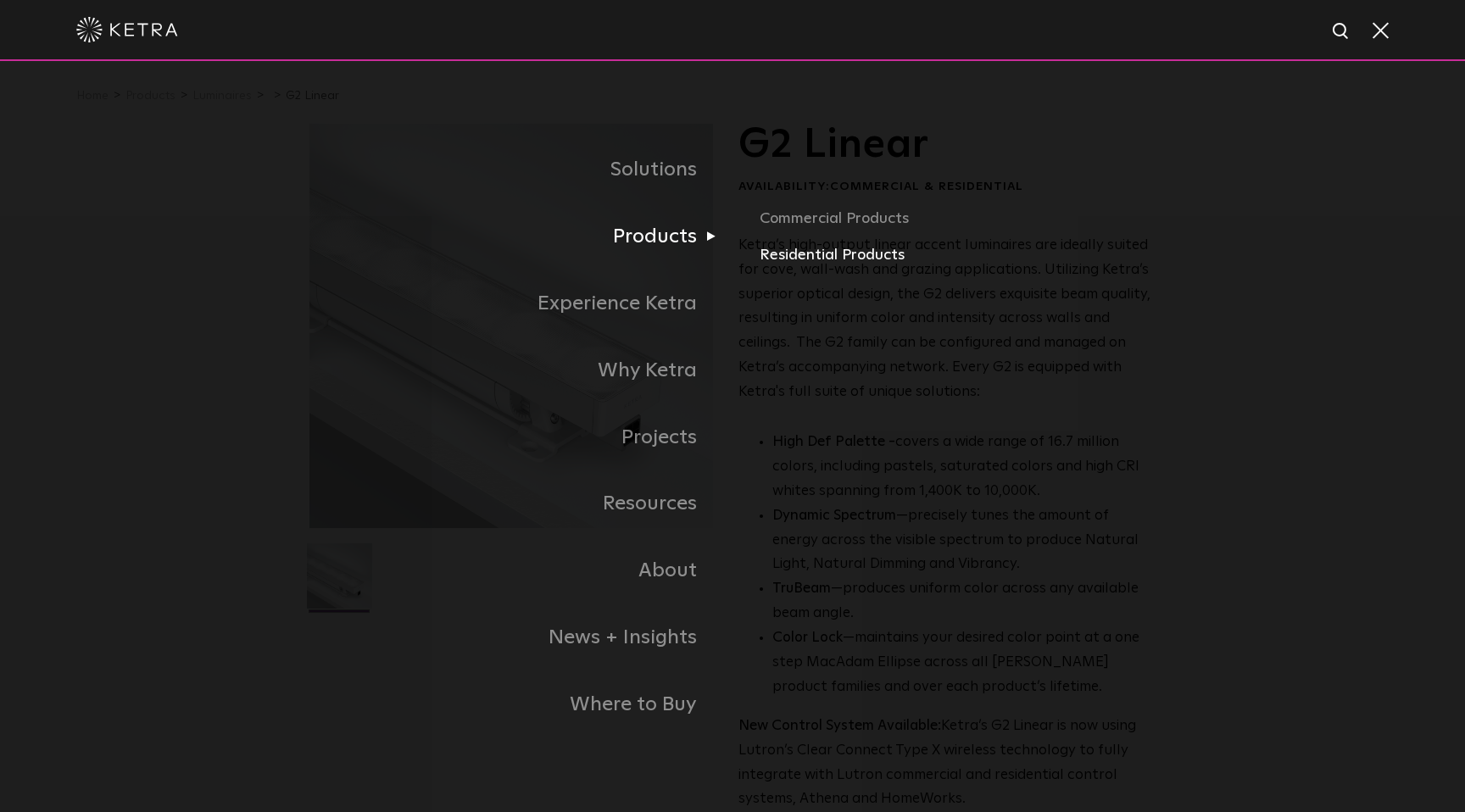
click at [844, 254] on link "Residential Products" at bounding box center [957, 255] width 397 height 24
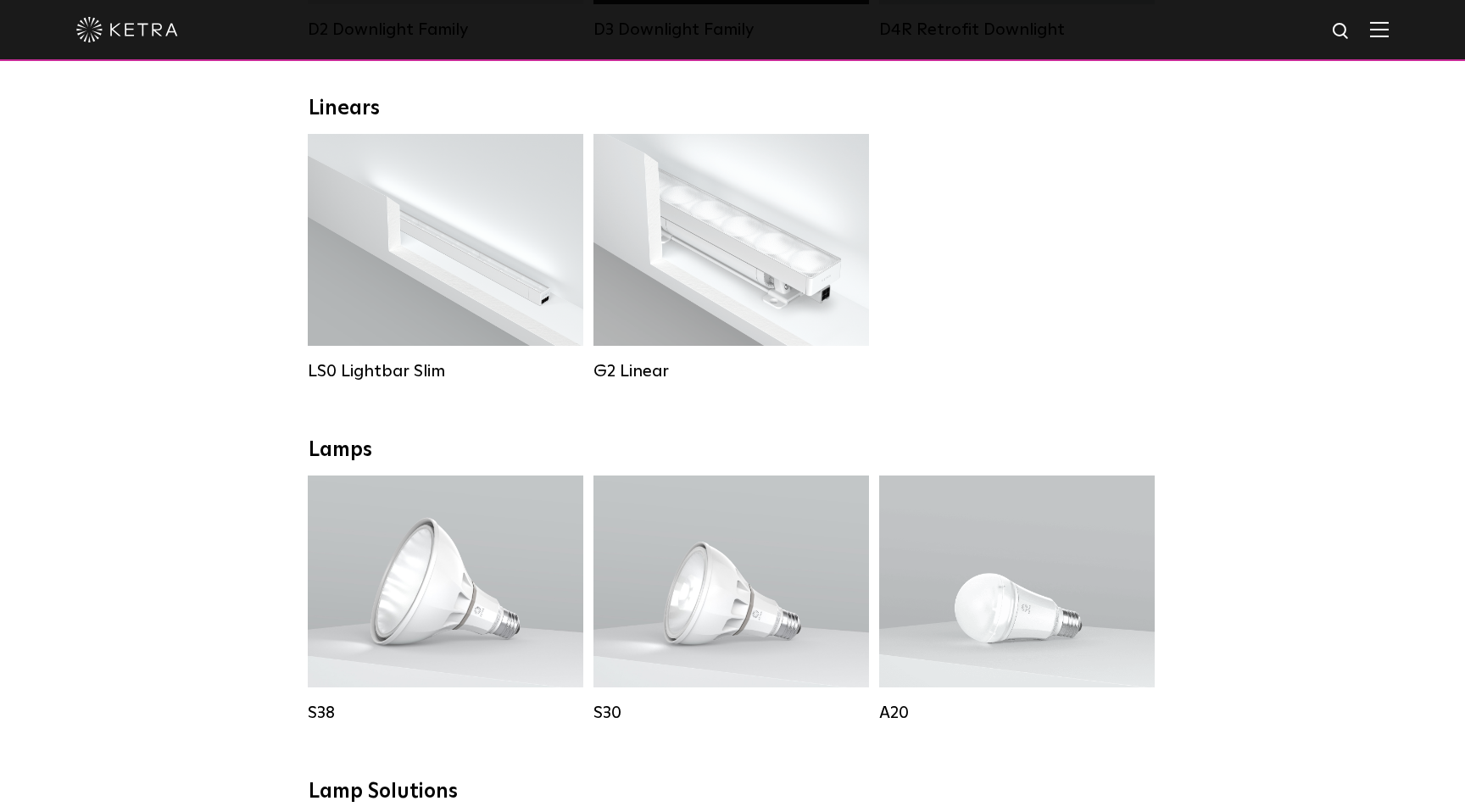
scroll to position [580, 0]
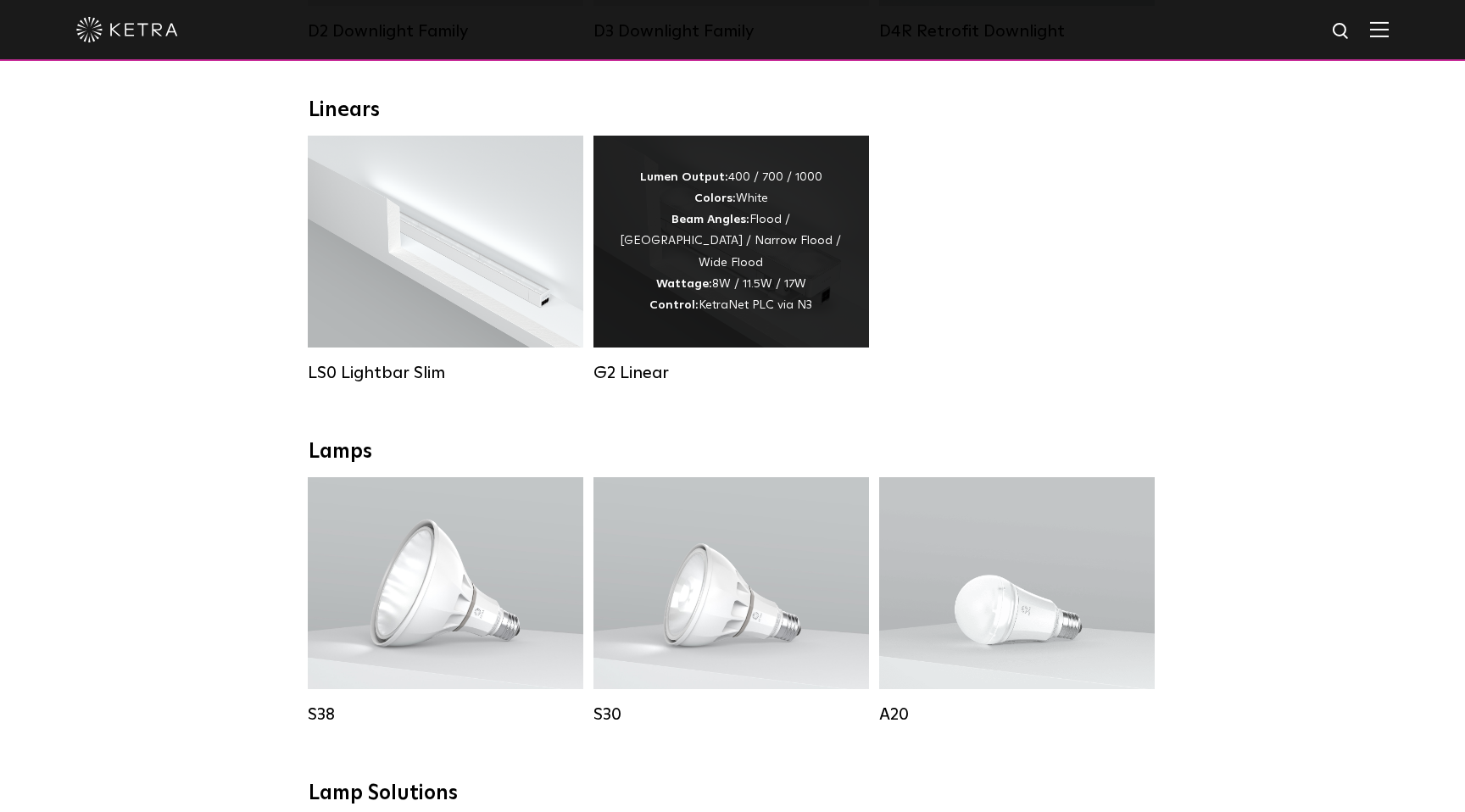
click at [697, 278] on strong "Wattage:" at bounding box center [684, 284] width 56 height 12
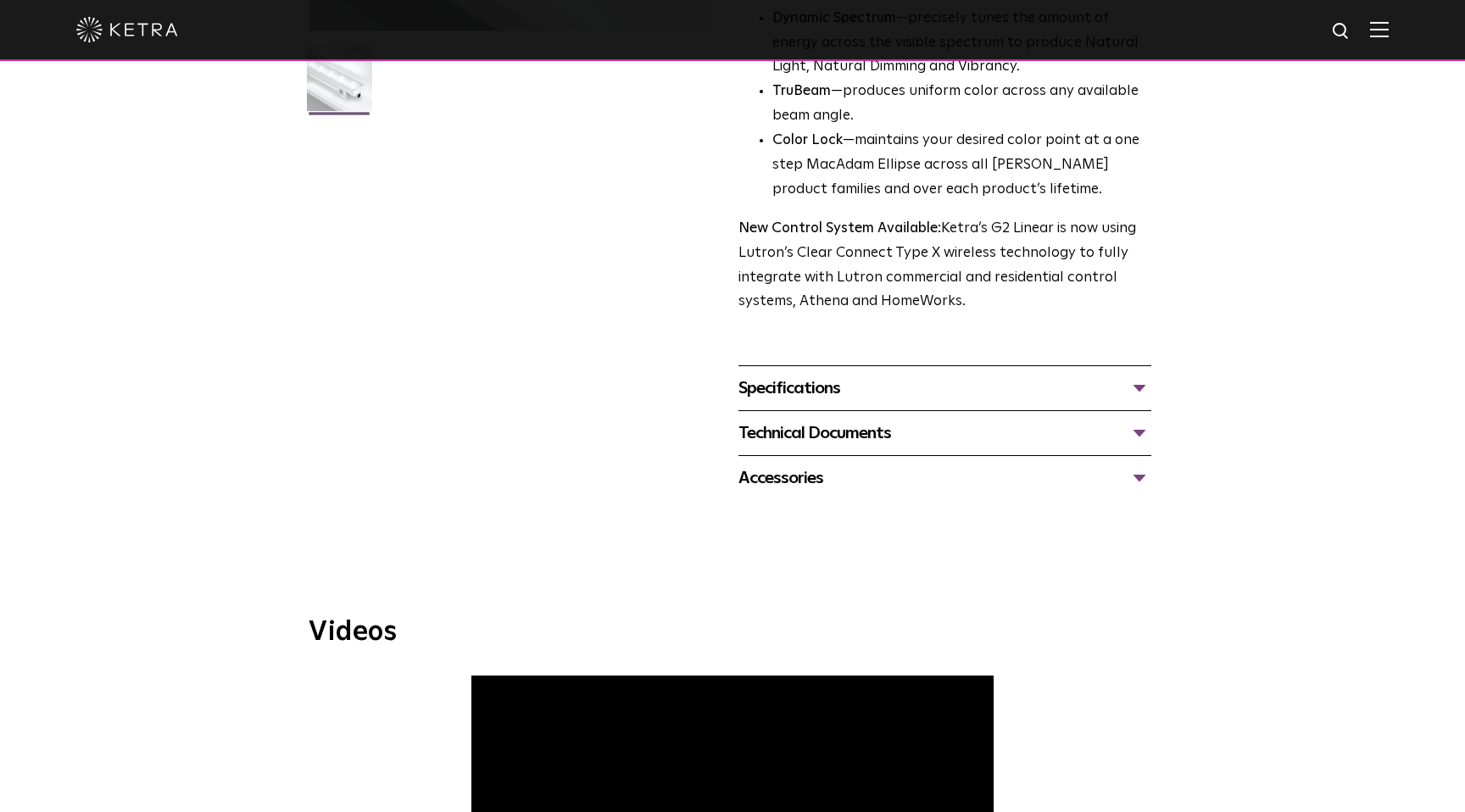
scroll to position [488, 0]
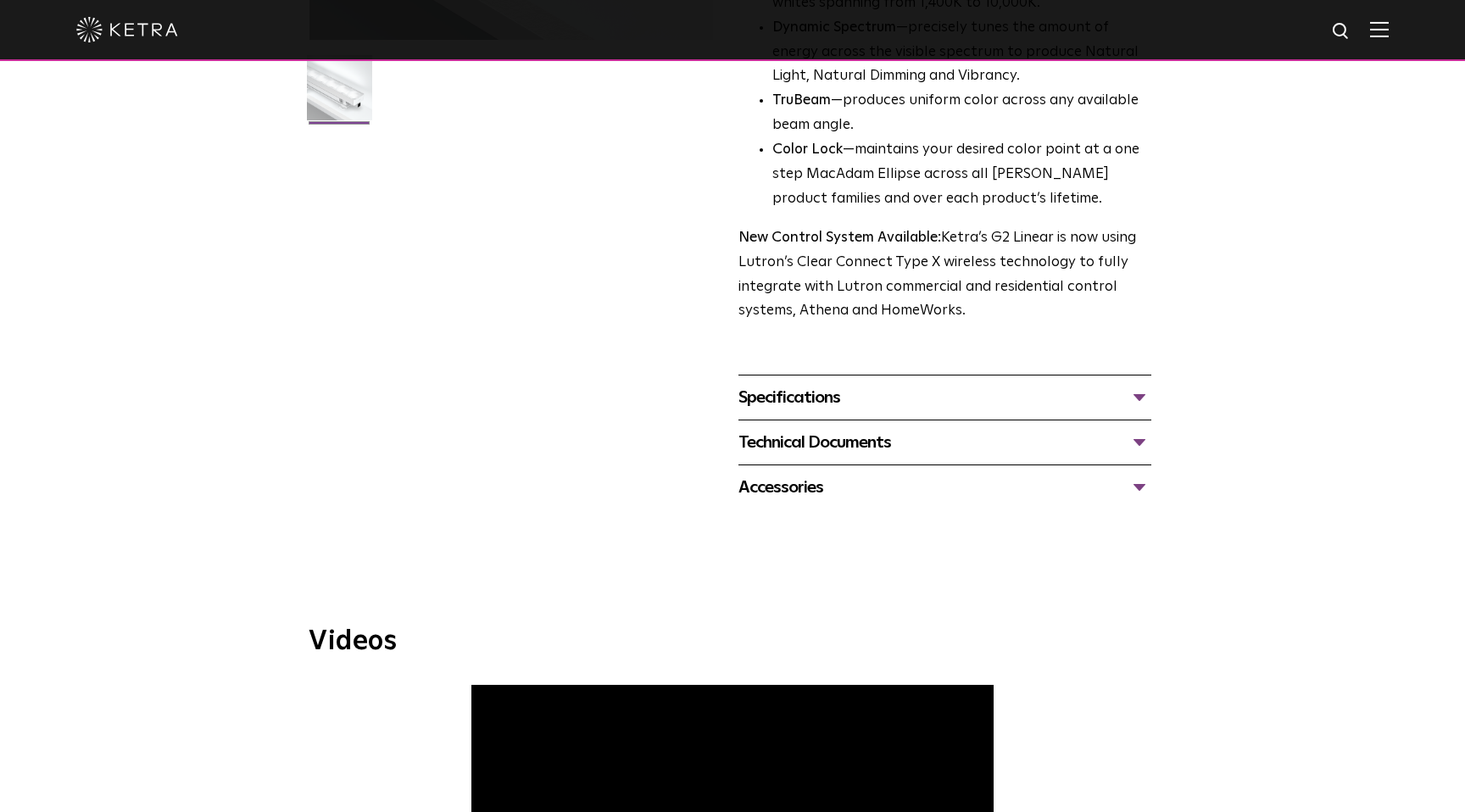
click at [1147, 393] on div "Specifications" at bounding box center [944, 397] width 413 height 27
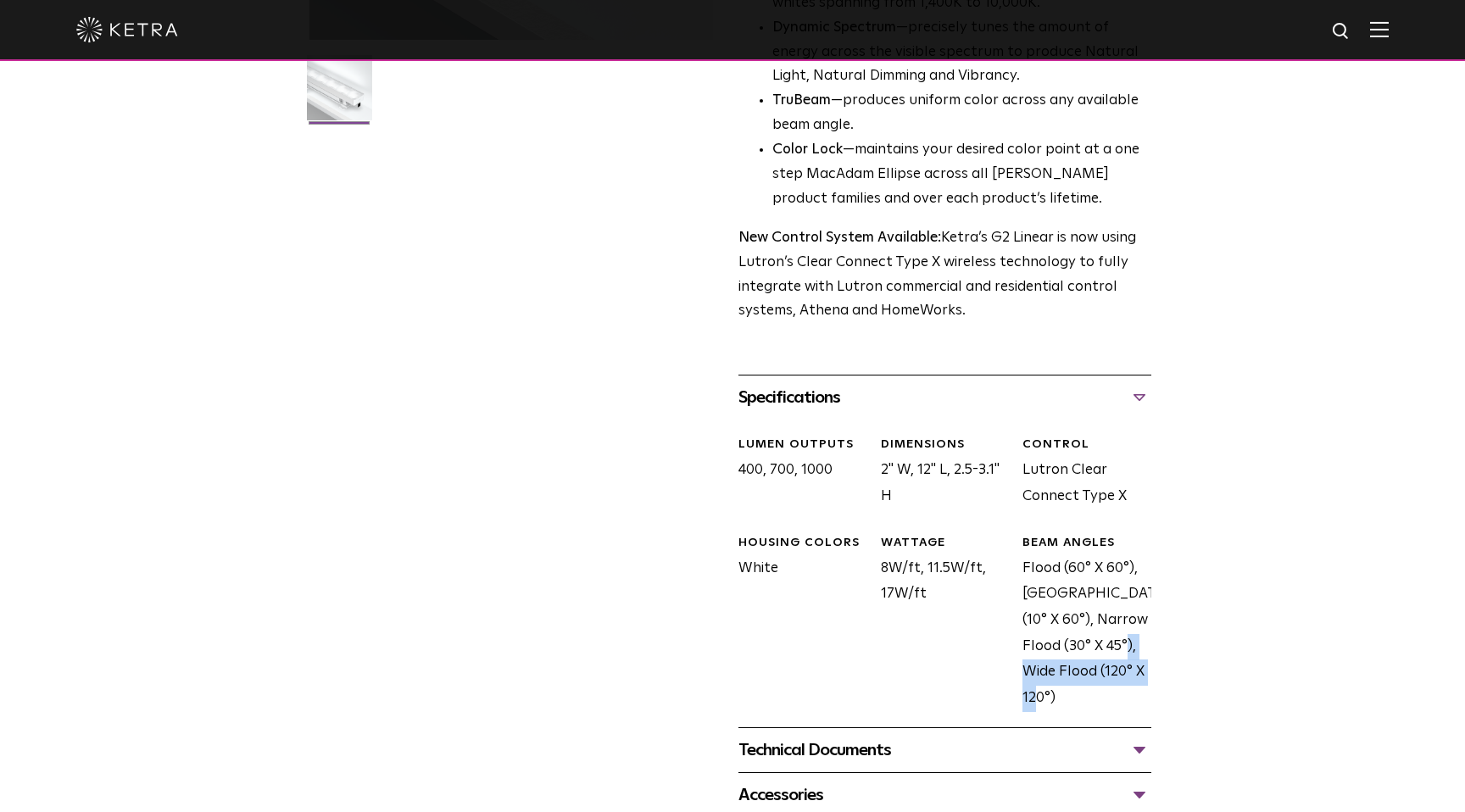
drag, startPoint x: 1123, startPoint y: 667, endPoint x: 1070, endPoint y: 657, distance: 53.9
click at [1070, 657] on div "BEAM ANGLES Flood (60° X 60°), [GEOGRAPHIC_DATA] (10° X 60°), Narrow Flood (30°…" at bounding box center [1081, 623] width 142 height 176
click at [1140, 747] on div "Technical Documents" at bounding box center [944, 749] width 413 height 27
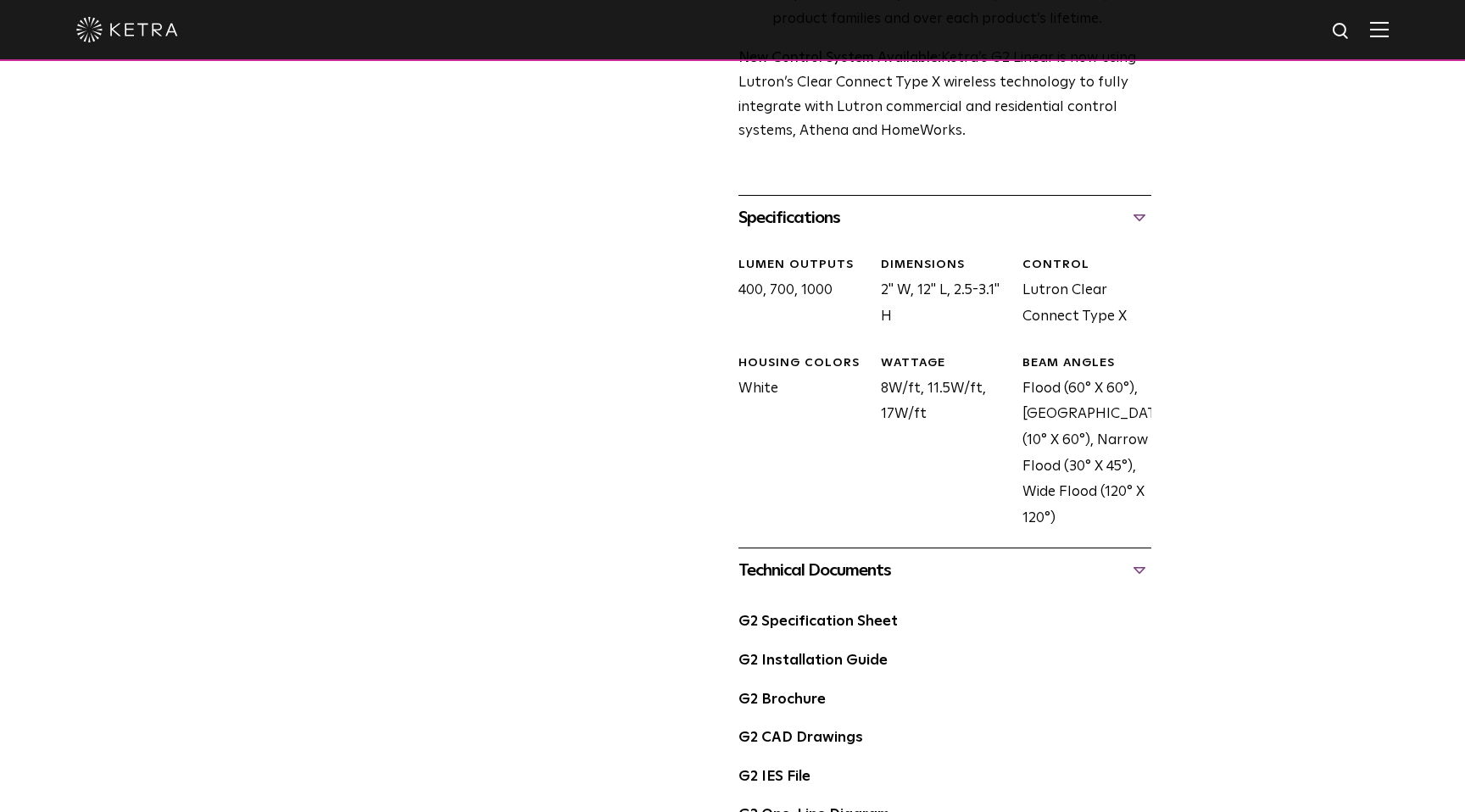
scroll to position [674, 0]
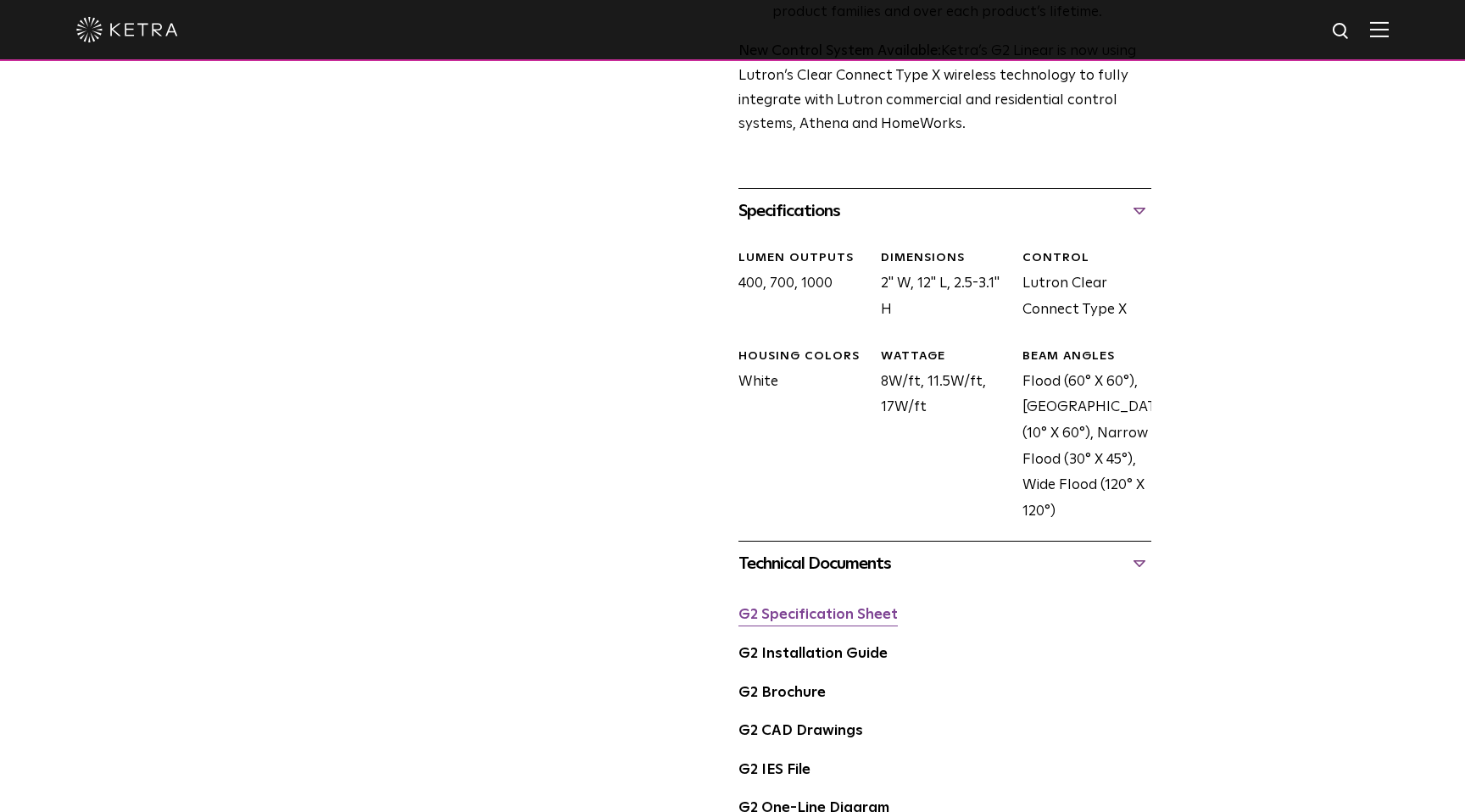
click at [864, 612] on link "G2 Specification Sheet" at bounding box center [818, 615] width 159 height 14
